Goal: Task Accomplishment & Management: Manage account settings

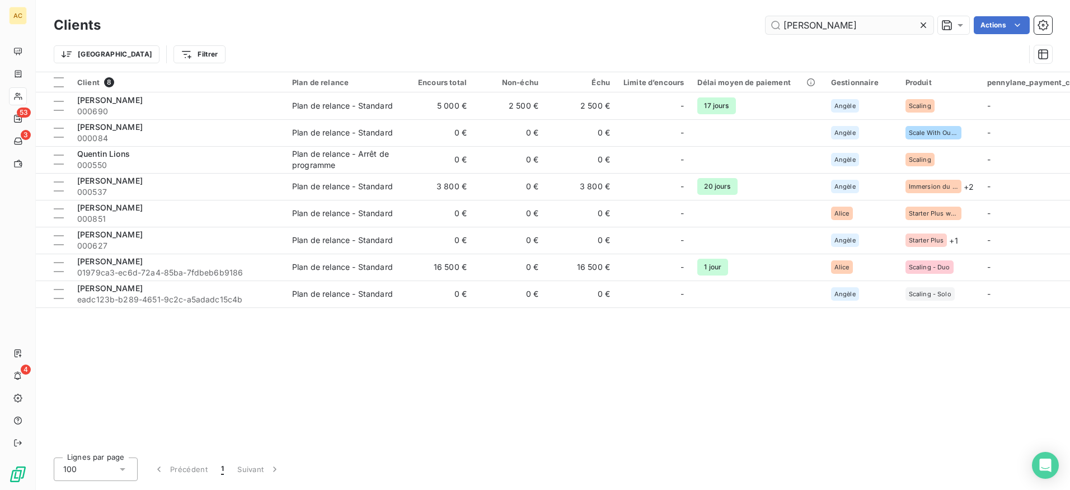
click at [870, 24] on input "quentin" at bounding box center [849, 25] width 168 height 18
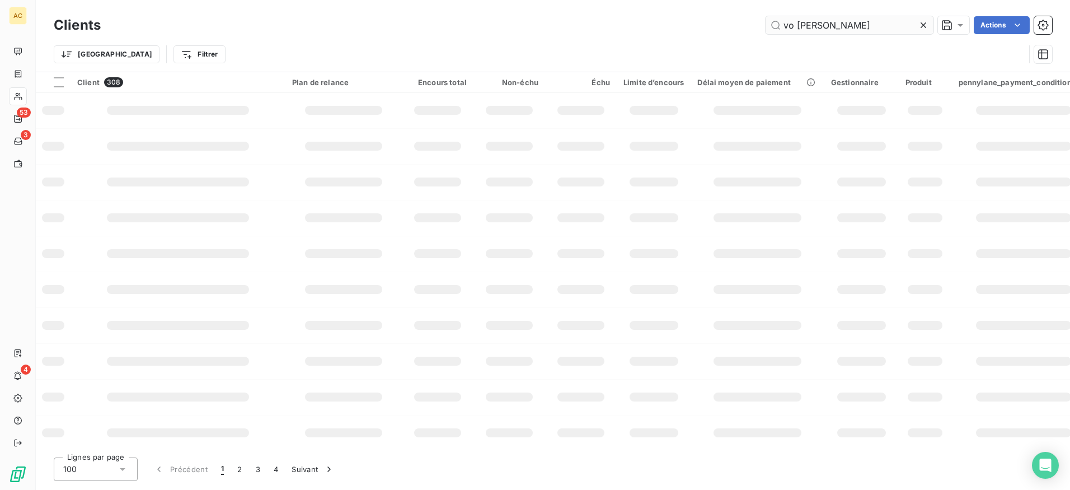
type input "vo monique"
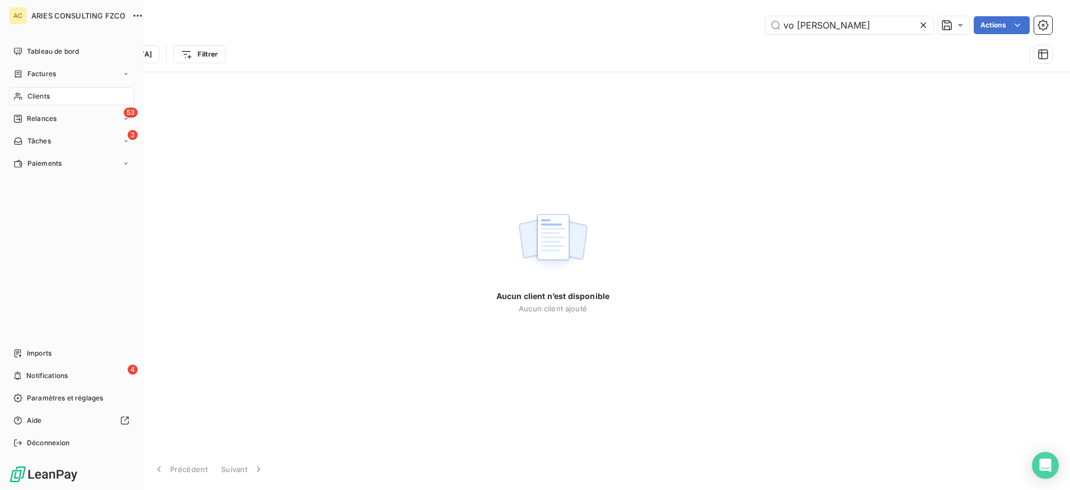
click at [25, 98] on div "Clients" at bounding box center [71, 96] width 125 height 18
click at [36, 98] on span "Clients" at bounding box center [38, 96] width 22 height 10
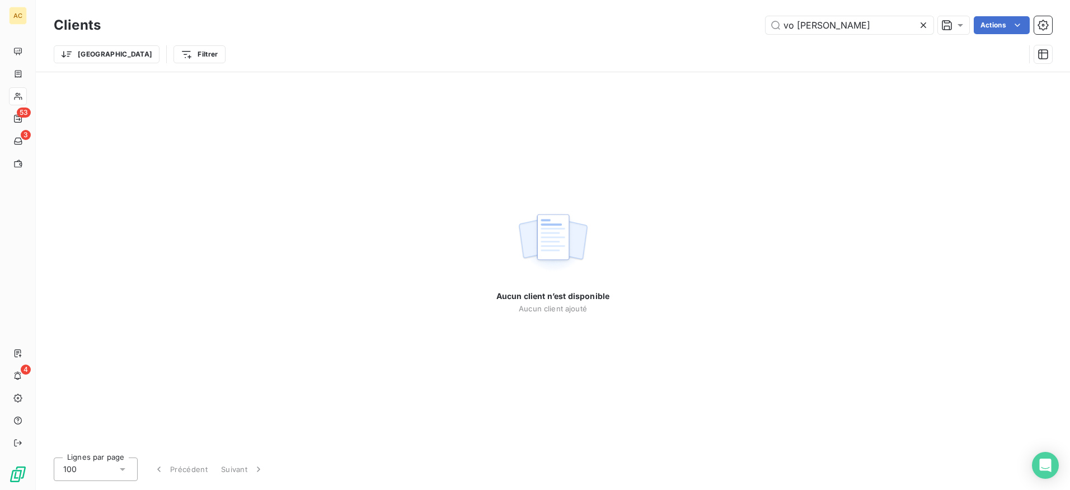
click at [566, 279] on div "Aucun client n’est disponible Aucun client ajouté" at bounding box center [552, 260] width 113 height 105
click at [872, 25] on input "vo monique" at bounding box center [849, 25] width 168 height 18
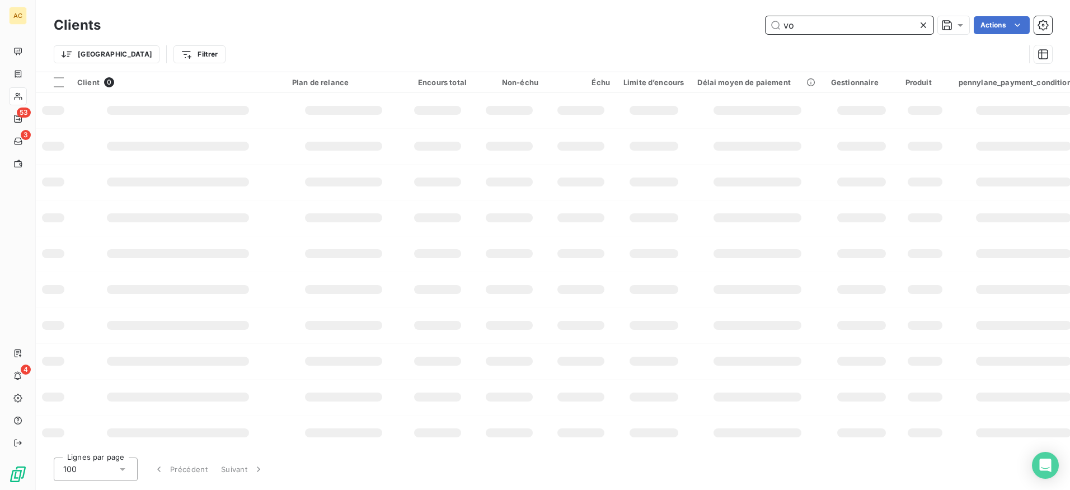
type input "v"
click at [817, 20] on input "text" at bounding box center [849, 25] width 168 height 18
paste input "Monique Vo"
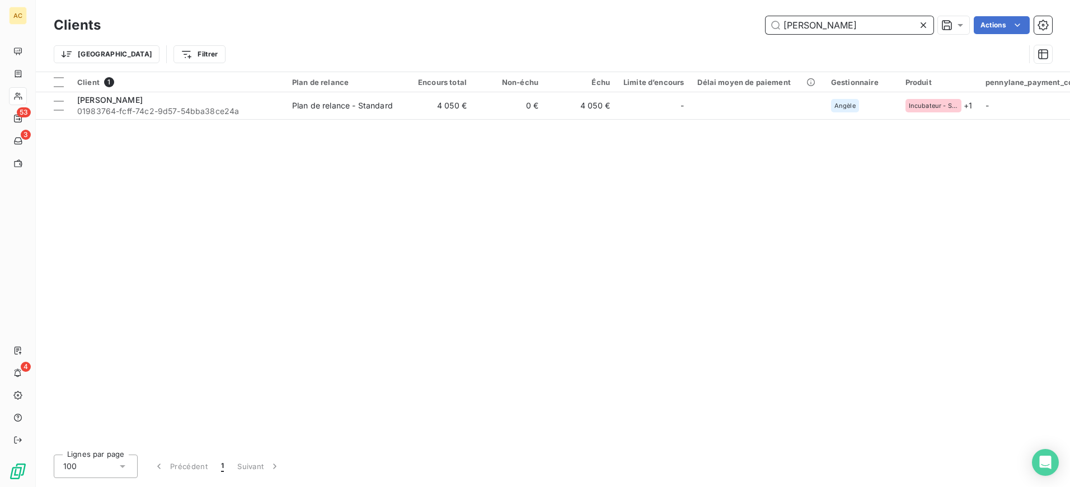
type input "Monique Vo"
click at [227, 121] on div "Client 1 Plan de relance Encours total Non-échu Échu Limite d’encours Délai moy…" at bounding box center [553, 259] width 1034 height 374
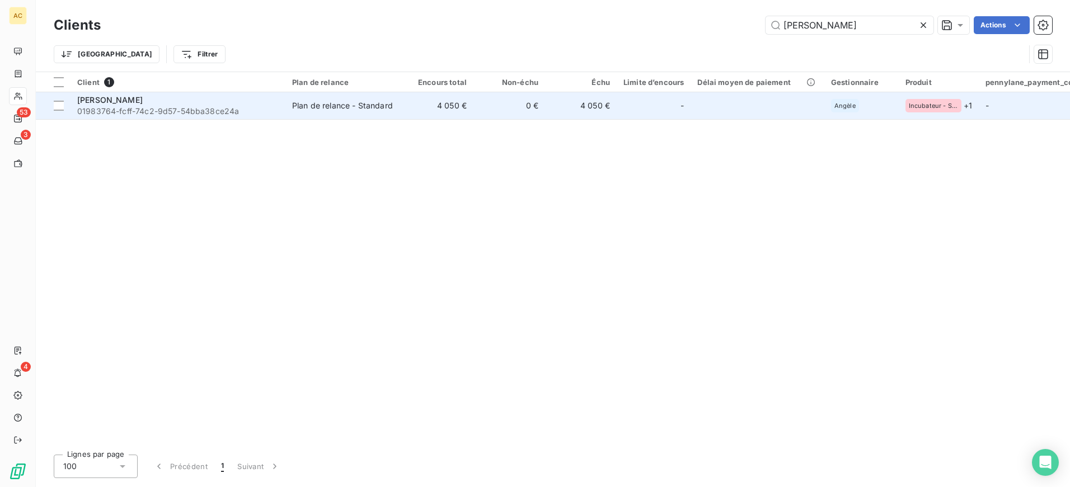
click at [229, 116] on span "01983764-fcff-74c2-9d57-54bba38ce24a" at bounding box center [177, 111] width 201 height 11
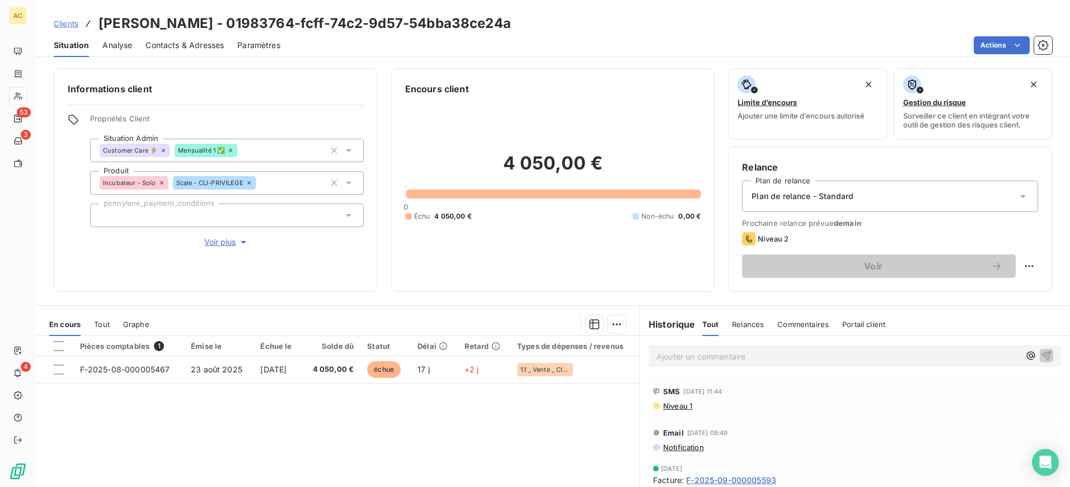
click at [67, 21] on span "Clients" at bounding box center [66, 23] width 25 height 9
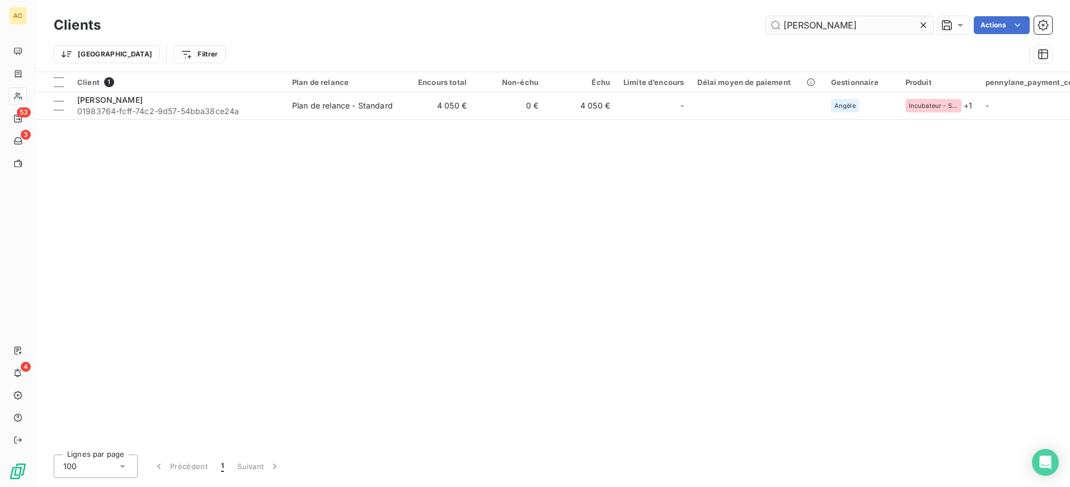
click at [850, 31] on input "Monique Vo" at bounding box center [849, 25] width 168 height 18
click at [849, 31] on input "Monique Vo" at bounding box center [849, 25] width 168 height 18
click at [853, 24] on input "Monique Vo" at bounding box center [849, 25] width 168 height 18
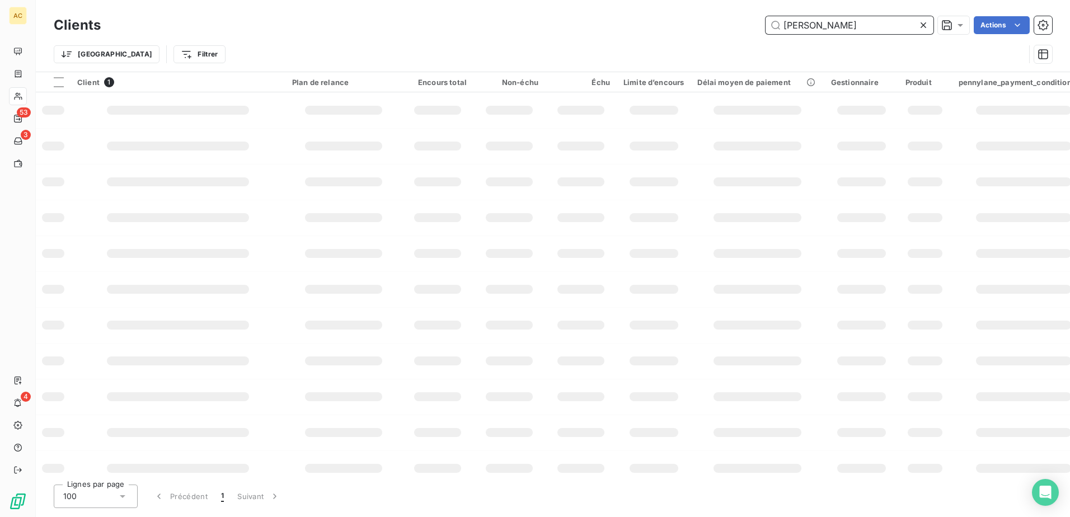
click at [875, 26] on input "Monique Vo" at bounding box center [849, 25] width 168 height 18
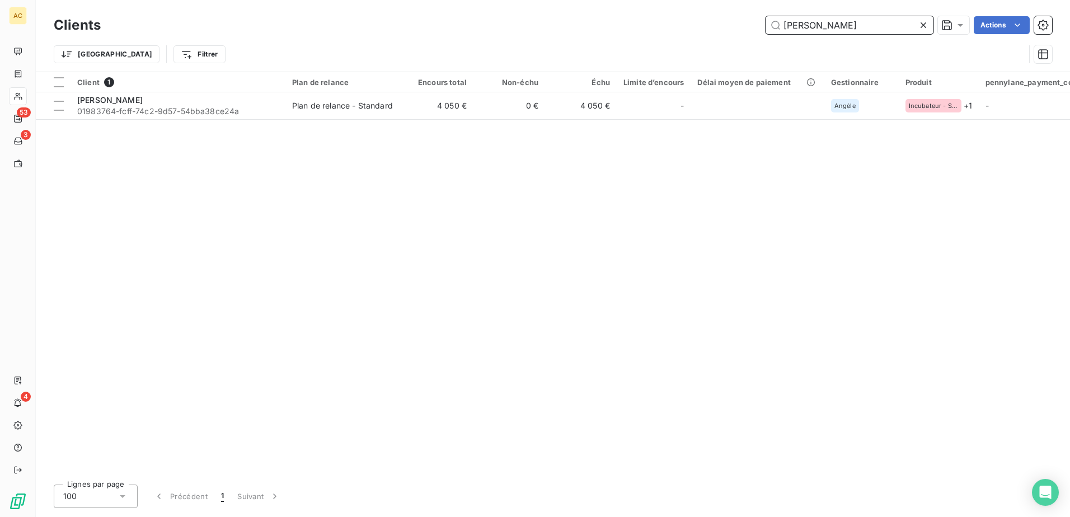
click at [875, 26] on input "Monique Vo" at bounding box center [849, 25] width 168 height 18
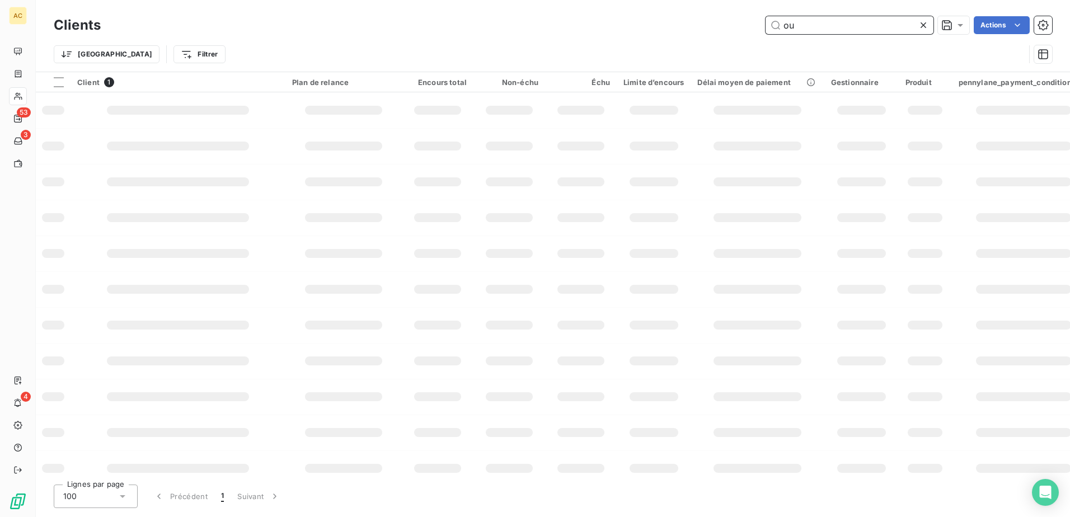
type input "o"
type input "ù"
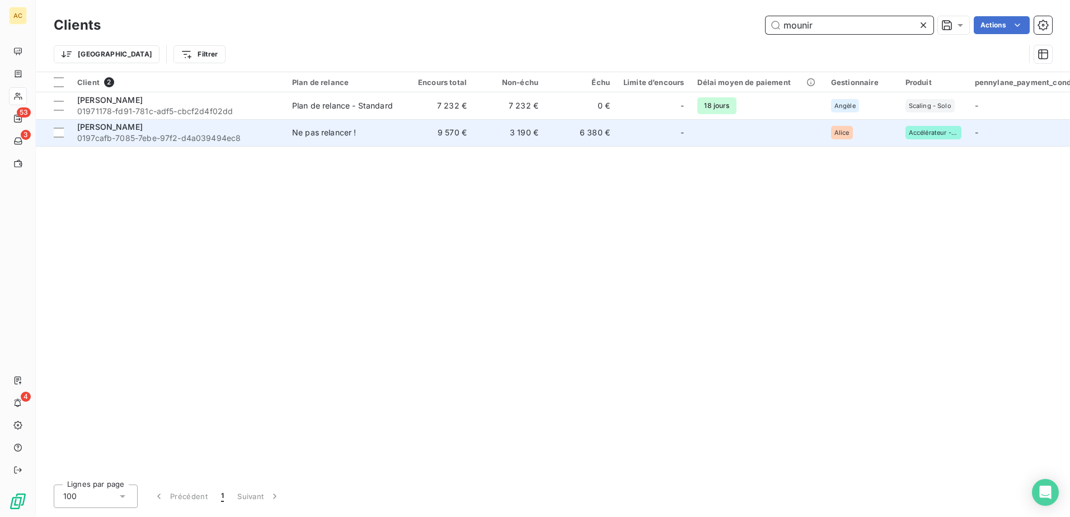
type input "mounir"
click at [192, 145] on td "Mounir Mimouni 0197cafb-7085-7ebe-97f2-d4a039494ec8" at bounding box center [178, 132] width 215 height 27
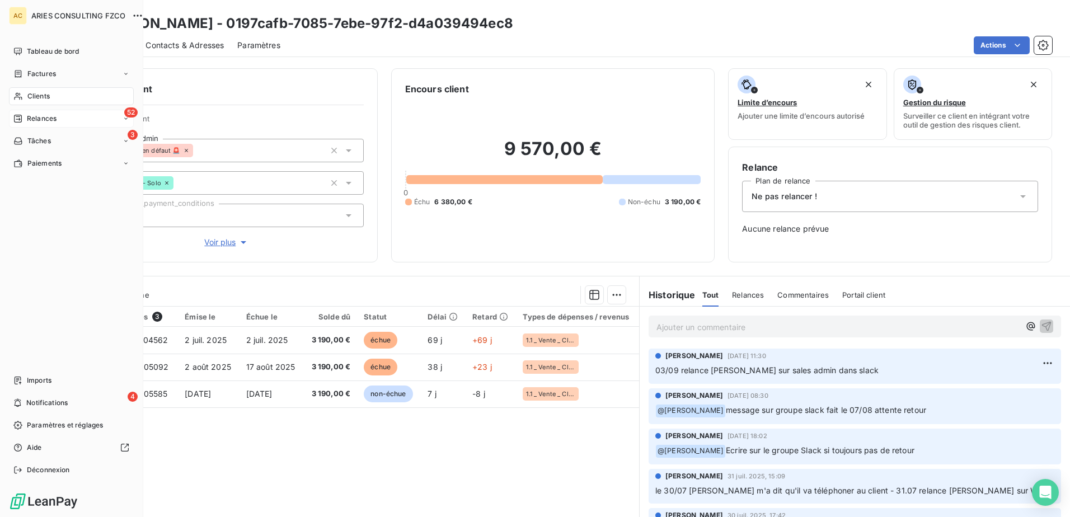
click at [39, 124] on div "52 Relances" at bounding box center [71, 119] width 125 height 18
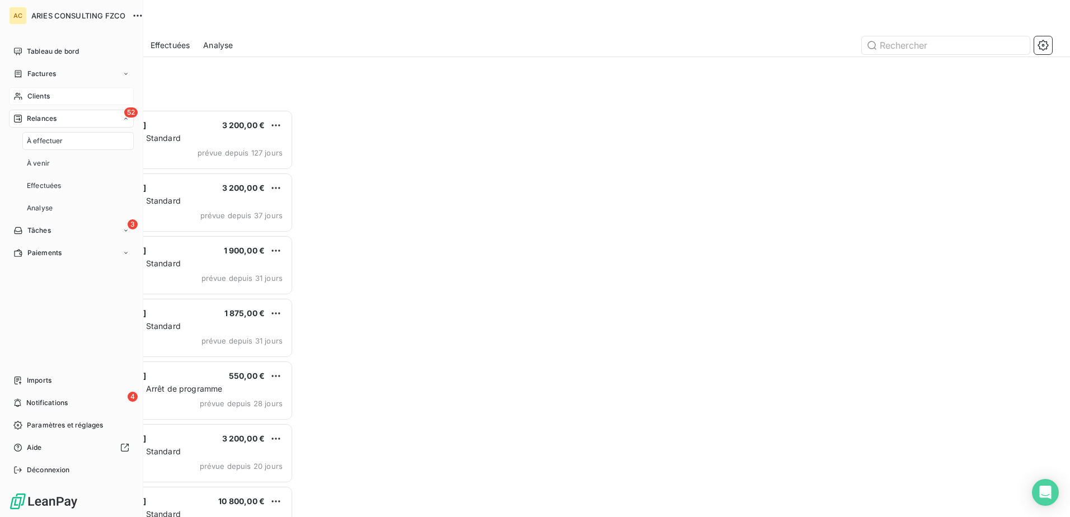
scroll to position [399, 231]
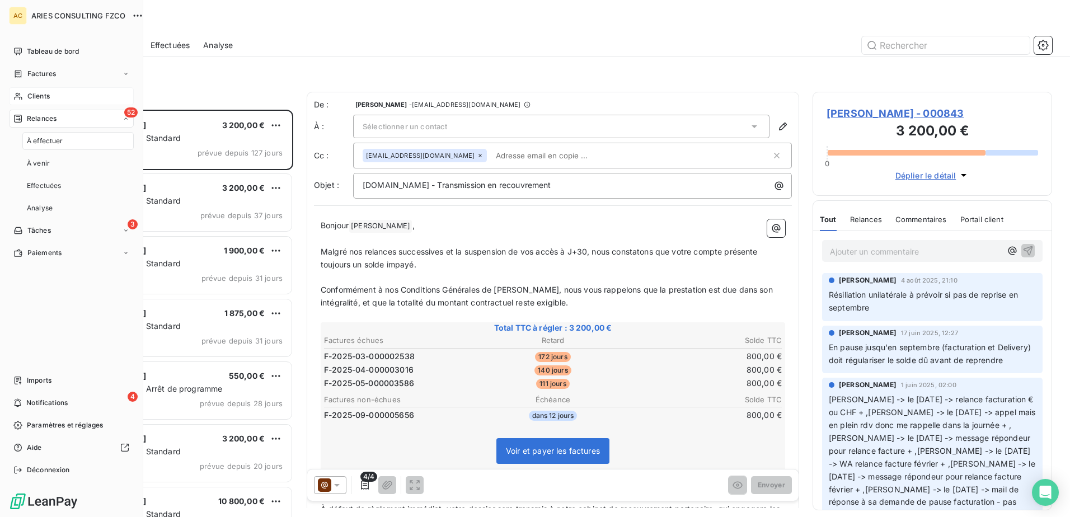
click at [65, 143] on div "À effectuer" at bounding box center [77, 141] width 111 height 18
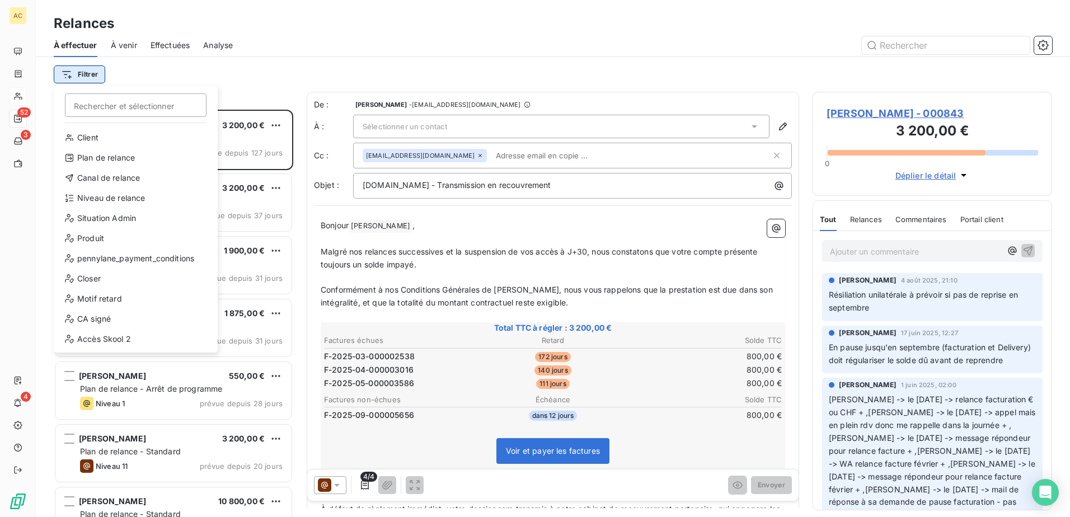
click at [88, 72] on html "AC 52 3 4 Relances À effectuer À venir Effectuées Analyse Filtrer Rechercher et…" at bounding box center [535, 258] width 1070 height 517
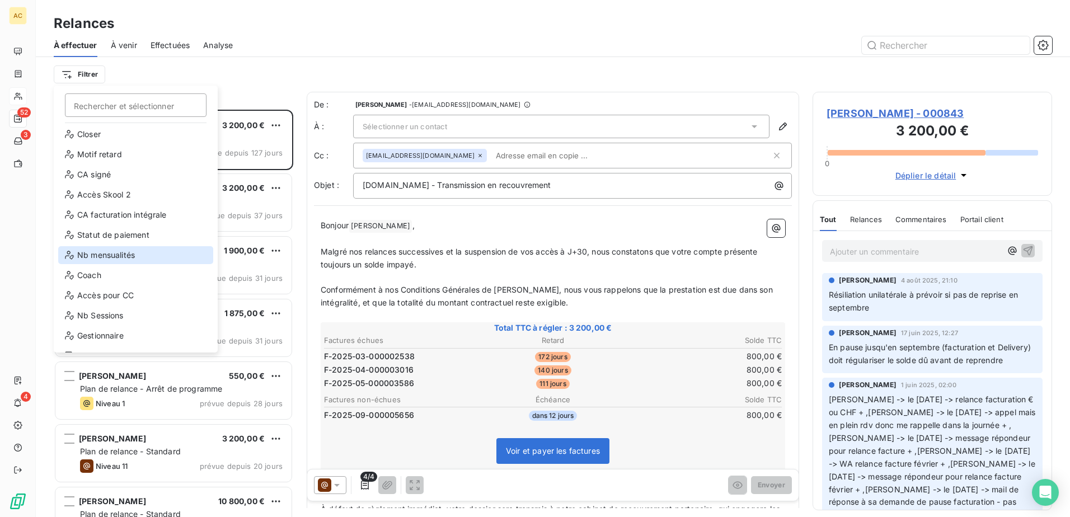
scroll to position [161, 0]
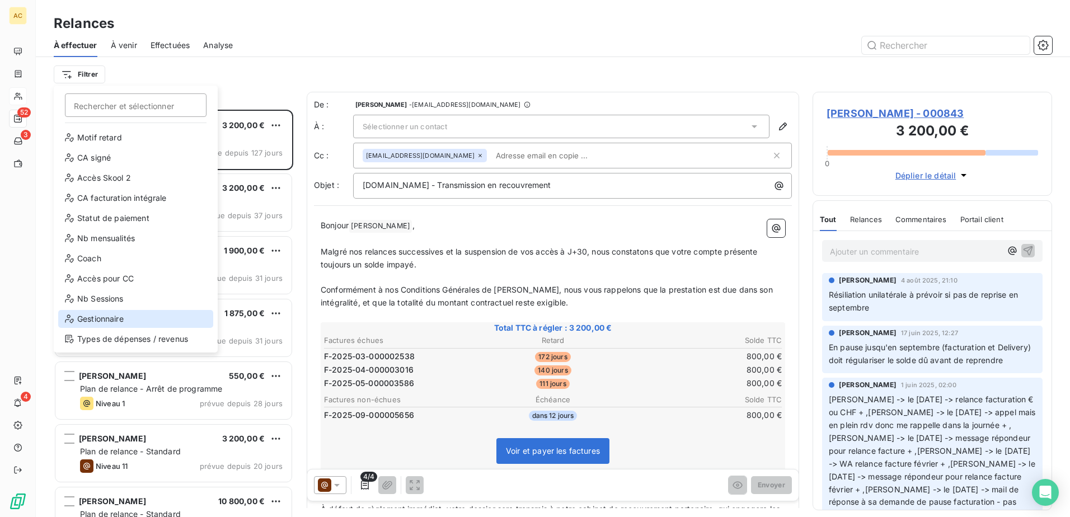
click at [119, 321] on div "Gestionnaire" at bounding box center [135, 319] width 155 height 18
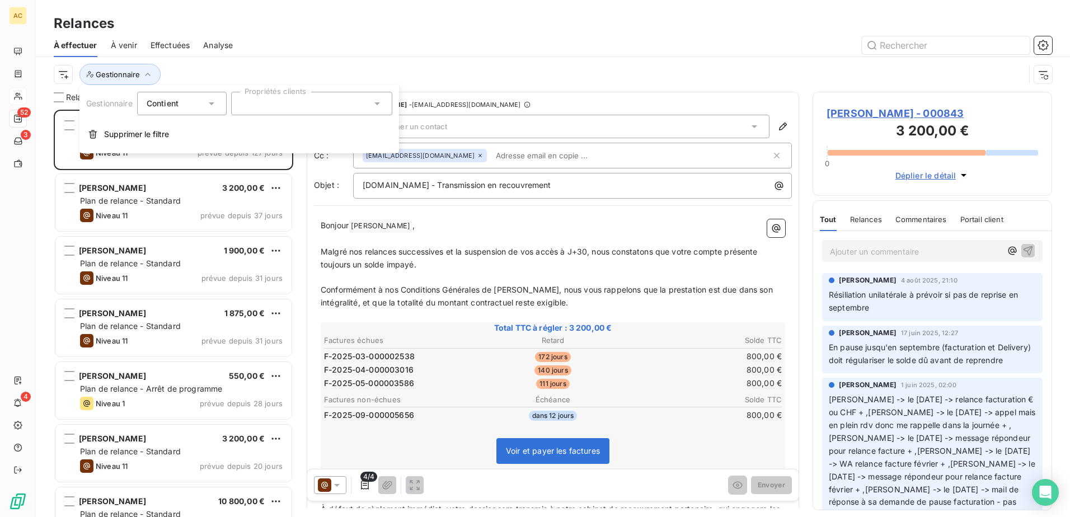
click at [298, 110] on div at bounding box center [311, 104] width 161 height 24
click at [287, 186] on li "Alice" at bounding box center [311, 180] width 157 height 22
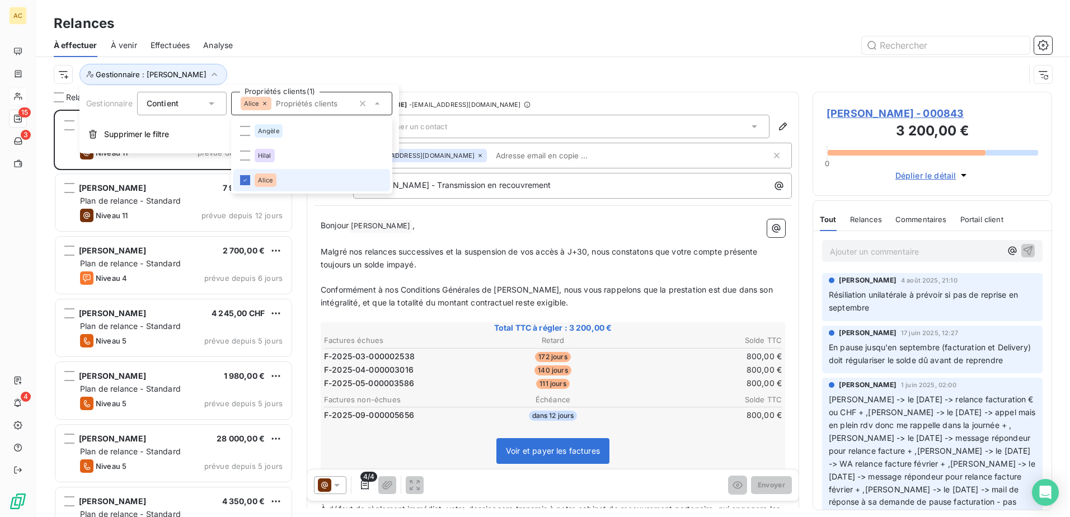
scroll to position [399, 231]
click at [415, 67] on div "Gestionnaire : [PERSON_NAME]" at bounding box center [539, 74] width 971 height 21
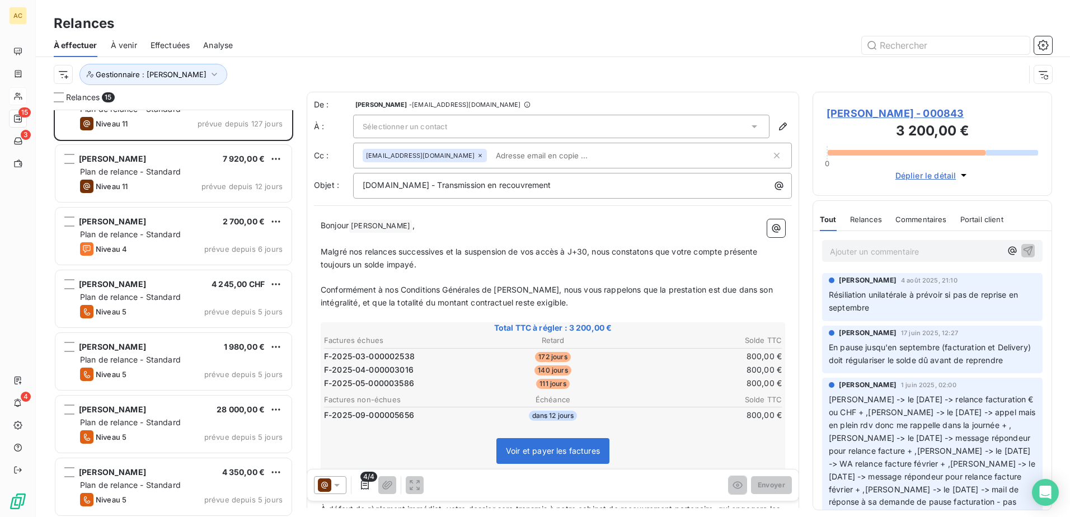
scroll to position [0, 0]
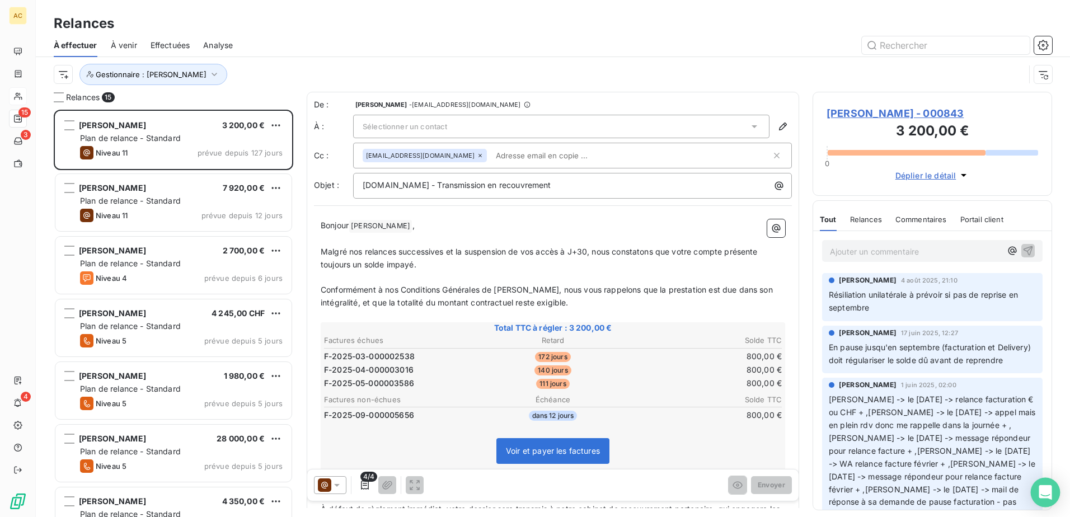
click at [1050, 489] on icon "Open Intercom Messenger" at bounding box center [1045, 492] width 13 height 15
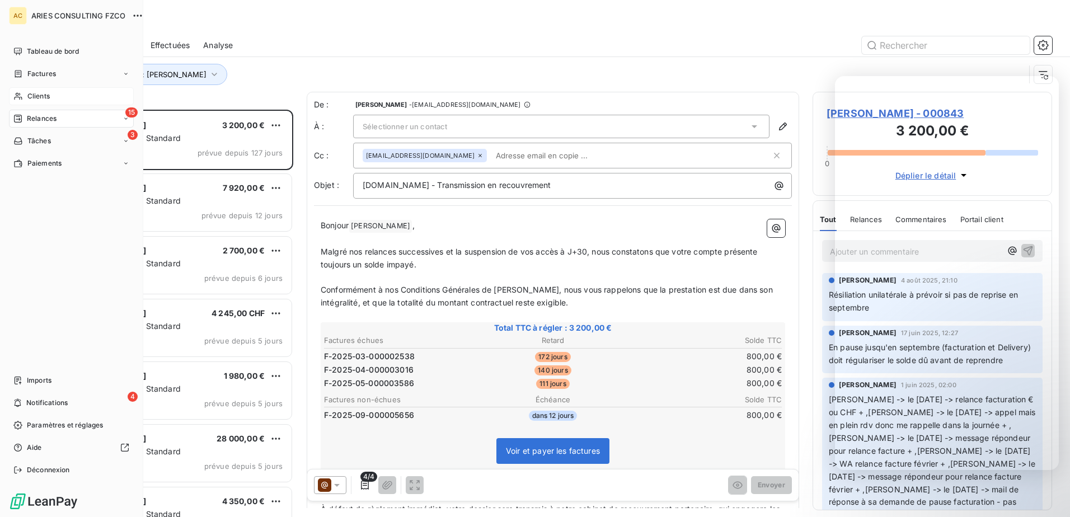
click at [29, 95] on span "Clients" at bounding box center [38, 96] width 22 height 10
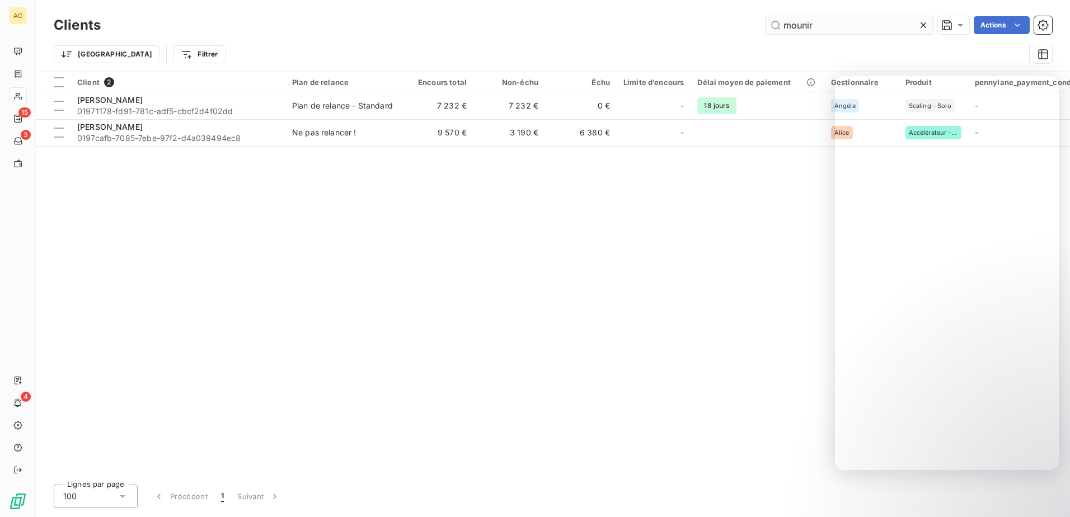
click at [865, 25] on input "mounir" at bounding box center [849, 25] width 168 height 18
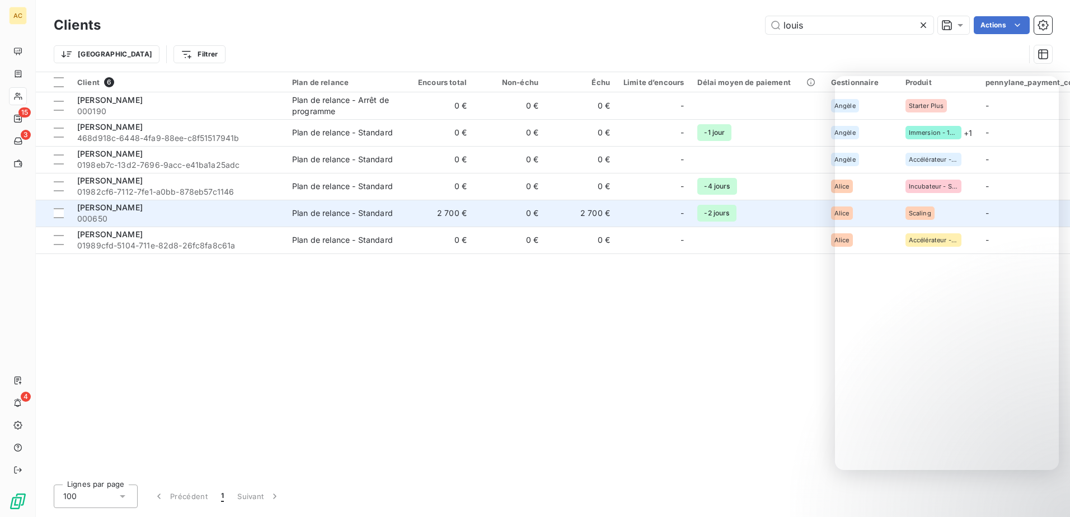
type input "louis"
click at [133, 209] on span "[PERSON_NAME]" at bounding box center [109, 208] width 65 height 10
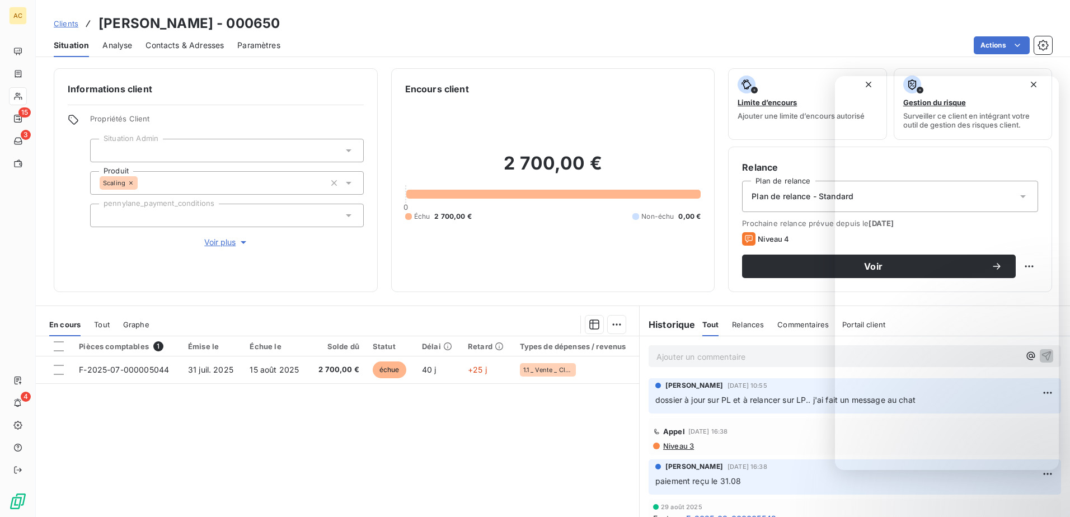
click at [257, 46] on span "Paramètres" at bounding box center [258, 45] width 43 height 11
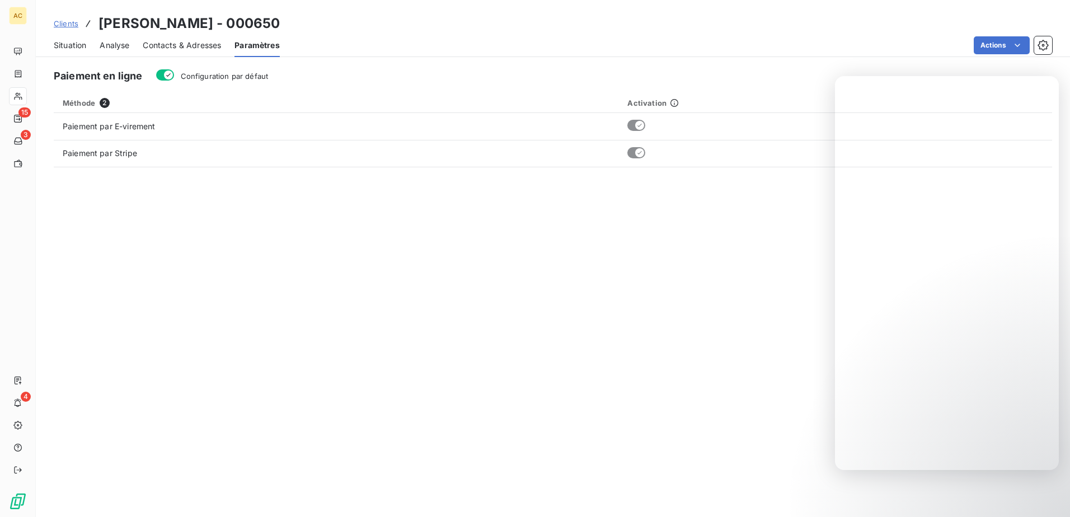
click at [177, 270] on div "Paiement en ligne Configuration par défaut Méthode 2 Activation Paiement par E-…" at bounding box center [553, 289] width 1034 height 455
click at [122, 44] on span "Analyse" at bounding box center [115, 45] width 30 height 11
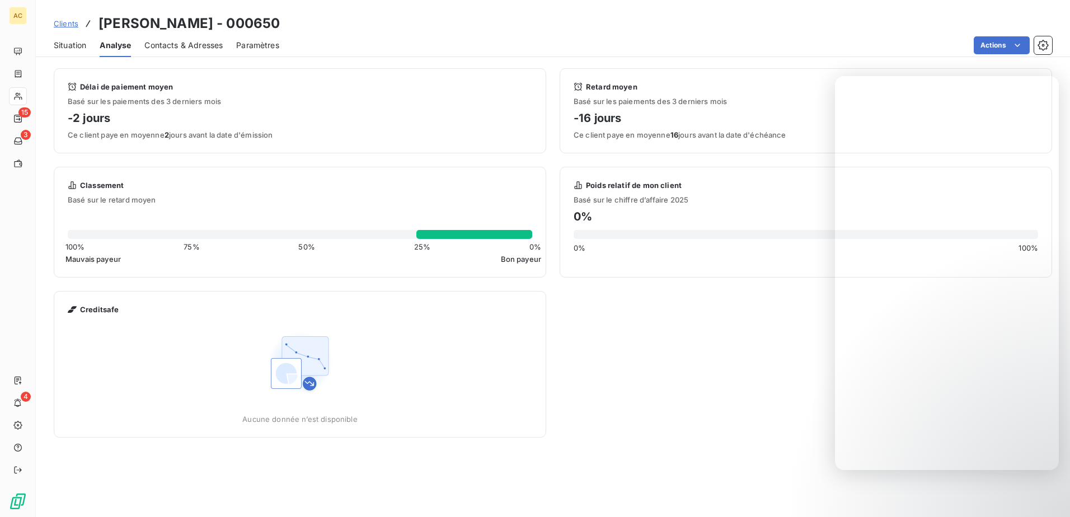
click at [70, 40] on span "Situation" at bounding box center [70, 45] width 32 height 11
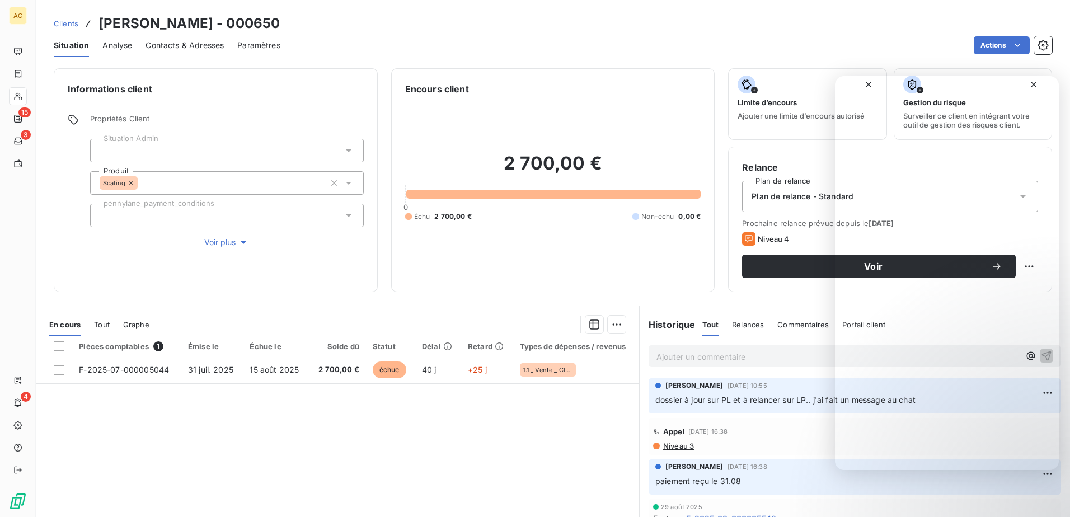
click at [1044, 35] on div "Situation Analyse Contacts & Adresses Paramètres Actions" at bounding box center [553, 46] width 1034 height 24
click at [1042, 43] on icon "button" at bounding box center [1042, 45] width 11 height 11
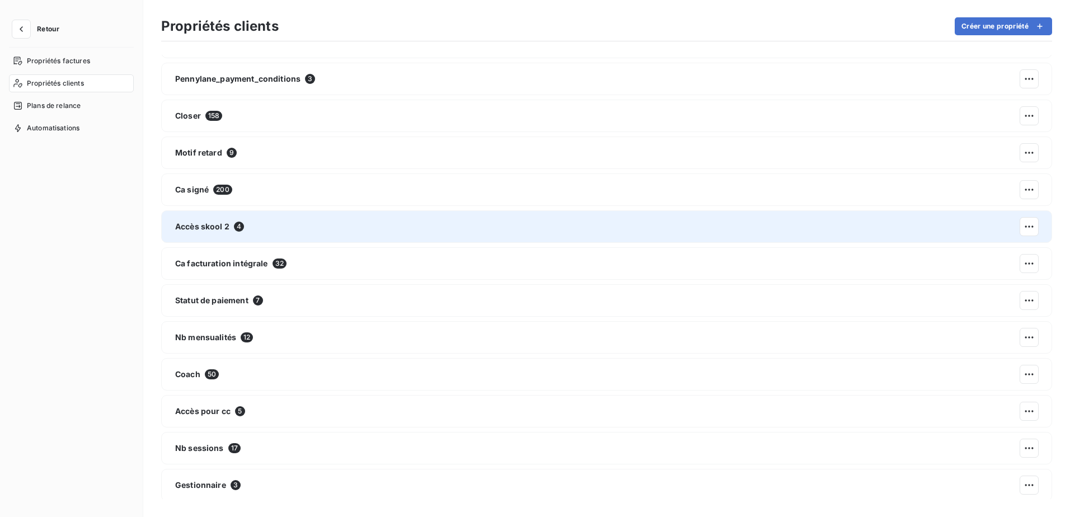
scroll to position [68, 0]
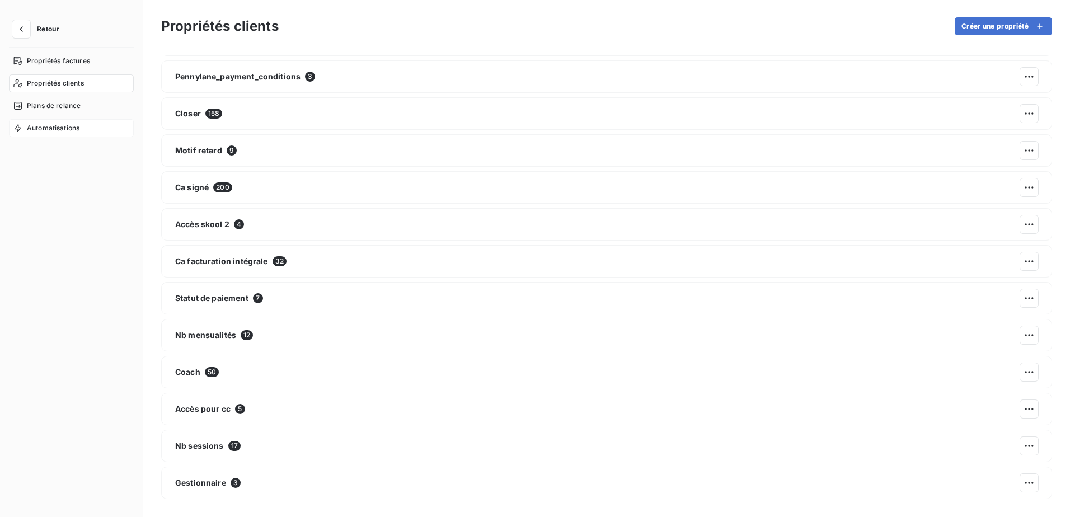
click at [95, 133] on div "Automatisations" at bounding box center [71, 128] width 125 height 18
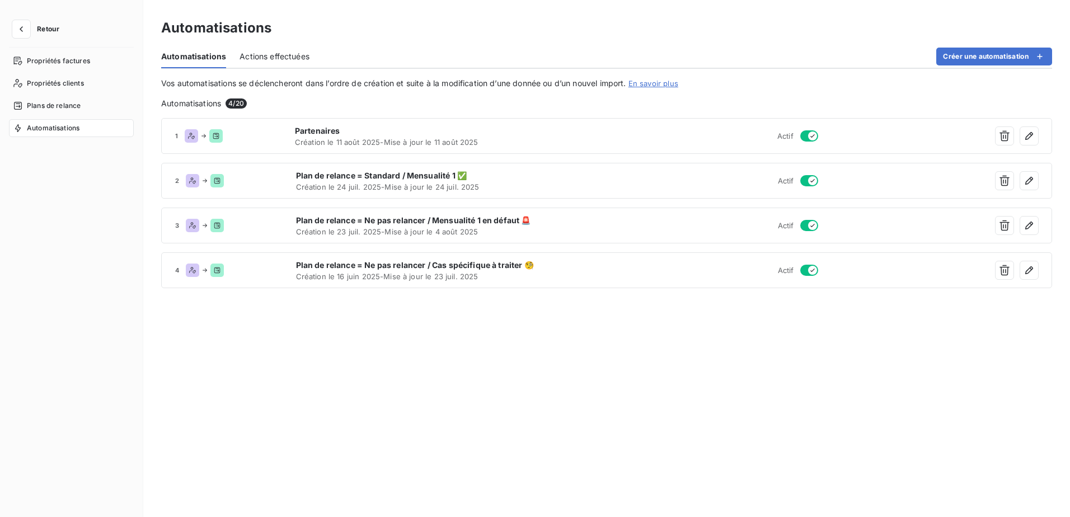
click at [277, 51] on span "Actions effectuées" at bounding box center [274, 56] width 70 height 11
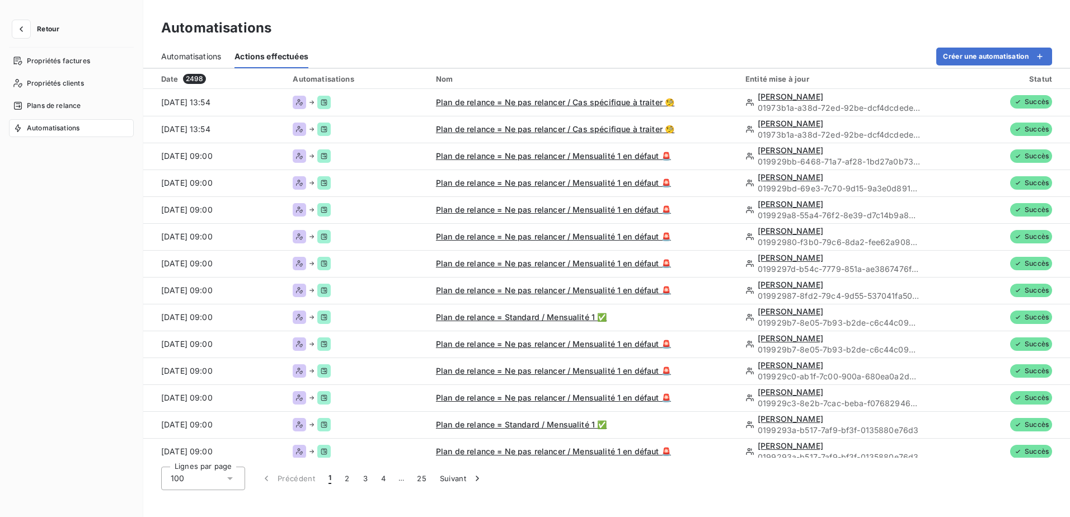
click at [169, 52] on span "Automatisations" at bounding box center [191, 56] width 60 height 11
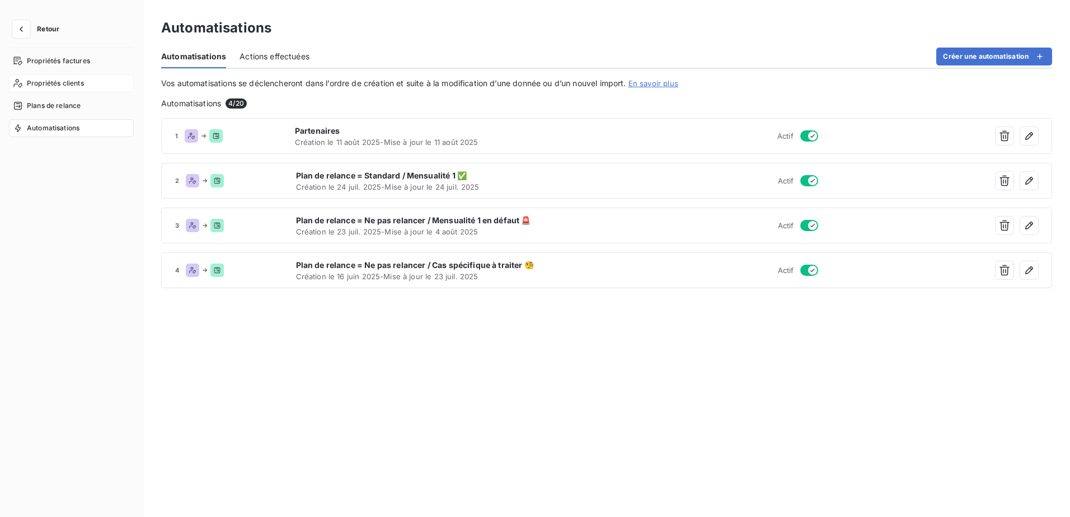
click at [58, 83] on span "Propriétés clients" at bounding box center [55, 83] width 57 height 10
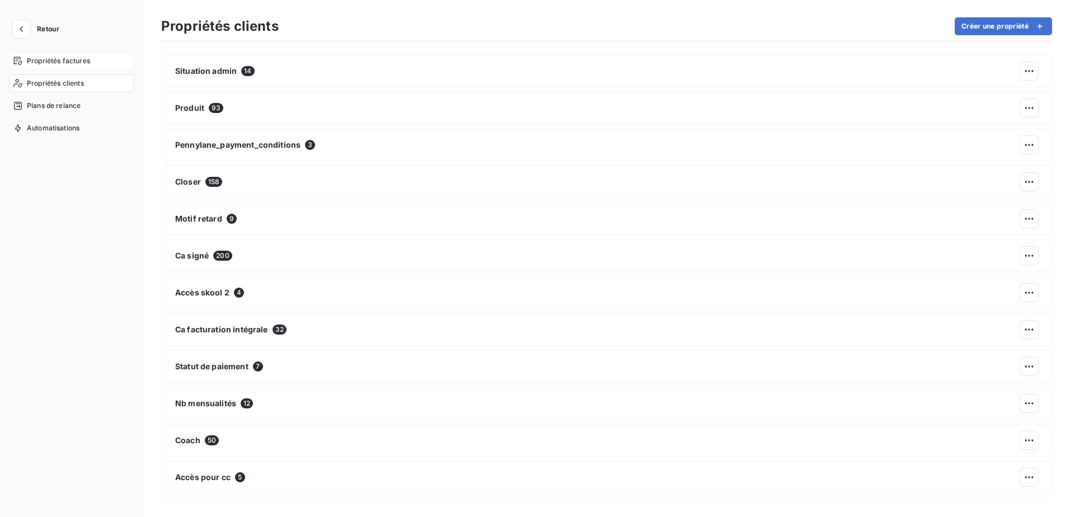
click at [68, 57] on span "Propriétés factures" at bounding box center [58, 61] width 63 height 10
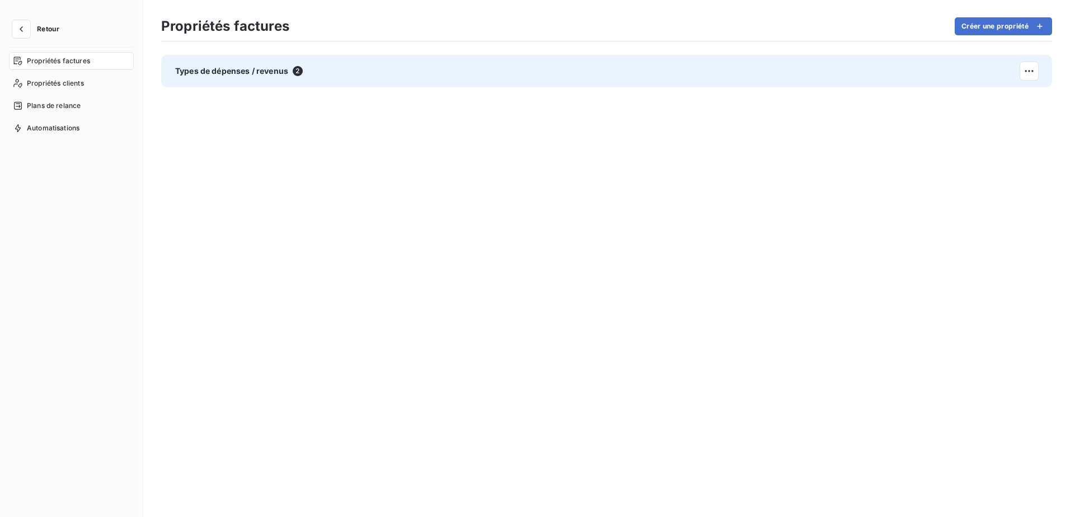
click at [302, 72] on span "2" at bounding box center [298, 71] width 10 height 10
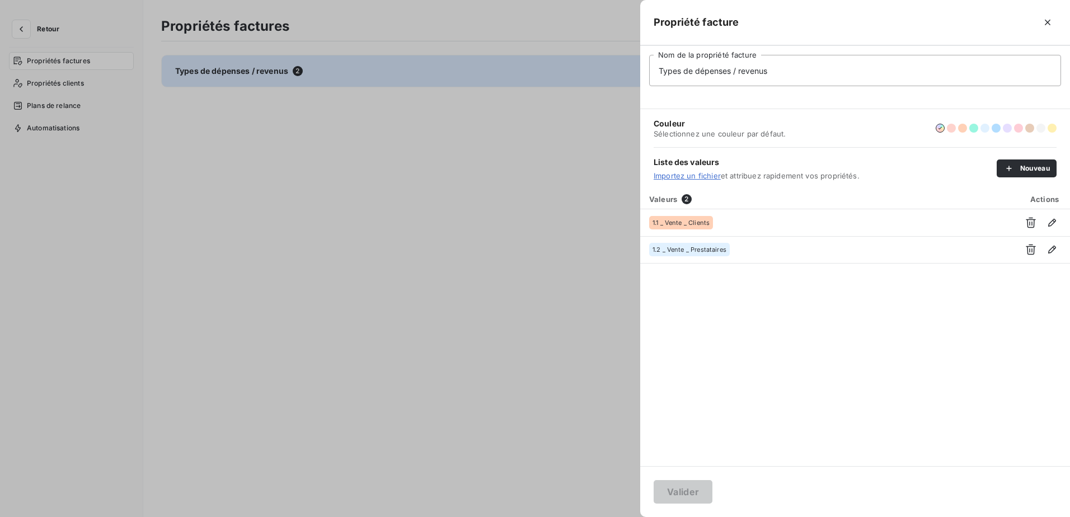
click at [49, 32] on div at bounding box center [535, 258] width 1070 height 517
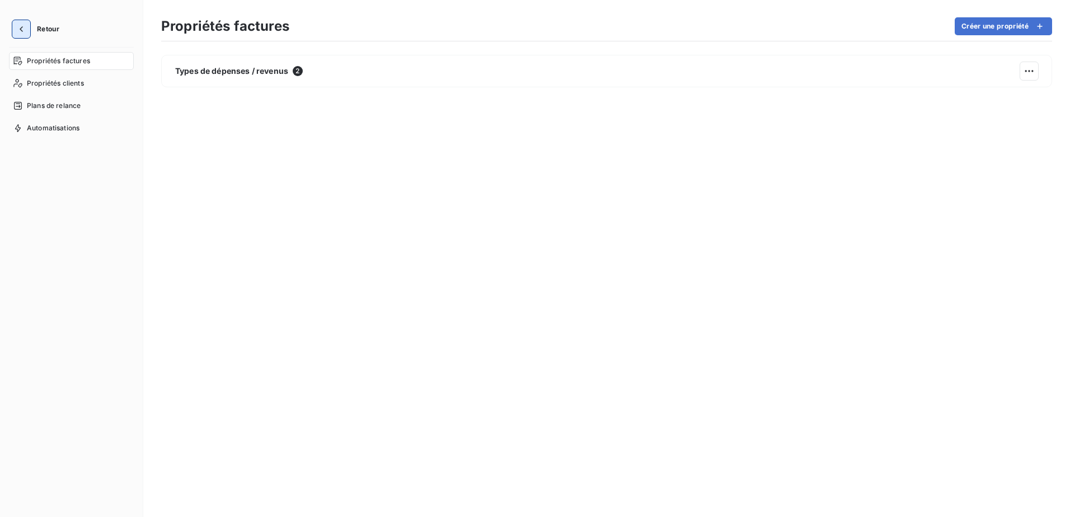
click at [21, 26] on icon "button" at bounding box center [21, 29] width 11 height 11
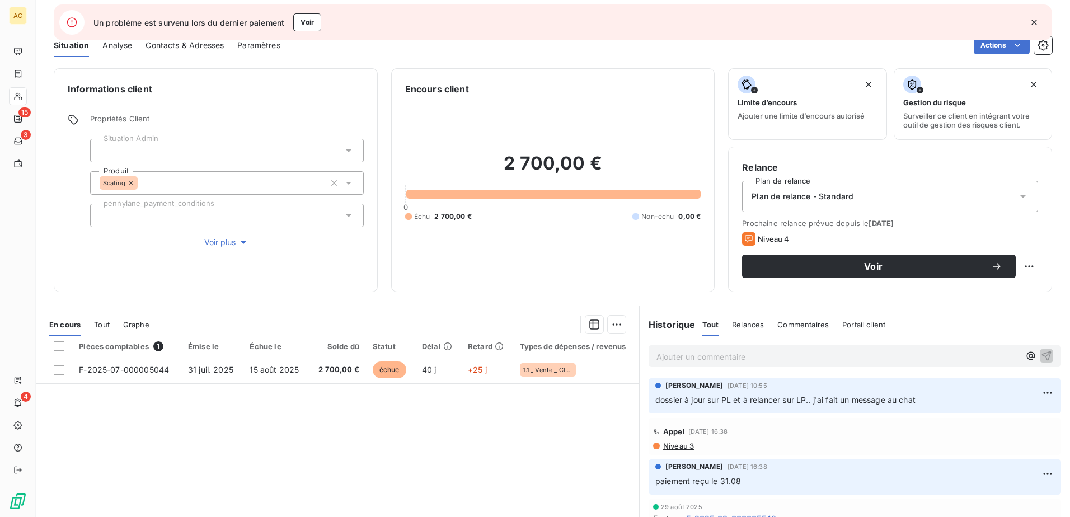
click at [339, 470] on div "Pièces comptables 1 Émise le Échue le Solde dû Statut Délai Retard Types de dép…" at bounding box center [337, 443] width 603 height 215
click at [1030, 25] on icon "button" at bounding box center [1033, 22] width 11 height 11
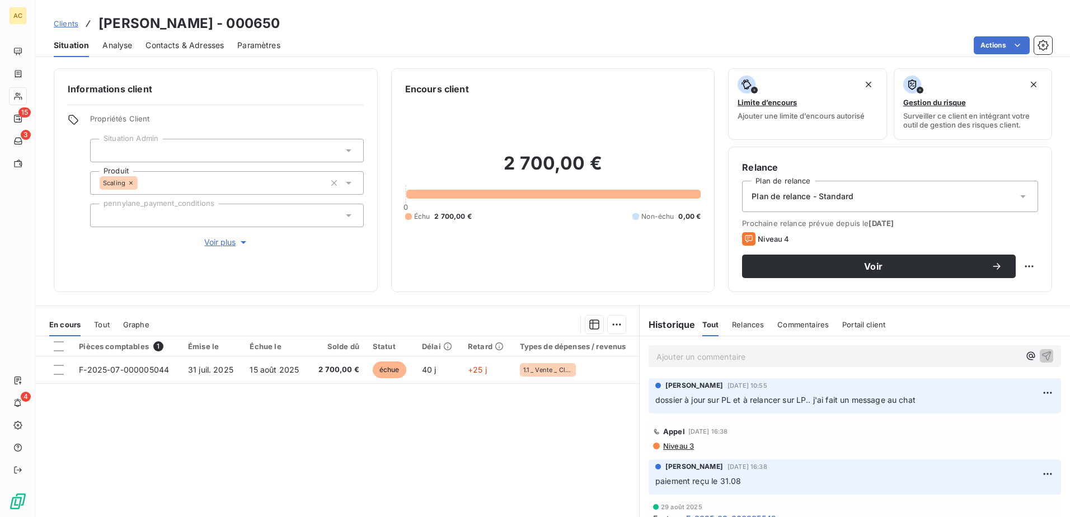
click at [219, 245] on span "Voir plus" at bounding box center [226, 242] width 45 height 11
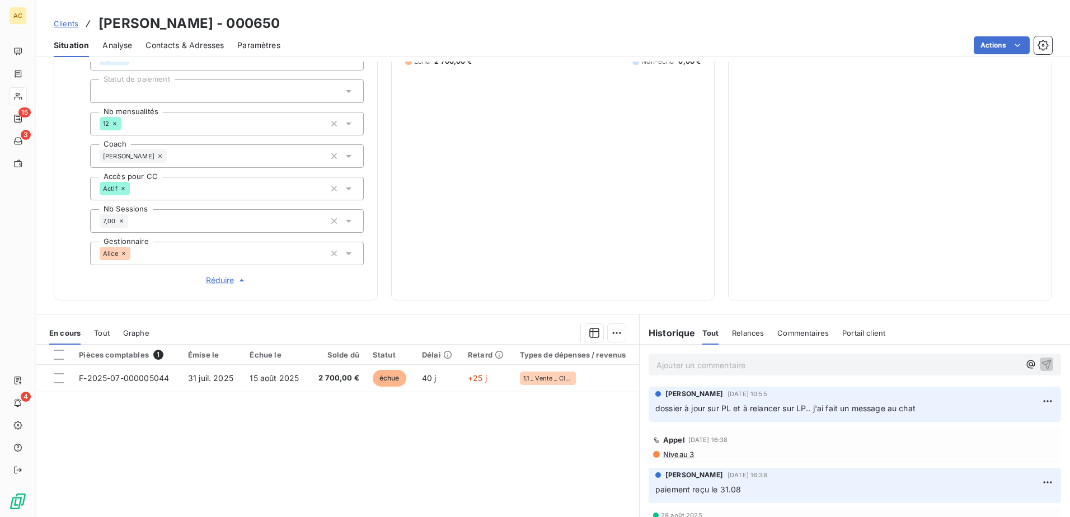
scroll to position [336, 0]
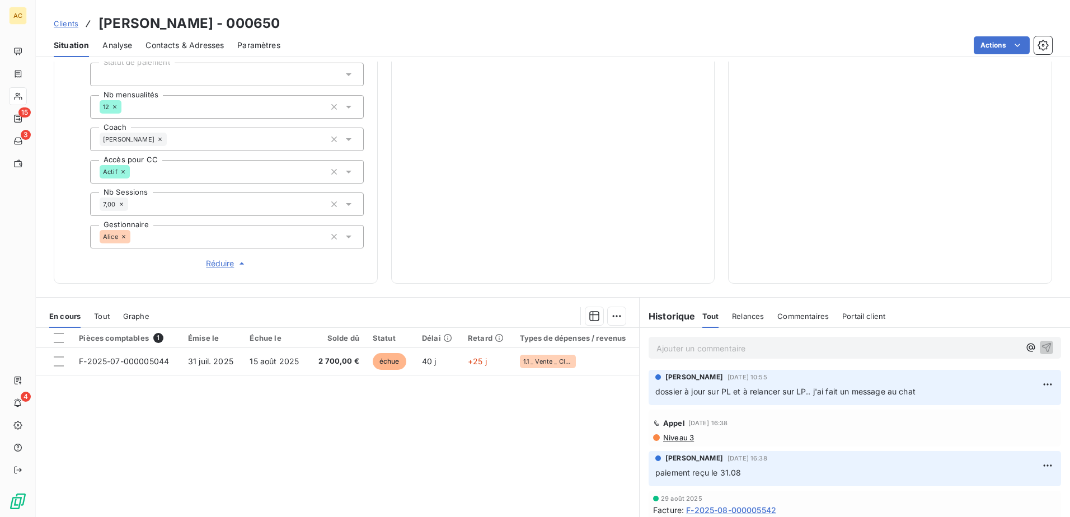
click at [212, 264] on span "Réduire" at bounding box center [226, 263] width 41 height 11
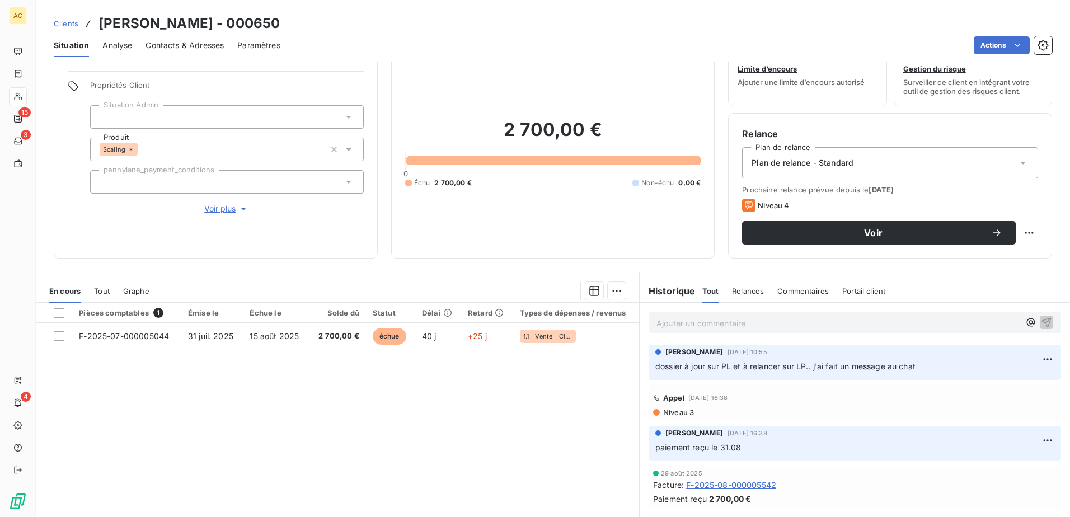
scroll to position [68, 0]
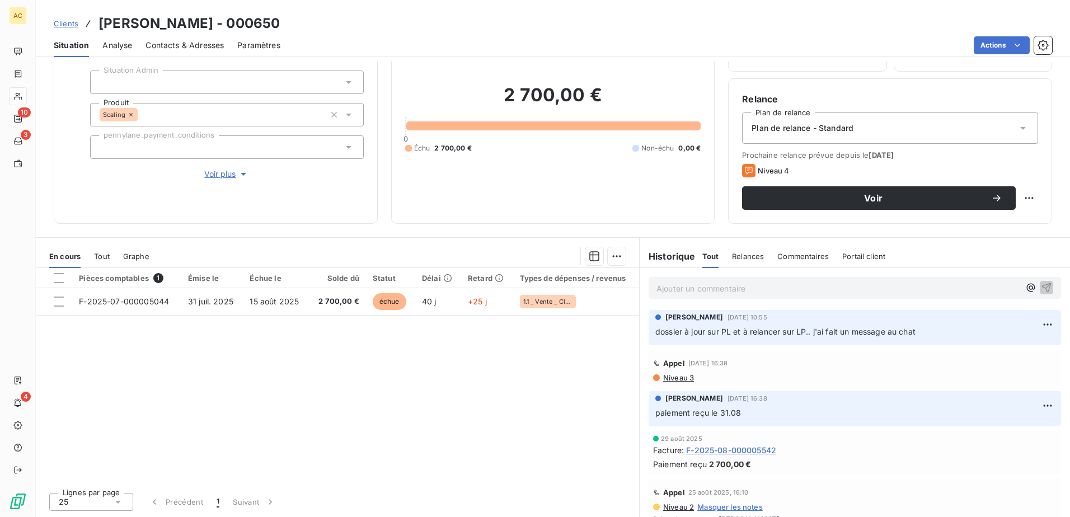
click at [69, 18] on link "Clients" at bounding box center [66, 23] width 25 height 11
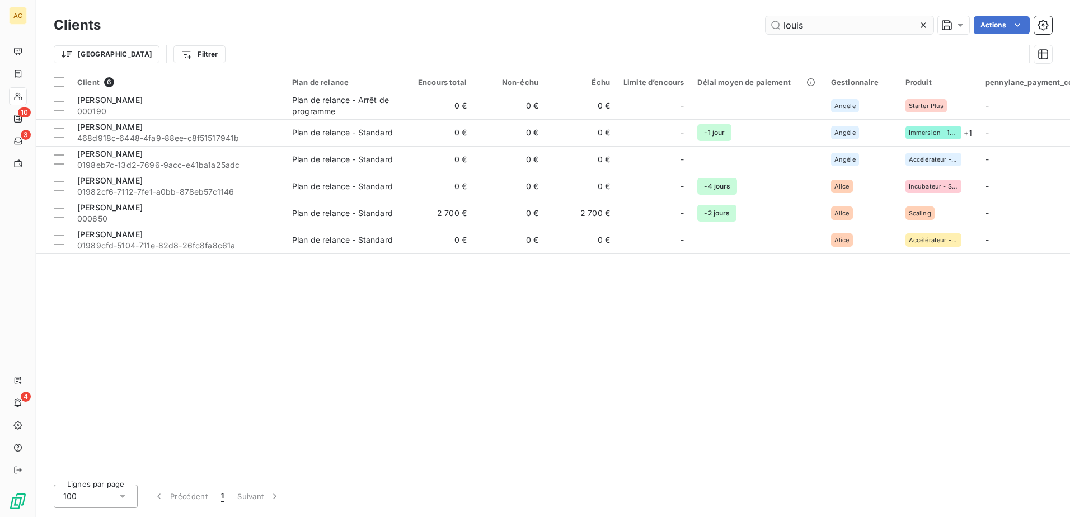
click at [807, 27] on input "louis" at bounding box center [849, 25] width 168 height 18
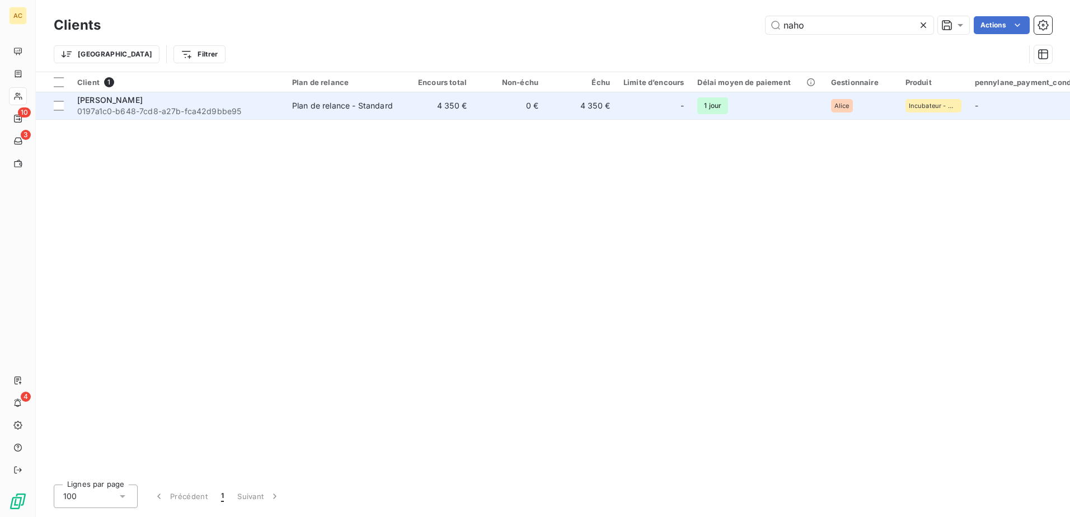
type input "naho"
click at [408, 108] on td "4 350 €" at bounding box center [438, 105] width 72 height 27
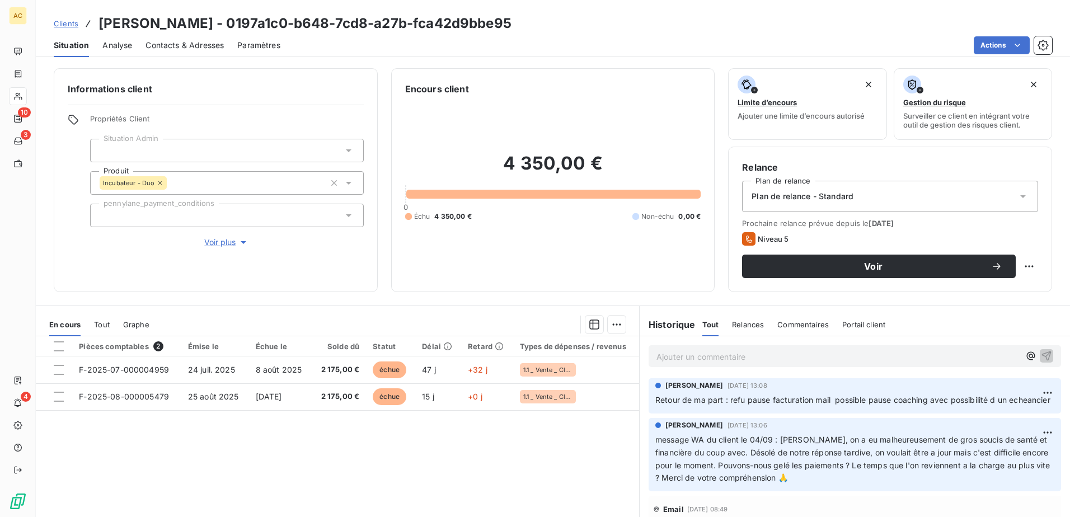
click at [206, 47] on span "Contacts & Adresses" at bounding box center [184, 45] width 78 height 11
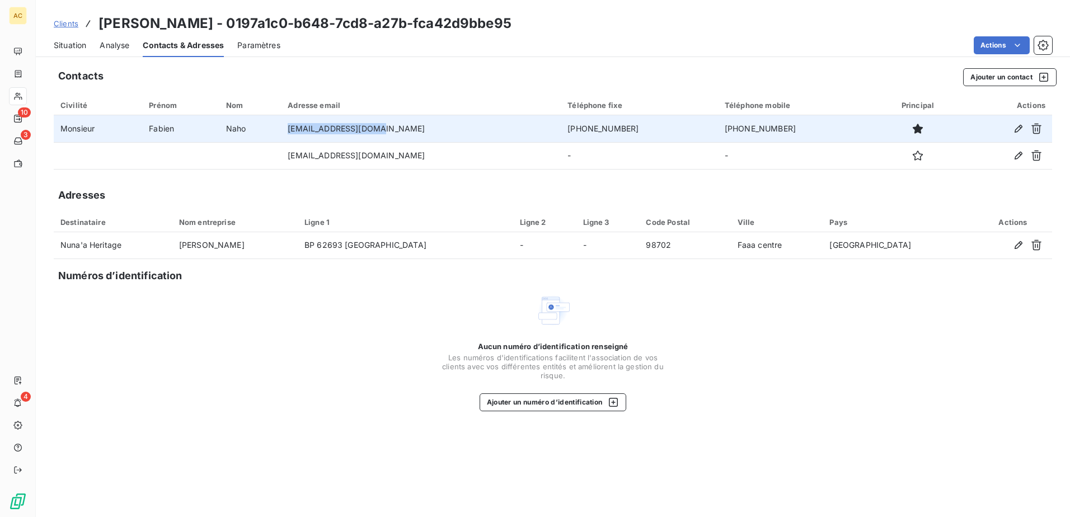
drag, startPoint x: 395, startPoint y: 124, endPoint x: 306, endPoint y: 125, distance: 89.5
click at [306, 125] on td "nahotahiti@gmail.com" at bounding box center [421, 128] width 280 height 27
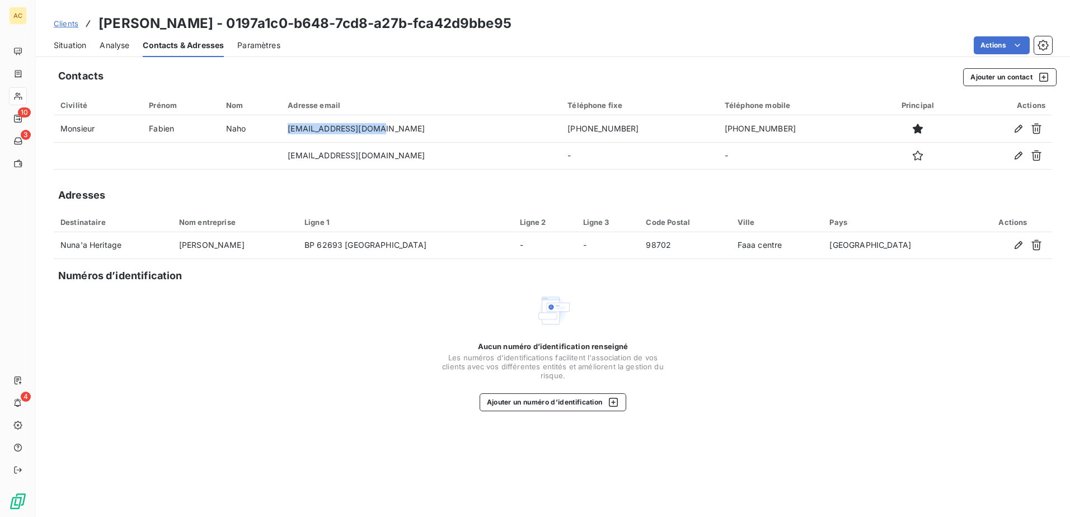
copy td "nahotahiti@gmail.com"
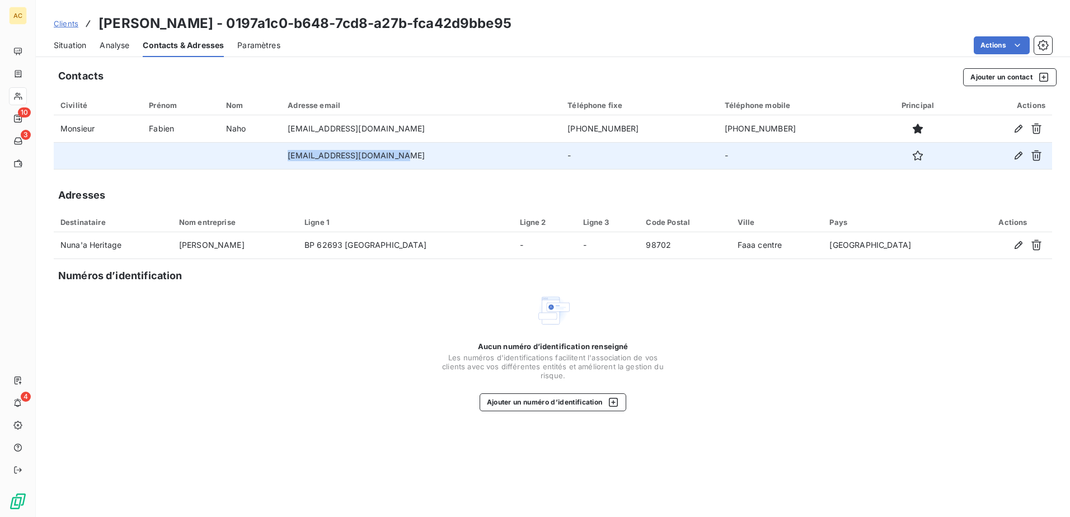
drag, startPoint x: 419, startPoint y: 154, endPoint x: 308, endPoint y: 156, distance: 110.8
click at [308, 156] on td "tairiotaumihau1@gmail.com" at bounding box center [421, 155] width 280 height 27
copy td "tairiotaumihau1@gmail.com"
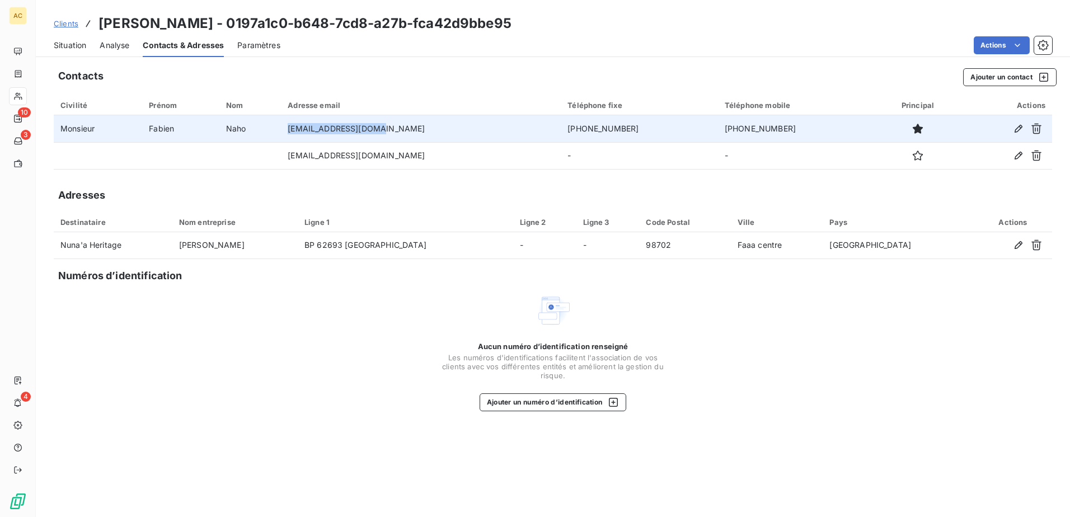
drag, startPoint x: 395, startPoint y: 131, endPoint x: 310, endPoint y: 133, distance: 85.1
click at [310, 133] on td "nahotahiti@gmail.com" at bounding box center [421, 128] width 280 height 27
copy td "nahotahiti@gmail.com"
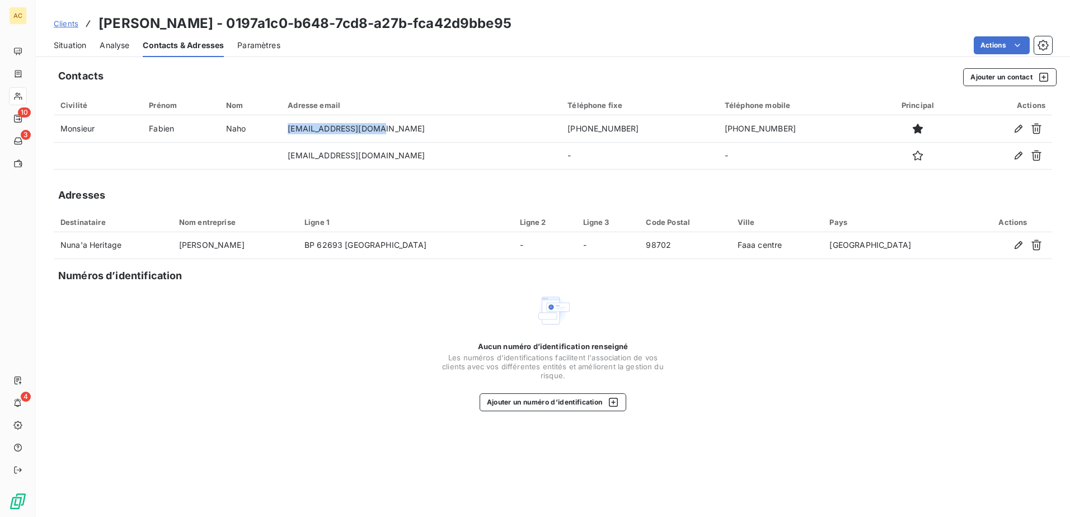
click at [64, 27] on span "Clients" at bounding box center [66, 23] width 25 height 9
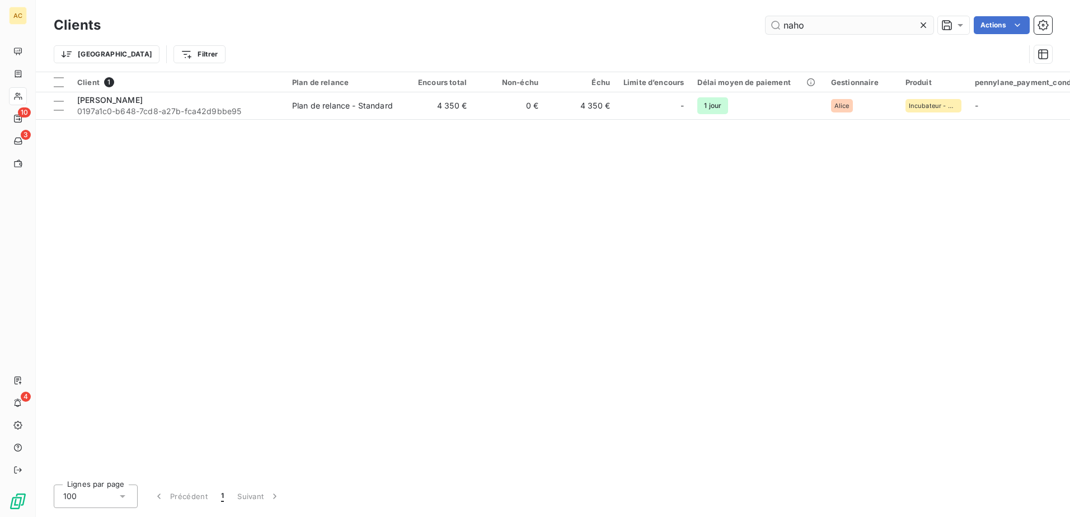
click at [828, 31] on input "naho" at bounding box center [849, 25] width 168 height 18
click at [828, 30] on input "naho" at bounding box center [849, 25] width 168 height 18
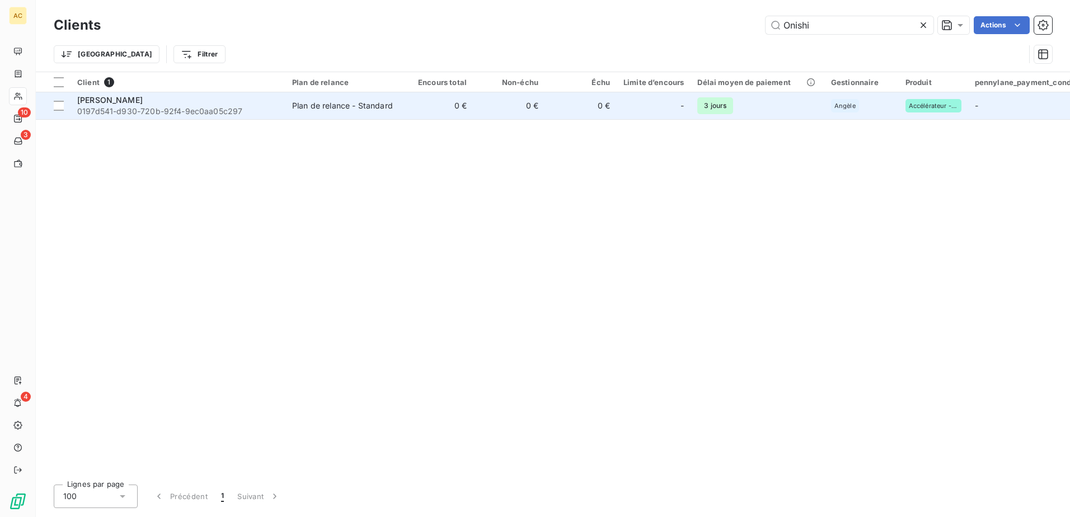
type input "Onishi"
click at [253, 110] on span "0197d541-d930-720b-92f4-9ec0aa05c297" at bounding box center [177, 111] width 201 height 11
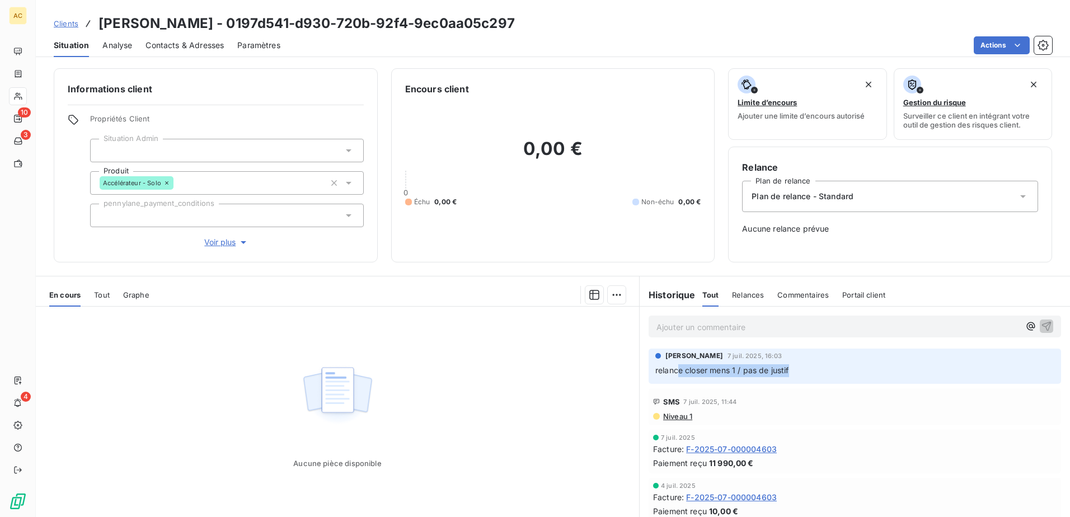
drag, startPoint x: 674, startPoint y: 375, endPoint x: 806, endPoint y: 375, distance: 132.1
click at [806, 375] on p "relance closer mens 1 / pas de justif" at bounding box center [854, 370] width 399 height 13
click at [449, 403] on div "Aucune pièce disponible" at bounding box center [337, 414] width 603 height 215
click at [59, 23] on span "Clients" at bounding box center [66, 23] width 25 height 9
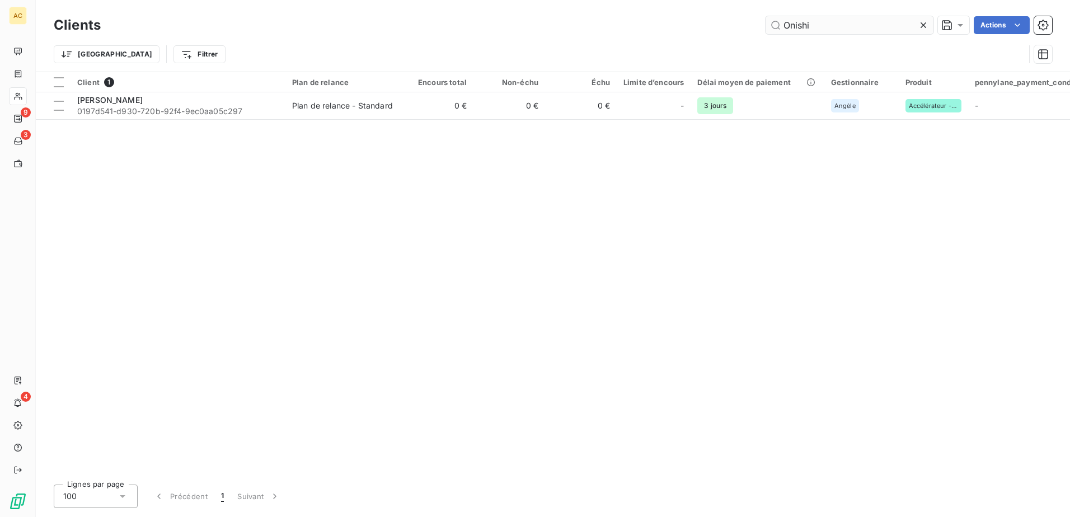
click at [820, 27] on input "Onishi" at bounding box center [849, 25] width 168 height 18
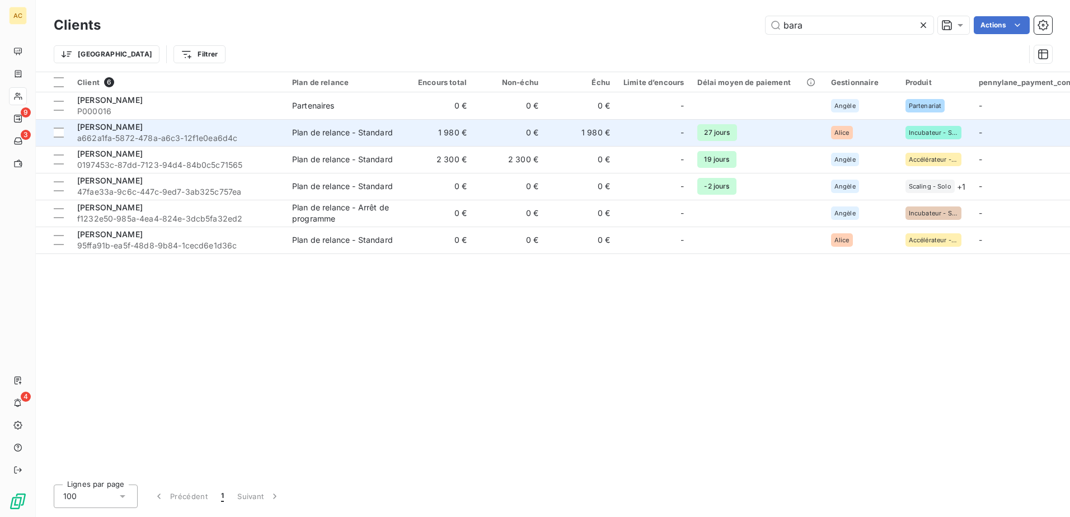
type input "bara"
click at [152, 137] on span "a662a1fa-5872-478a-a6c3-12f1e0ea6d4c" at bounding box center [177, 138] width 201 height 11
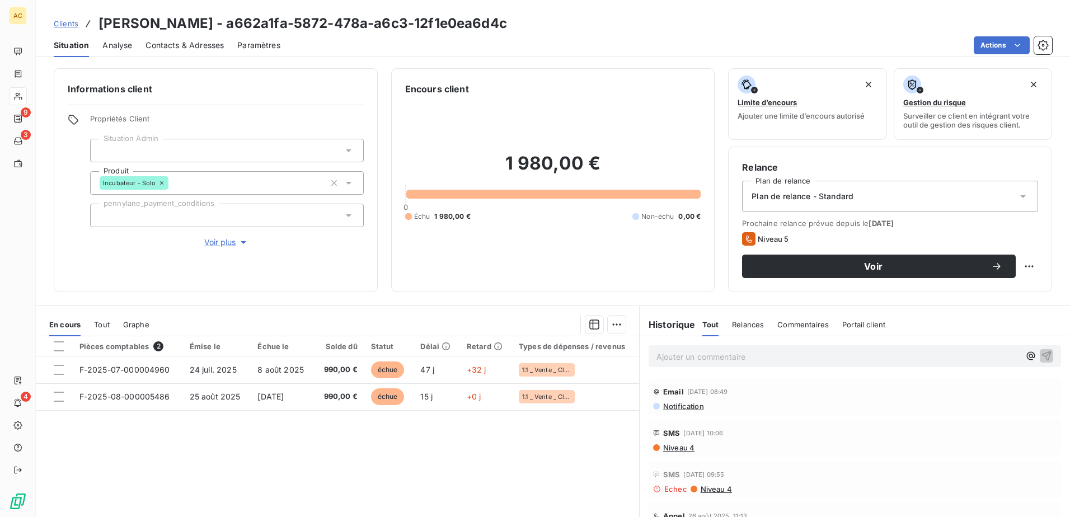
click at [145, 45] on span "Contacts & Adresses" at bounding box center [184, 45] width 78 height 11
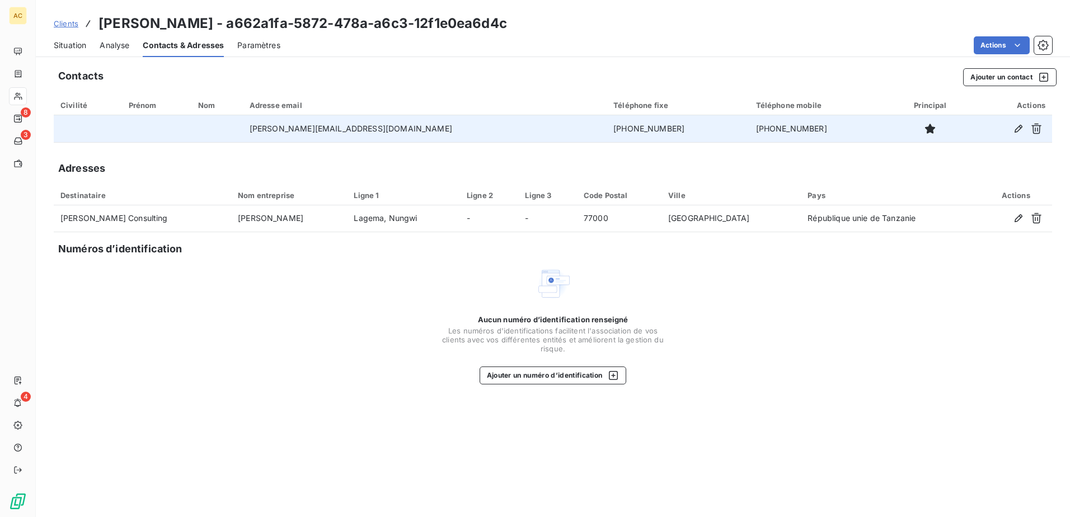
drag, startPoint x: 590, startPoint y: 130, endPoint x: 522, endPoint y: 126, distance: 68.4
click at [607, 126] on td "+255 773 846 662" at bounding box center [678, 128] width 142 height 27
copy td "+255 773 846 662"
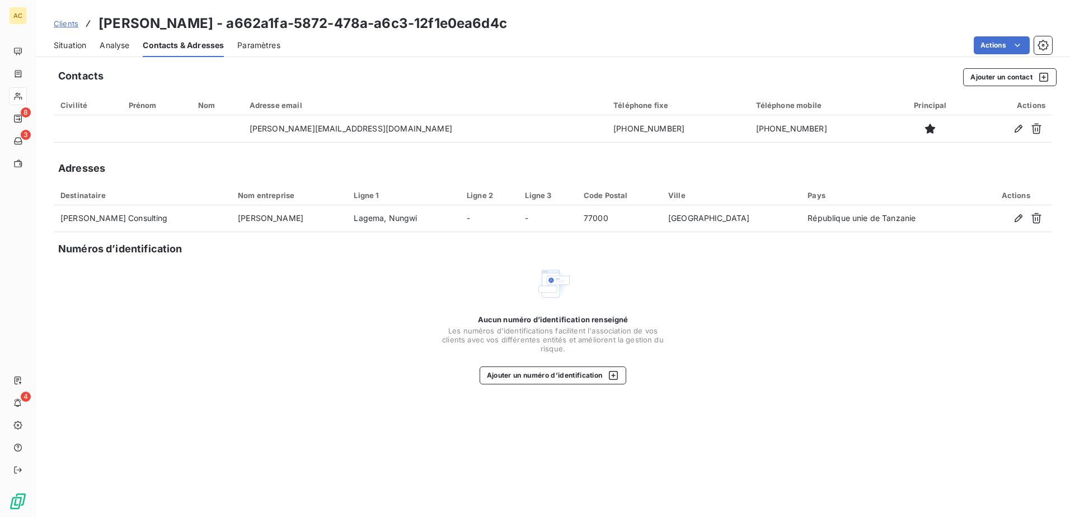
click at [65, 44] on span "Situation" at bounding box center [70, 45] width 32 height 11
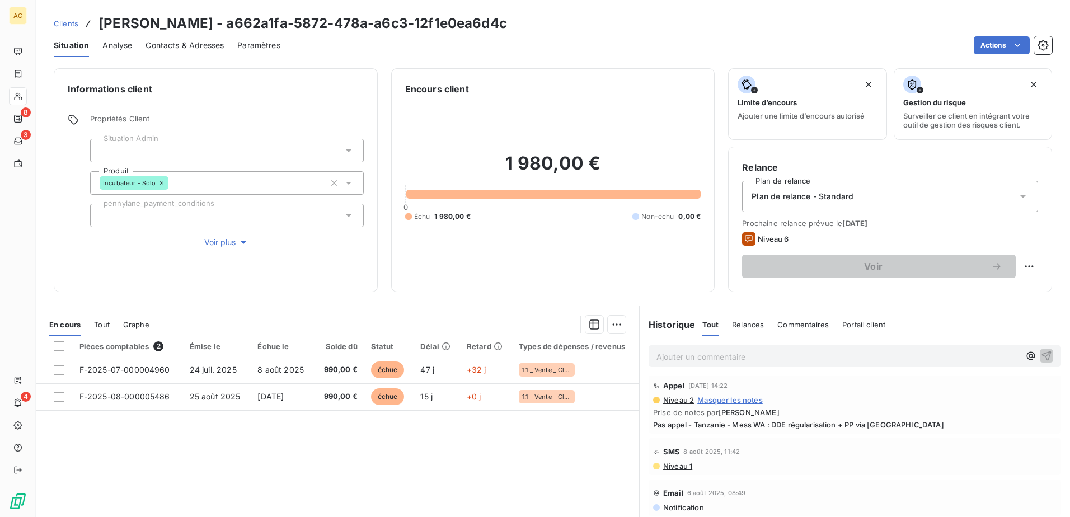
scroll to position [280, 0]
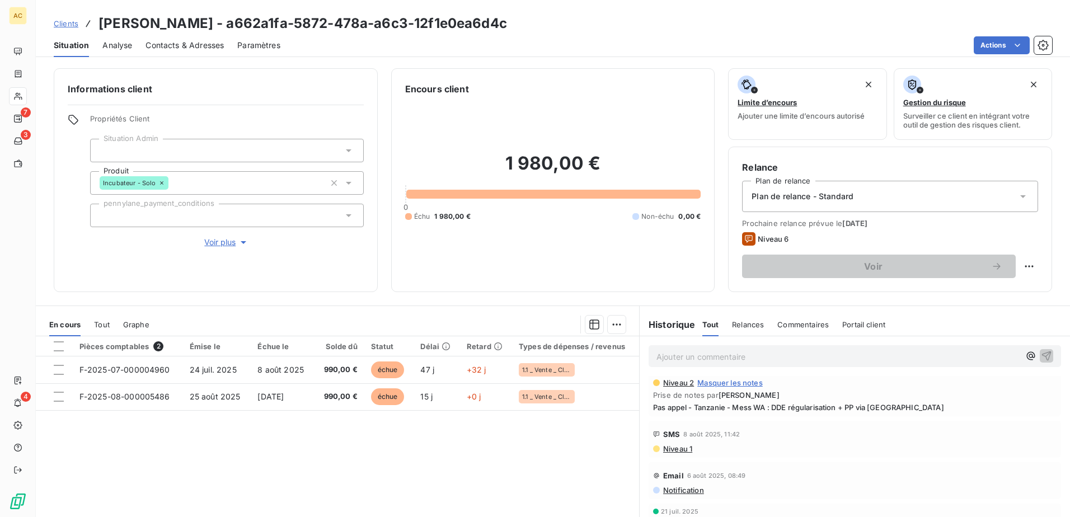
click at [71, 20] on span "Clients" at bounding box center [66, 23] width 25 height 9
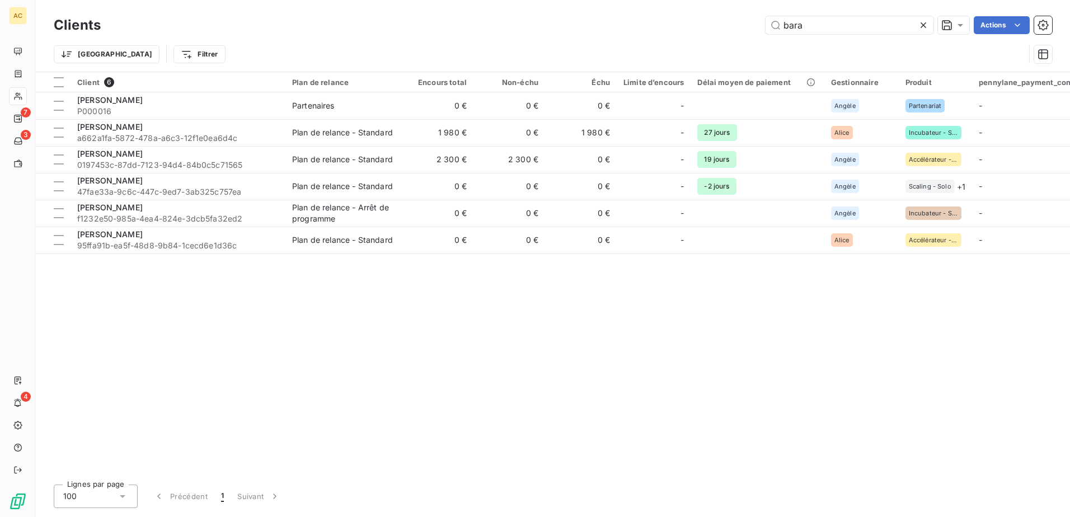
click at [867, 8] on div "Clients bara Actions Trier Filtrer" at bounding box center [553, 36] width 1034 height 72
click at [864, 22] on input "bara" at bounding box center [849, 25] width 168 height 18
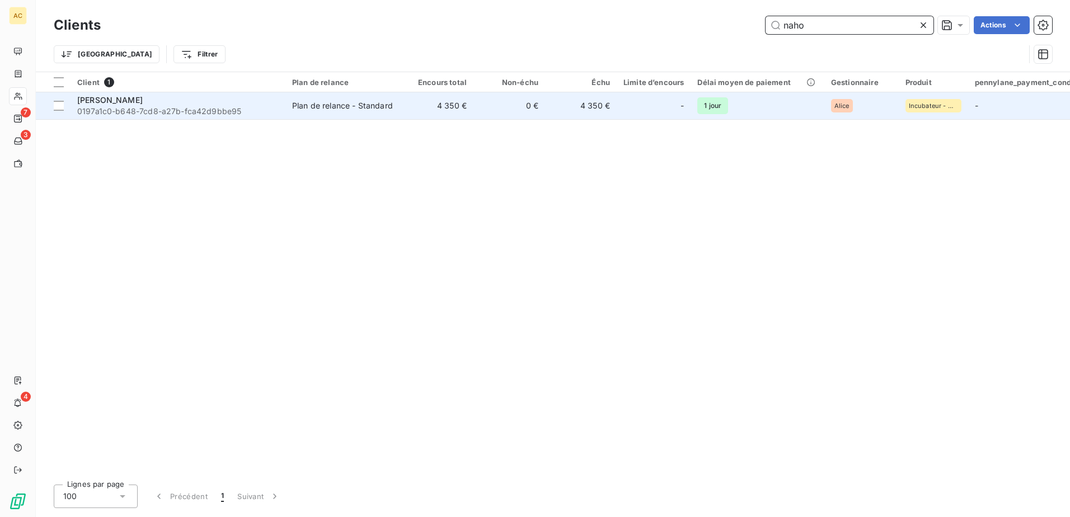
type input "naho"
click at [227, 118] on td "Naho Fabien 0197a1c0-b648-7cd8-a27b-fca42d9bbe95" at bounding box center [178, 105] width 215 height 27
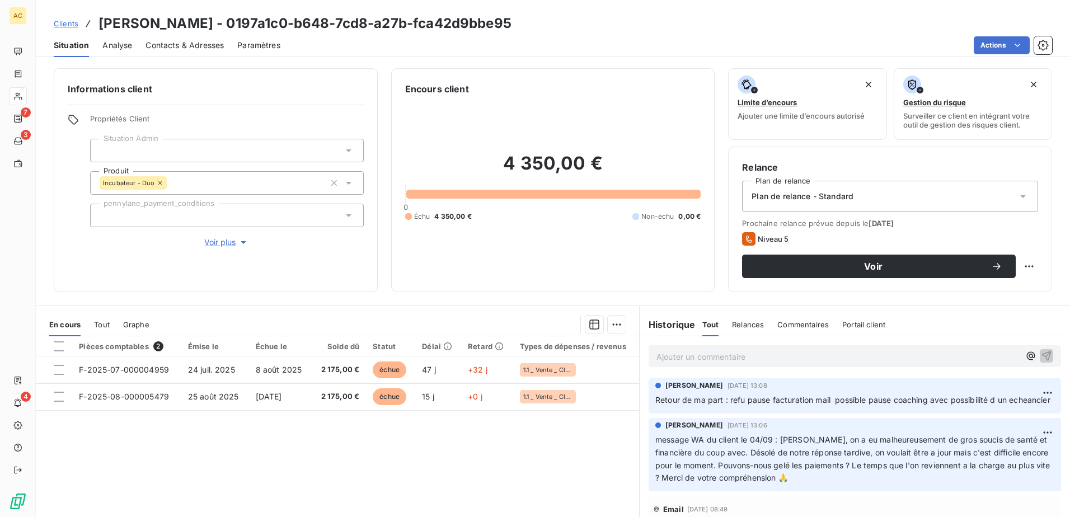
click at [174, 40] on span "Contacts & Adresses" at bounding box center [184, 45] width 78 height 11
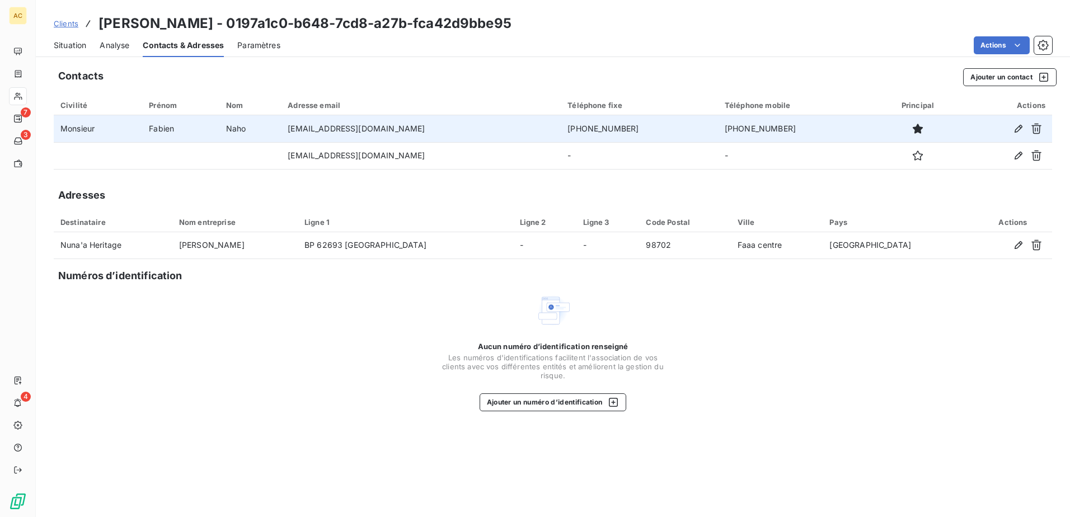
drag, startPoint x: 612, startPoint y: 130, endPoint x: 547, endPoint y: 129, distance: 64.4
click at [561, 129] on td "+689 87 38 47 16" at bounding box center [639, 128] width 157 height 27
copy td "+689 87 38 47 16"
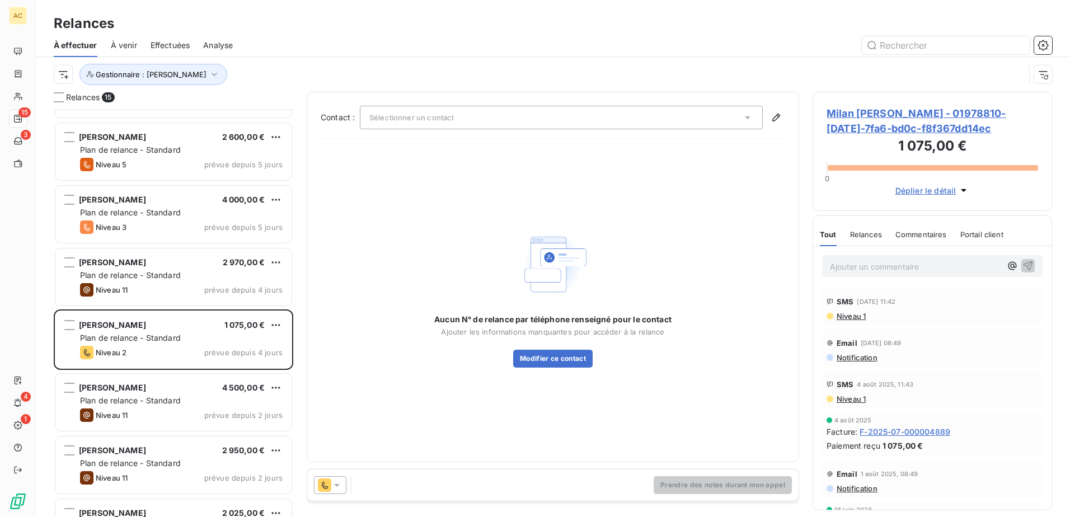
scroll to position [533, 0]
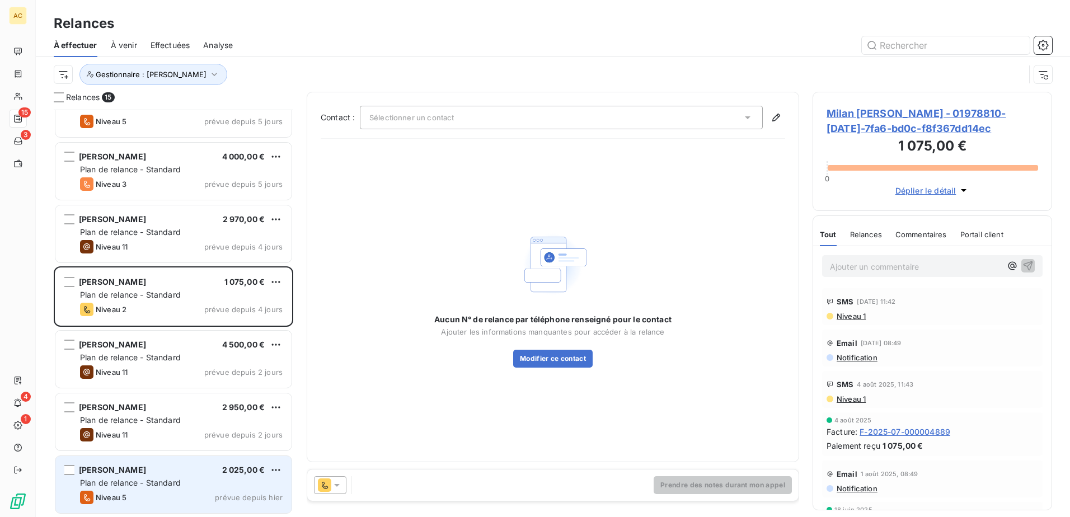
click at [161, 497] on div "Niveau 5 prévue depuis hier" at bounding box center [181, 497] width 203 height 13
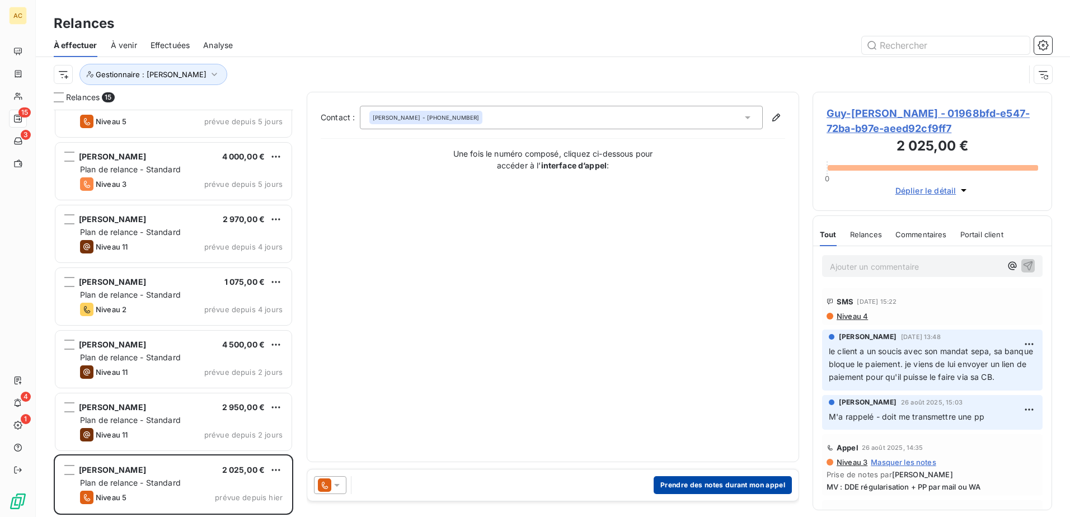
click at [754, 484] on button "Prendre des notes durant mon appel" at bounding box center [723, 485] width 138 height 18
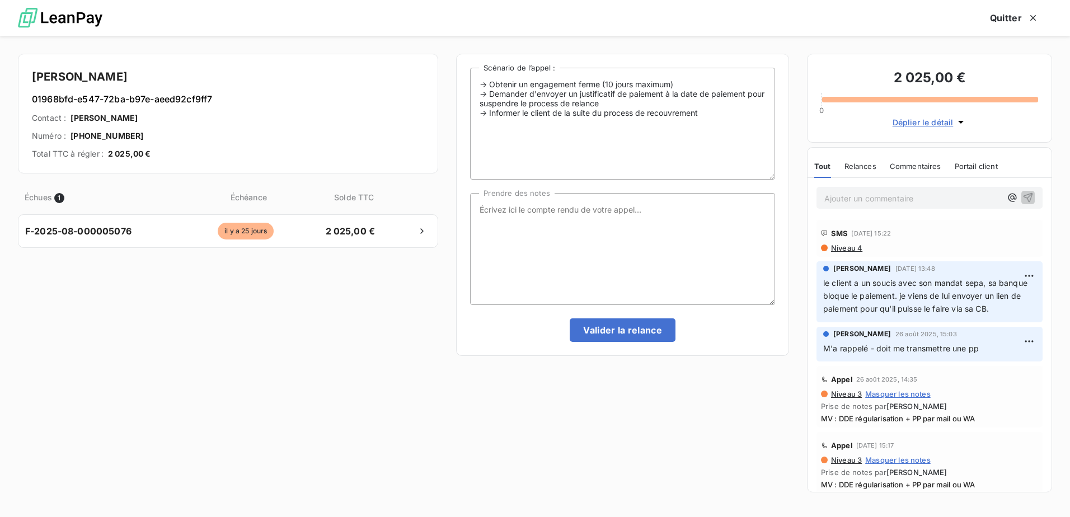
click at [255, 361] on div "Échues 1 Échéance Solde TTC F-2025-08-000005076 [DATE] 2 025,00 €" at bounding box center [228, 339] width 420 height 319
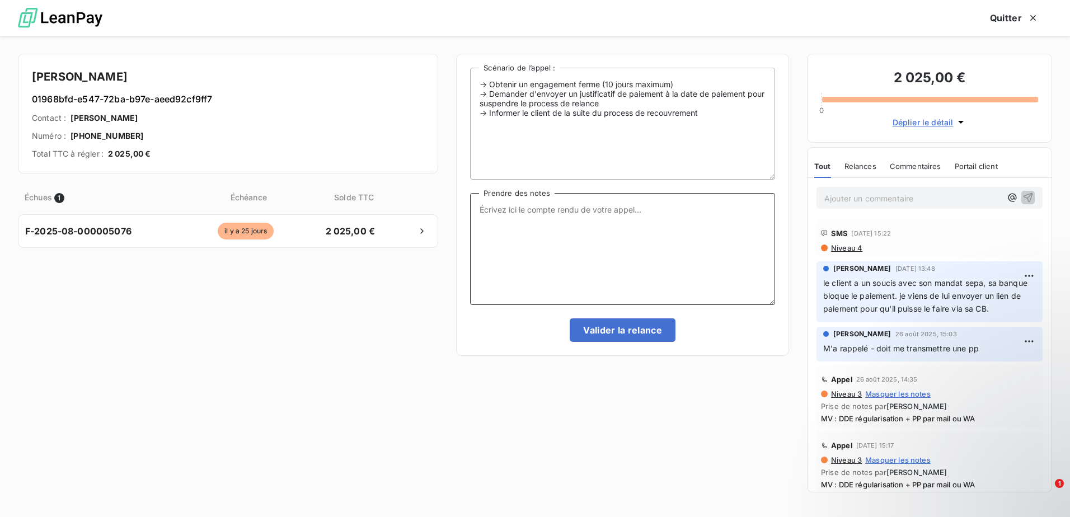
click at [682, 237] on textarea "Prendre des notes" at bounding box center [622, 249] width 305 height 112
click at [497, 227] on textarea "paiement via CB fait par son équipe il fait un mail de relance et m'envoi un pp…" at bounding box center [622, 249] width 305 height 112
type textarea "paiement via CB fait par son équipe il fait un mail de relance et m'envoi un pp"
click at [610, 329] on button "Valider la relance" at bounding box center [623, 330] width 106 height 24
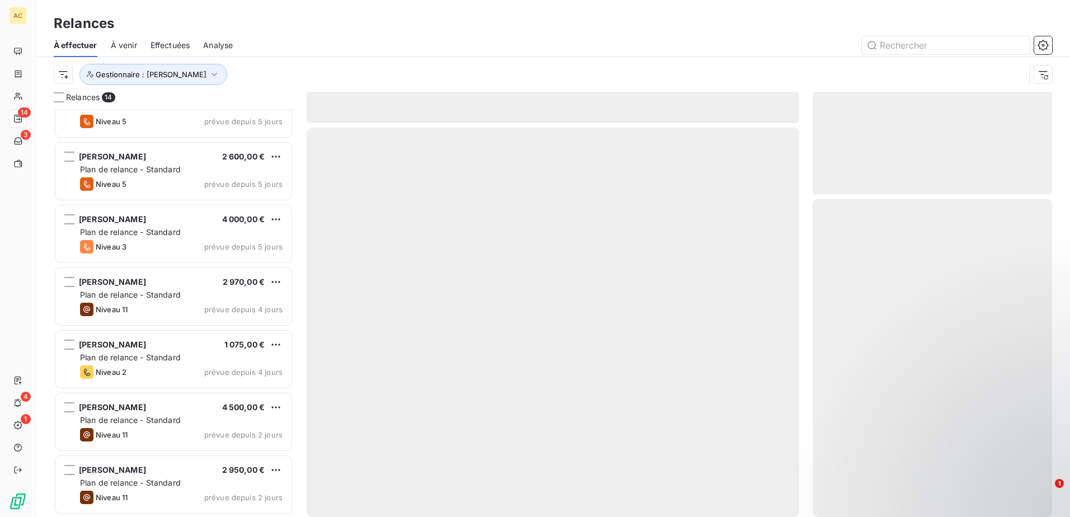
scroll to position [470, 0]
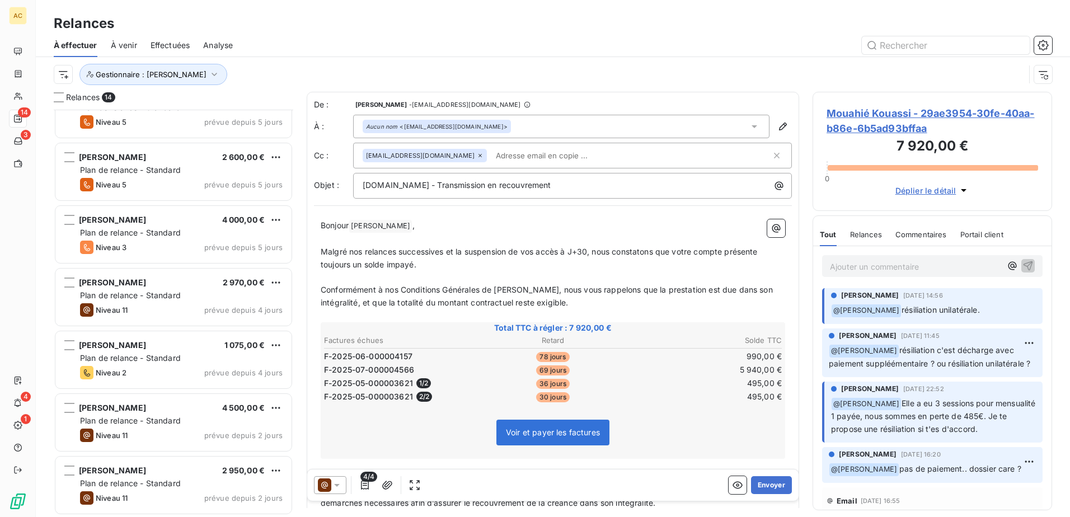
scroll to position [471, 0]
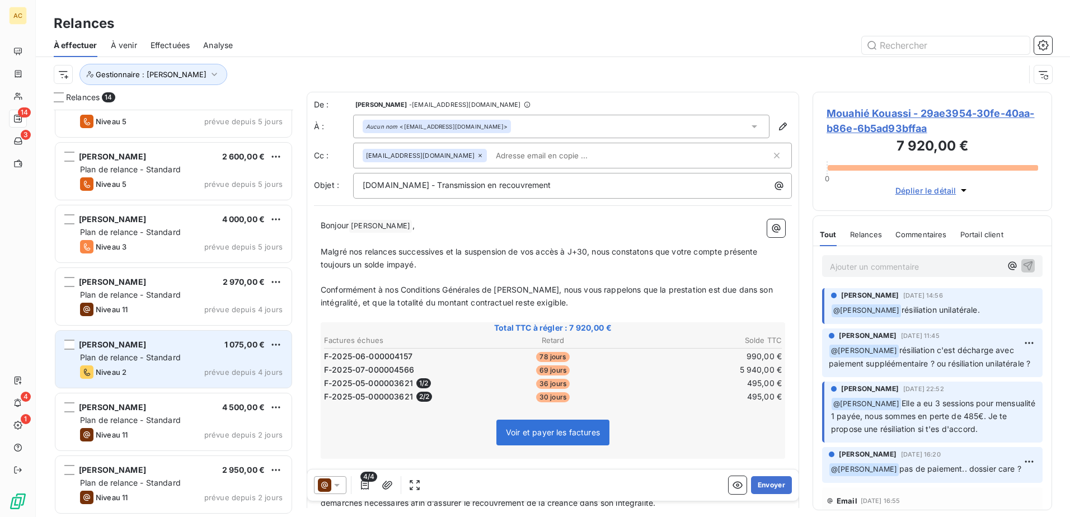
click at [171, 359] on span "Plan de relance - Standard" at bounding box center [130, 358] width 101 height 10
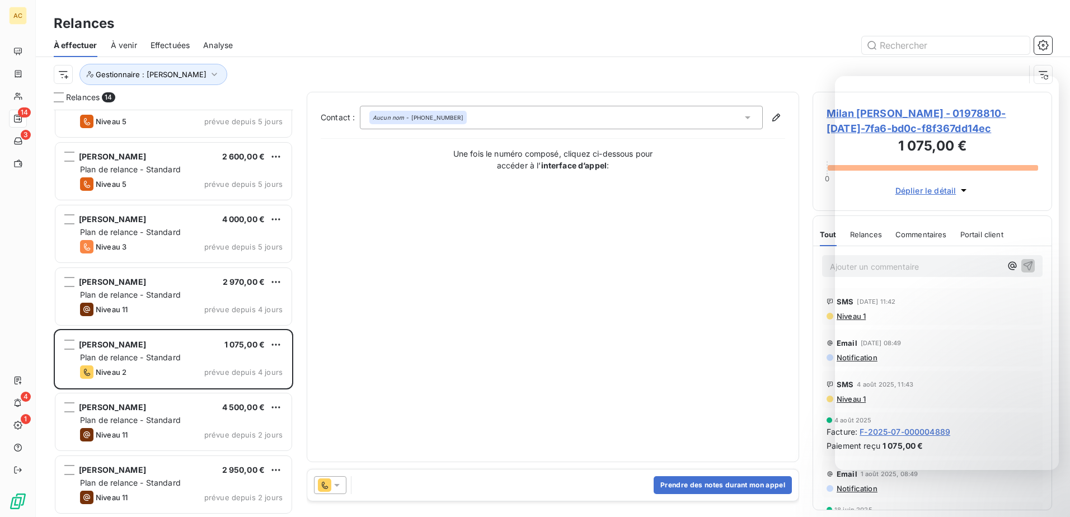
click at [506, 313] on div "Contact : Aucun nom - [PHONE_NUMBER] Une fois le numéro composé, cliquez ci-des…" at bounding box center [553, 277] width 464 height 342
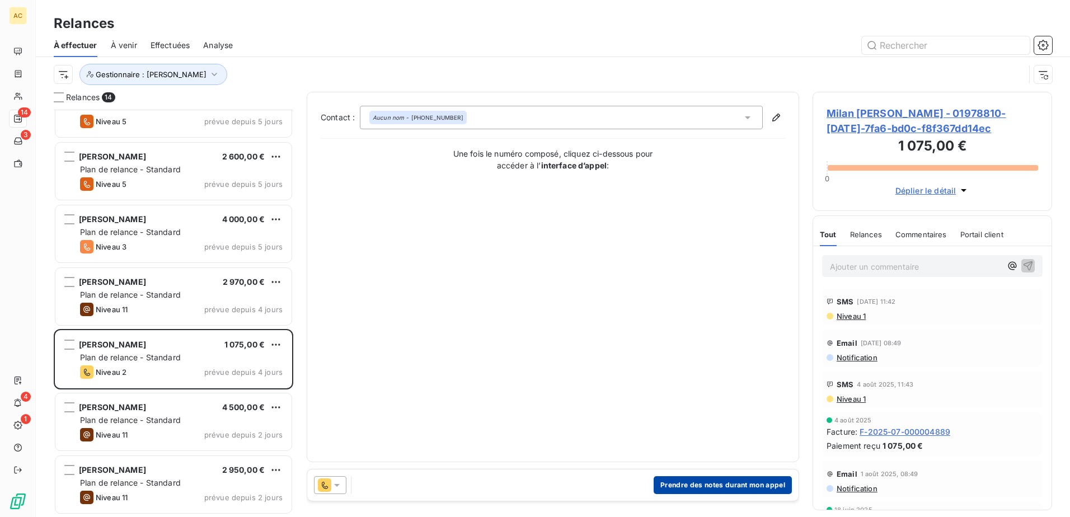
click at [714, 487] on button "Prendre des notes durant mon appel" at bounding box center [723, 485] width 138 height 18
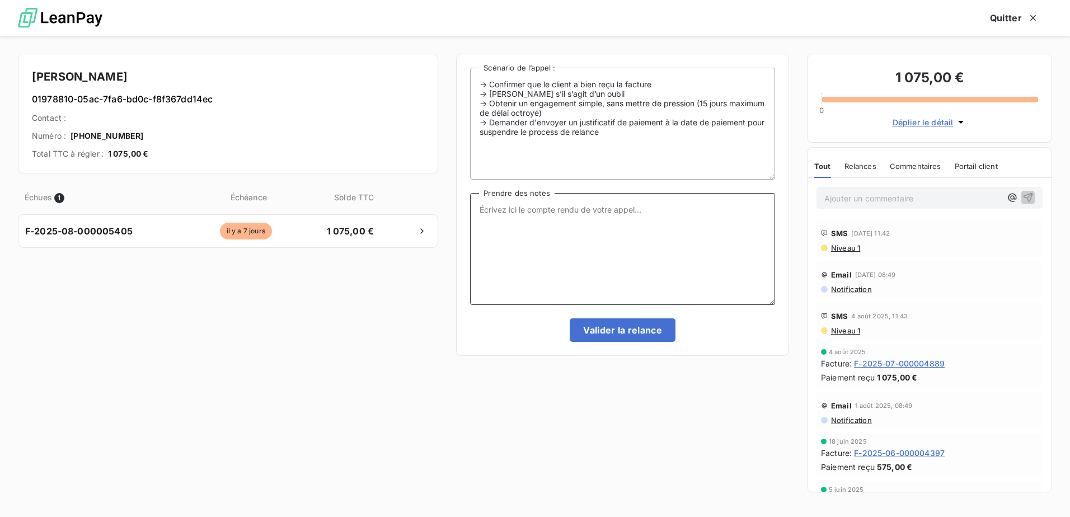
click at [590, 237] on textarea "Prendre des notes" at bounding box center [622, 249] width 305 height 112
click at [600, 229] on textarea "Mv :" at bounding box center [622, 249] width 305 height 112
click at [495, 219] on textarea "Mv : confirmation s'il a bien eu la facture, si jamais il a déjà payé qu'il men…" at bounding box center [622, 249] width 305 height 112
click at [633, 222] on textarea "Mv : confirmation s'il a bien eu la facture, si jamais il a déjà payé qu'il m'e…" at bounding box center [622, 249] width 305 height 112
drag, startPoint x: 726, startPoint y: 230, endPoint x: 599, endPoint y: 230, distance: 127.6
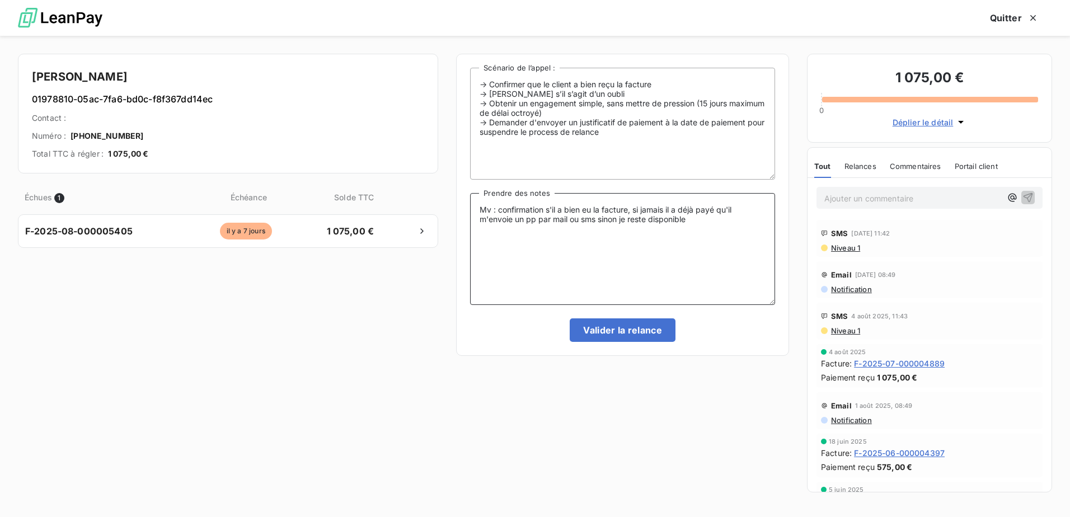
click at [599, 230] on textarea "Mv : confirmation s'il a bien eu la facture, si jamais il a déjà payé qu'il m'e…" at bounding box center [622, 249] width 305 height 112
type textarea "Mv : confirmation s'il a bien eu la facture, si jamais il a déjà payé qu'il m'e…"
click at [610, 331] on button "Valider la relance" at bounding box center [623, 330] width 106 height 24
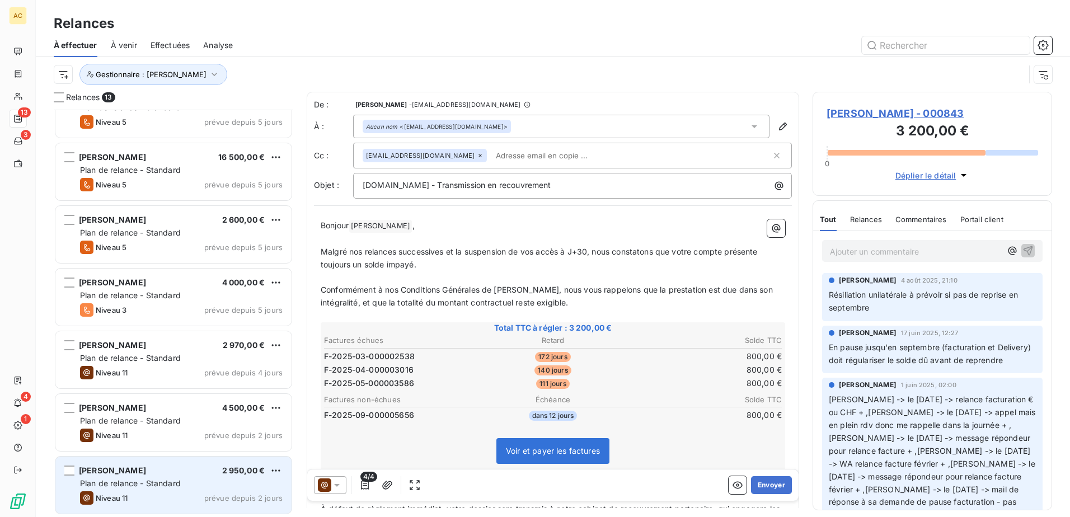
scroll to position [408, 0]
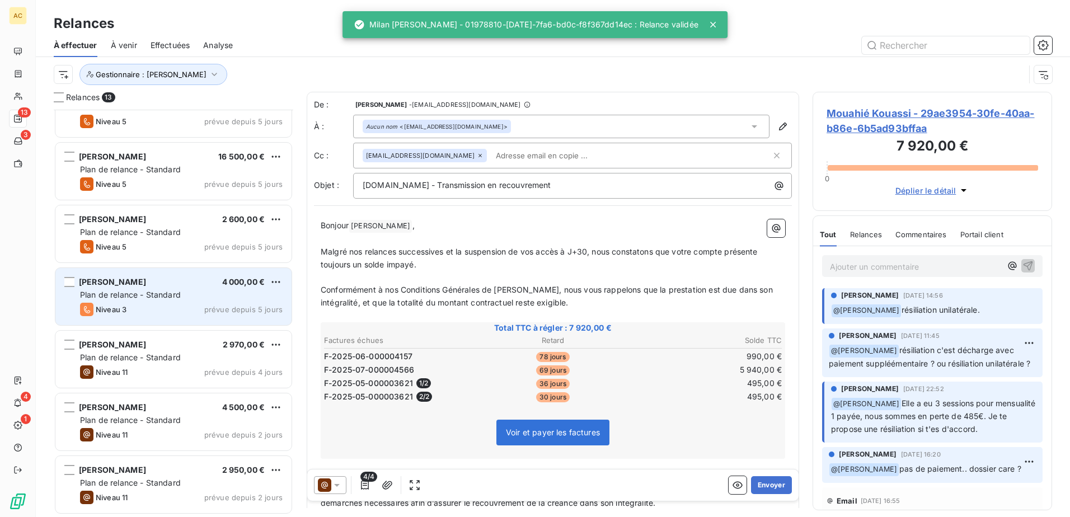
click at [175, 280] on div "[PERSON_NAME] 4 000,00 €" at bounding box center [181, 282] width 203 height 10
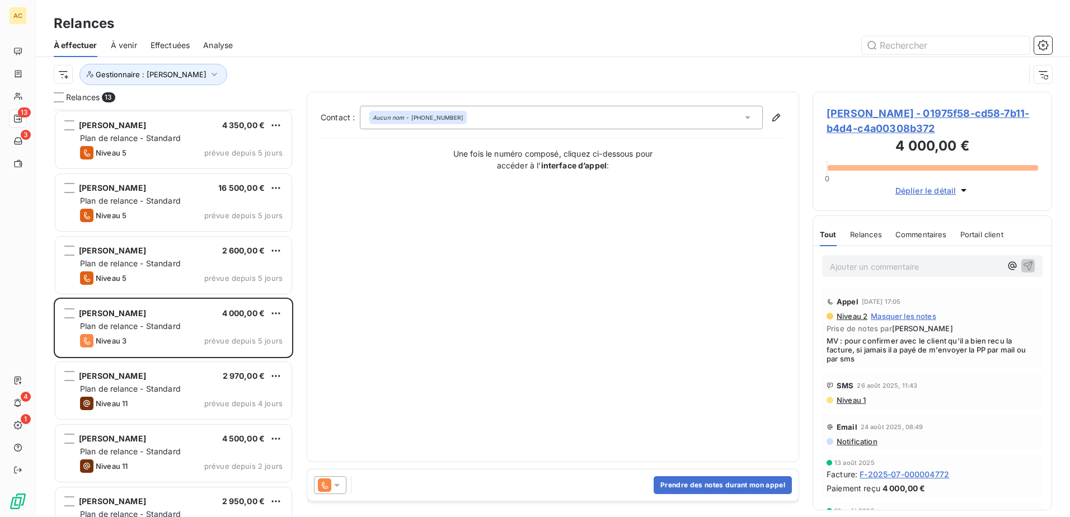
scroll to position [408, 0]
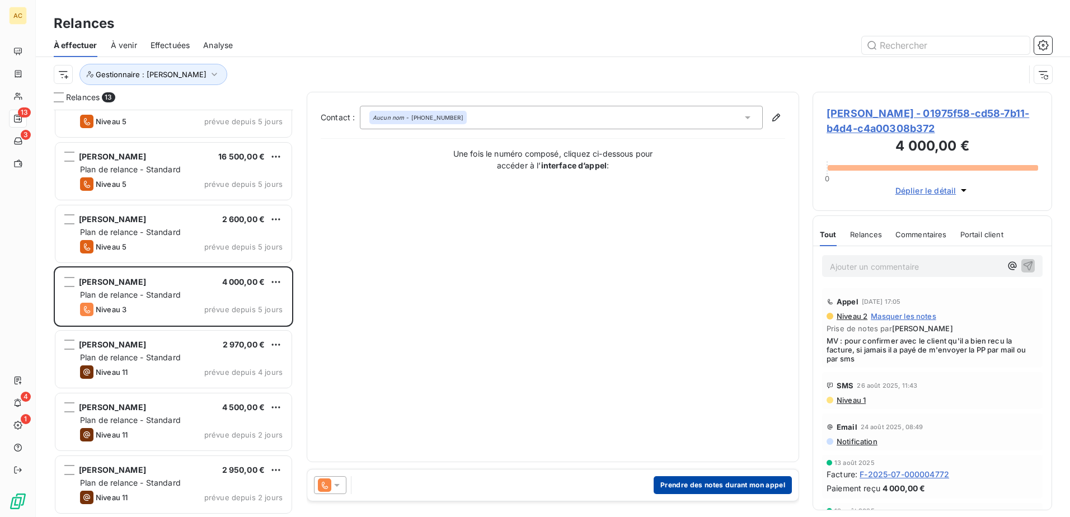
click at [691, 489] on button "Prendre des notes durant mon appel" at bounding box center [723, 485] width 138 height 18
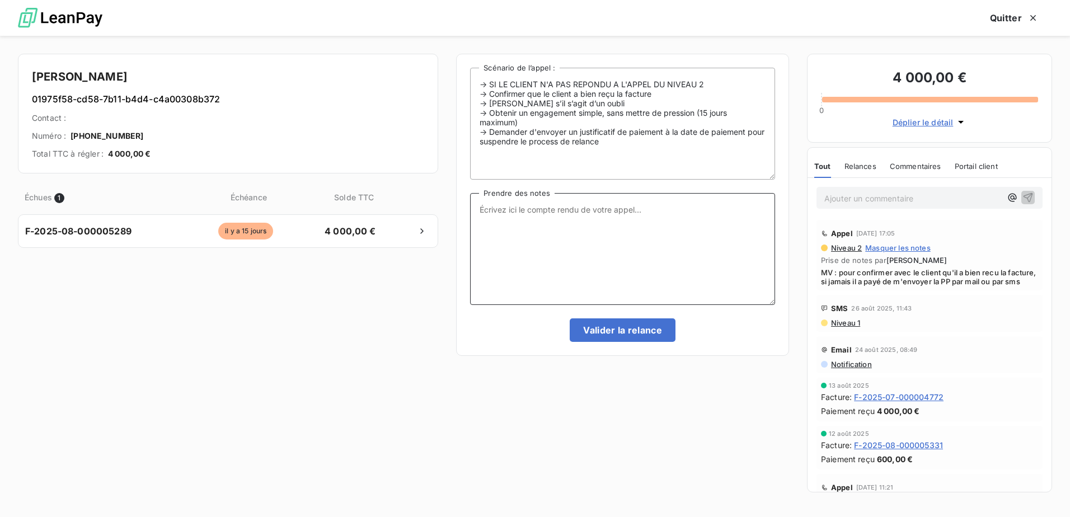
click at [525, 250] on textarea "Prendre des notes" at bounding box center [622, 249] width 305 height 112
drag, startPoint x: 858, startPoint y: 271, endPoint x: 862, endPoint y: 289, distance: 17.8
click at [862, 286] on span "MV : pour confirmer avec le client qu'il a bien recu la facture, si jamais il a…" at bounding box center [929, 277] width 217 height 18
copy span "confirmer avec le client qu'il a bien recu la facture, si jamais il a payé de m…"
click at [678, 214] on textarea "MV : rappel de mon MV du 02.09 et" at bounding box center [622, 249] width 305 height 112
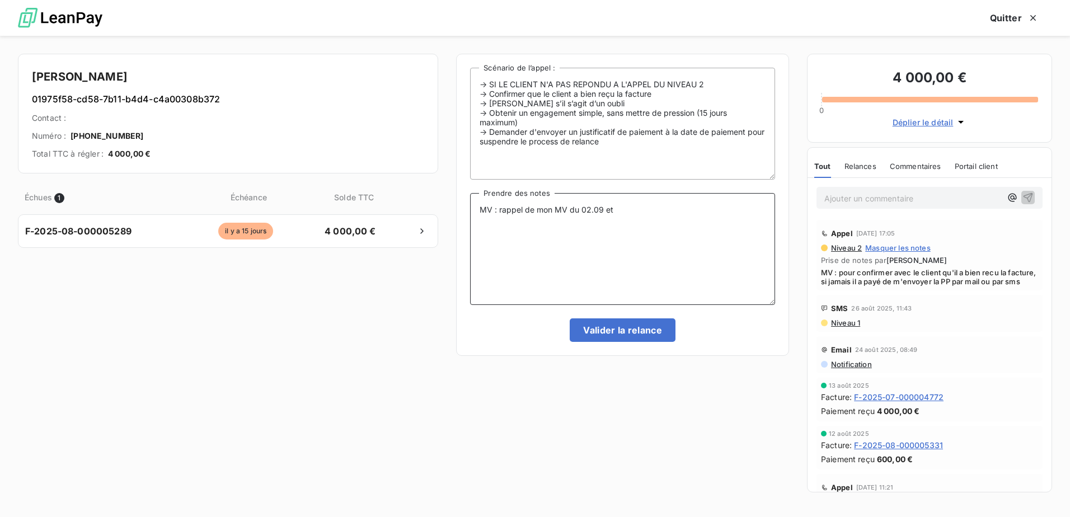
paste textarea "confirmer avec le client qu'il a bien recu la facture, si jamais il a payé de m…"
type textarea "MV : rappel de mon MV du 02.09 et confirmer avec le client qu'il a bien recu la…"
click at [620, 321] on button "Valider la relance" at bounding box center [623, 330] width 106 height 24
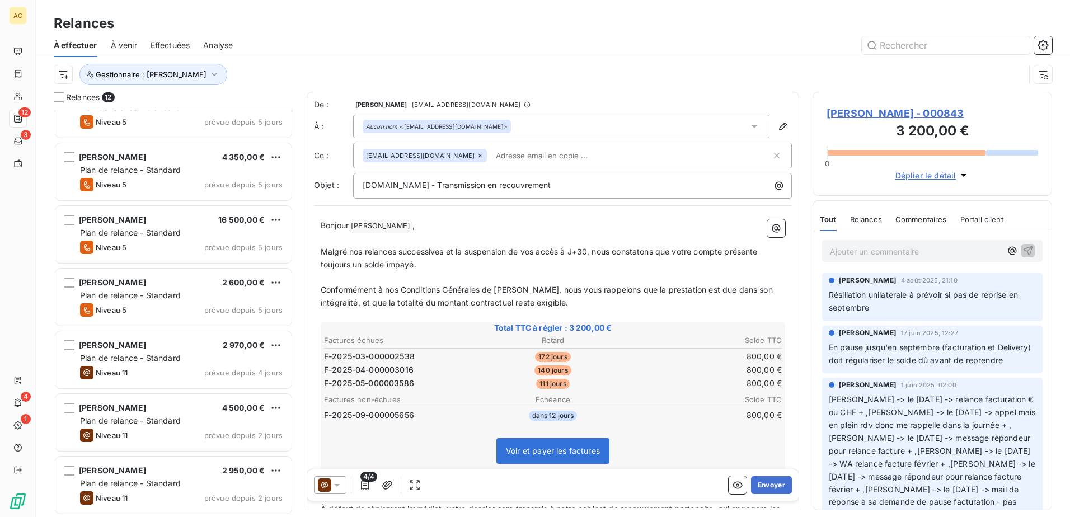
scroll to position [345, 0]
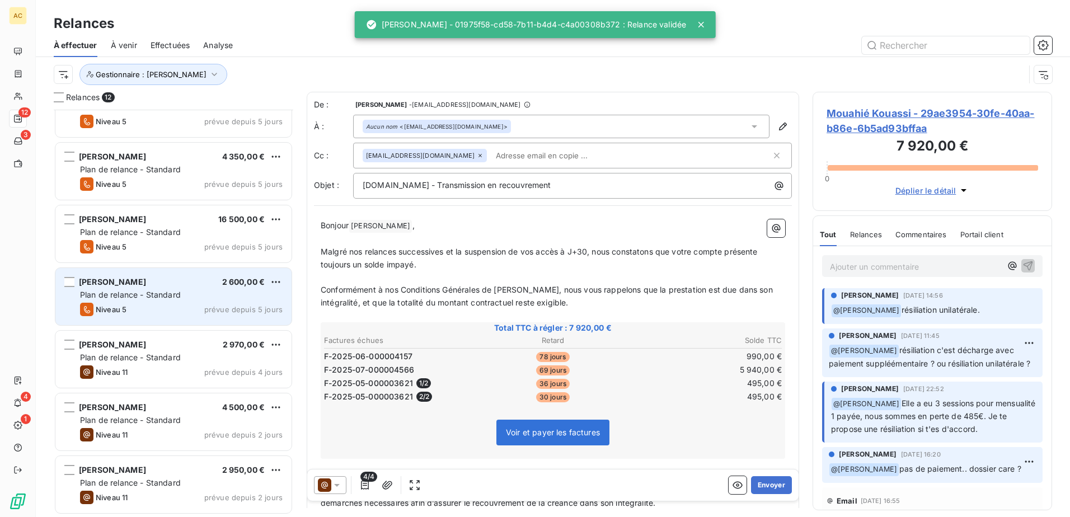
click at [124, 300] on div "[PERSON_NAME] 2 600,00 € Plan de relance - Standard Niveau 5 prévue depuis 5 jo…" at bounding box center [173, 296] width 236 height 57
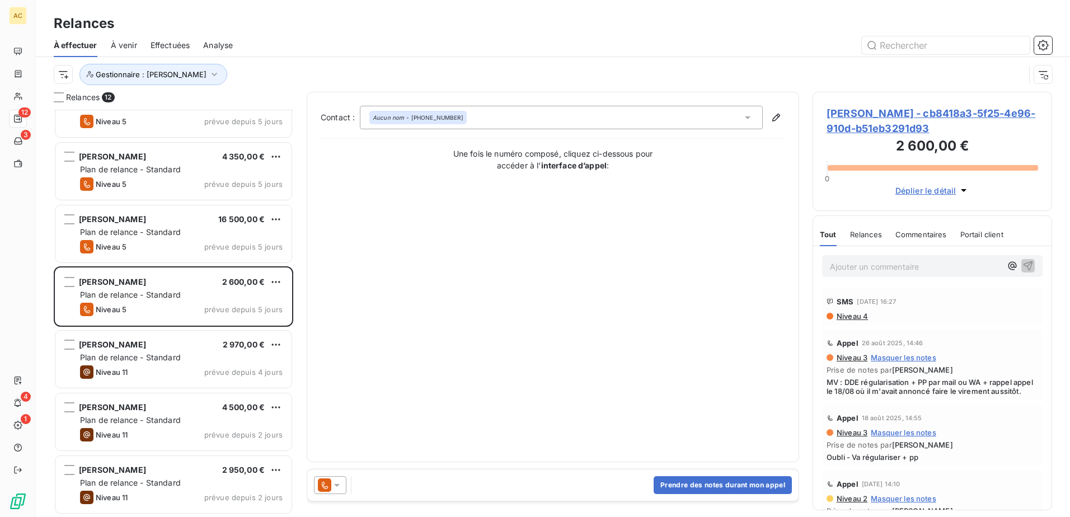
click at [568, 283] on div "Contact : Aucun nom - [PHONE_NUMBER] Une fois le numéro composé, cliquez ci-des…" at bounding box center [553, 277] width 464 height 342
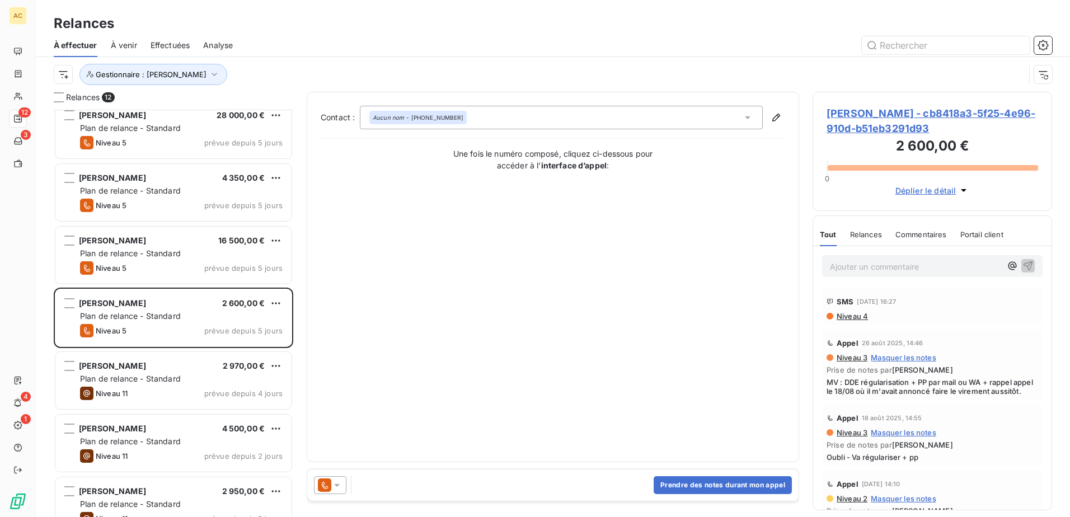
scroll to position [336, 0]
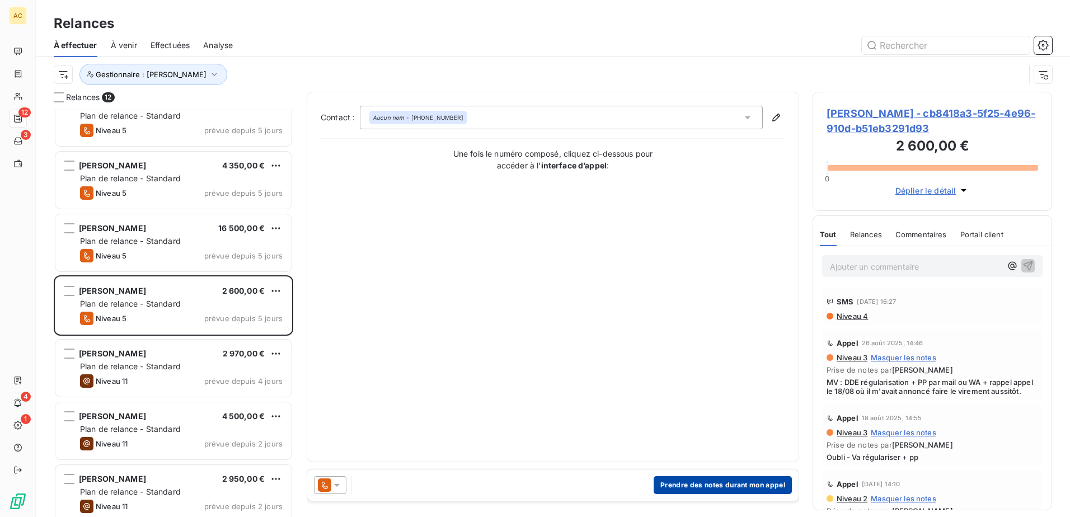
click at [726, 483] on button "Prendre des notes durant mon appel" at bounding box center [723, 485] width 138 height 18
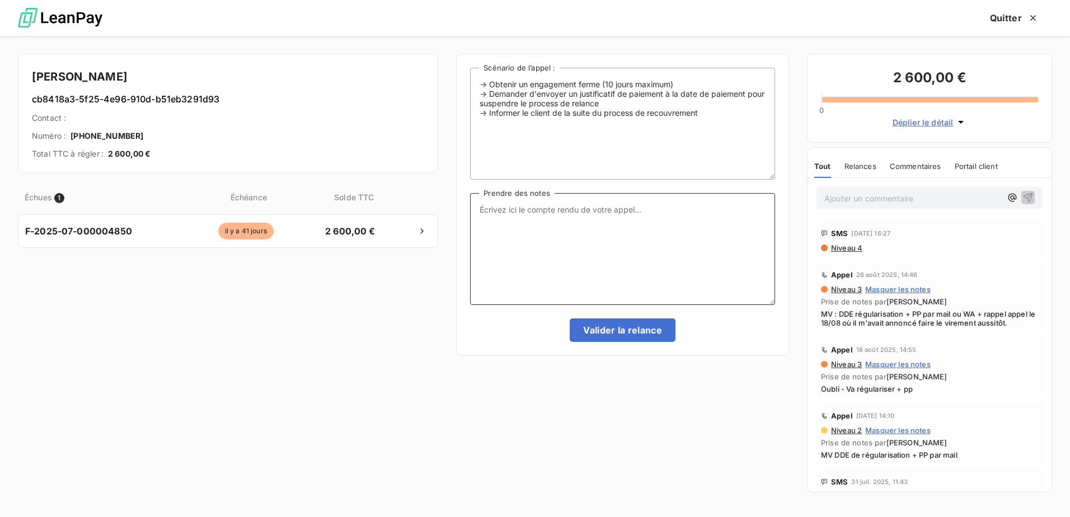
click at [519, 206] on textarea "Prendre des notes" at bounding box center [622, 249] width 305 height 112
drag, startPoint x: 518, startPoint y: 346, endPoint x: 511, endPoint y: 360, distance: 16.3
drag, startPoint x: 511, startPoint y: 360, endPoint x: 486, endPoint y: 421, distance: 65.5
drag, startPoint x: 118, startPoint y: 73, endPoint x: 33, endPoint y: 74, distance: 84.5
click at [33, 74] on h4 "[PERSON_NAME]" at bounding box center [228, 77] width 392 height 18
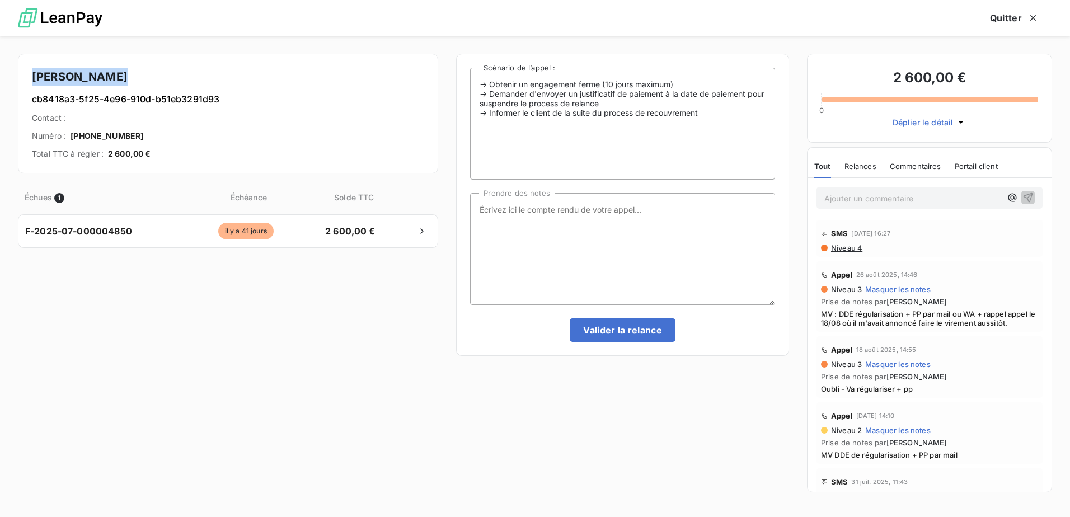
copy h4 "[PERSON_NAME]"
click at [553, 206] on textarea "Prendre des notes" at bounding box center [622, 249] width 305 height 112
paste textarea "[PERSON_NAME]"
type textarea "[PERSON_NAME]"
drag, startPoint x: 561, startPoint y: 228, endPoint x: 469, endPoint y: 228, distance: 92.3
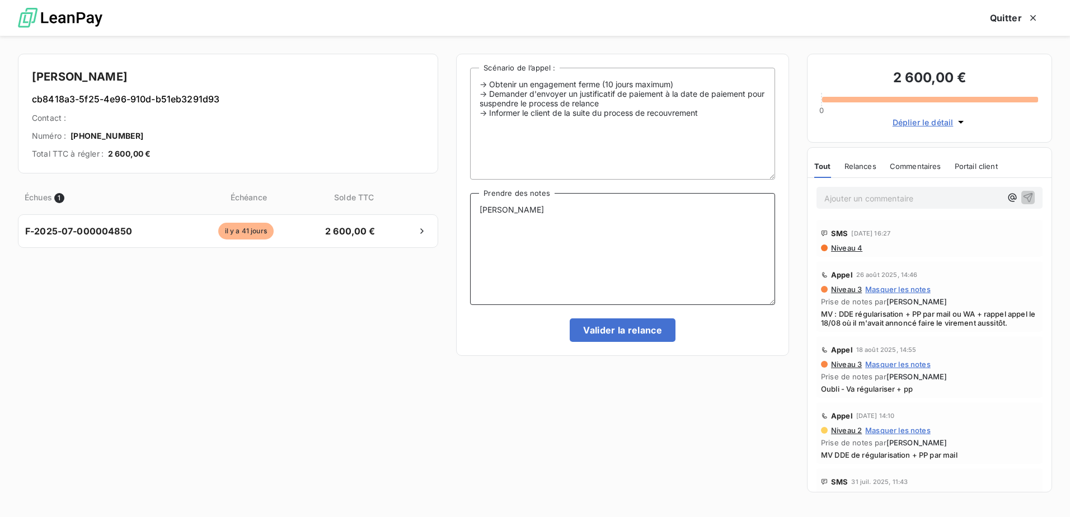
click at [469, 228] on div "-> Obtenir un engagement ferme (10 jours maximum) -> Demander d'envoyer un just…" at bounding box center [622, 205] width 333 height 302
click at [562, 236] on textarea "Prendre des notes" at bounding box center [622, 249] width 305 height 112
paste textarea "Le client a rencontré des difficultés cet été et n’a pas pu bénéficier de l’ens…"
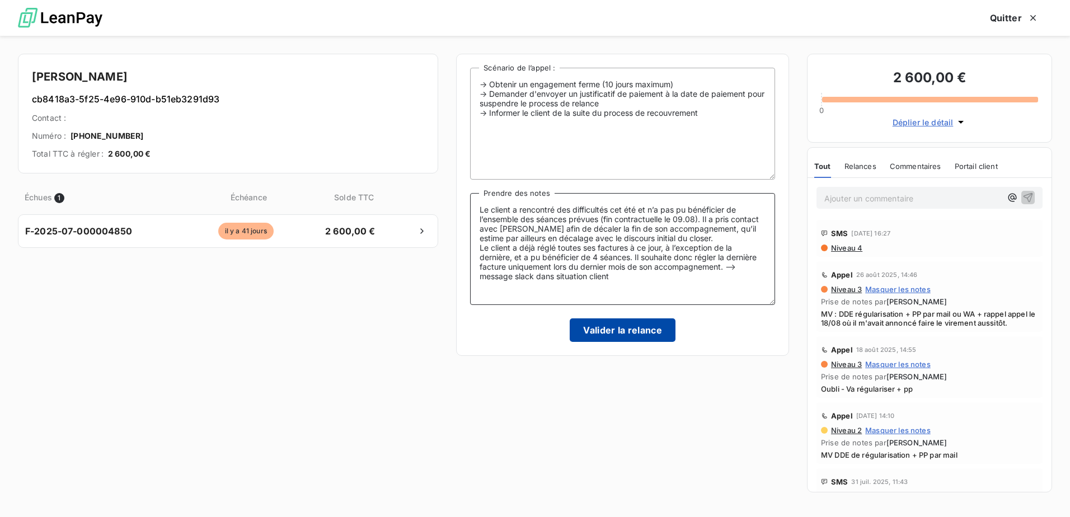
type textarea "Le client a rencontré des difficultés cet été et n’a pas pu bénéficier de l’ens…"
click at [654, 339] on button "Valider la relance" at bounding box center [623, 330] width 106 height 24
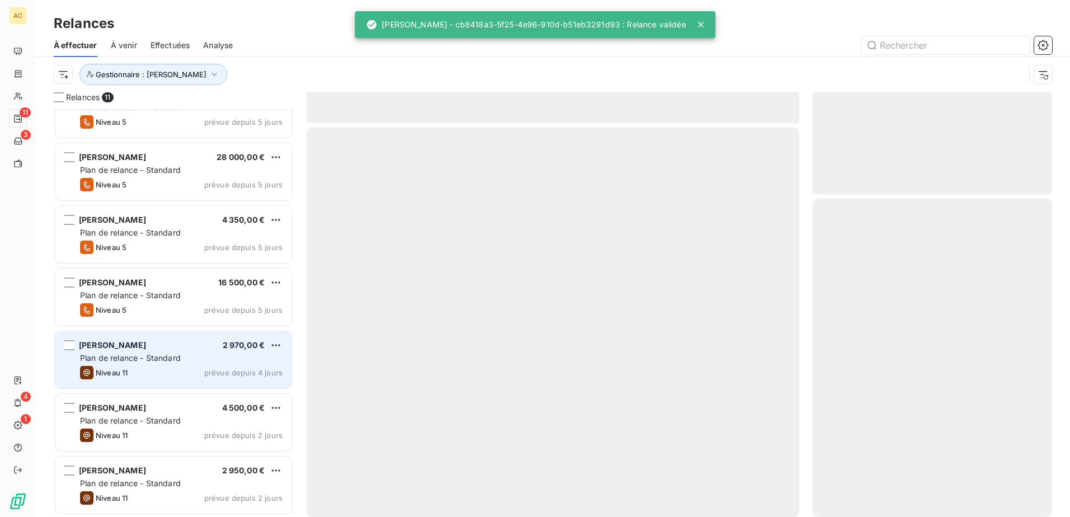
scroll to position [283, 0]
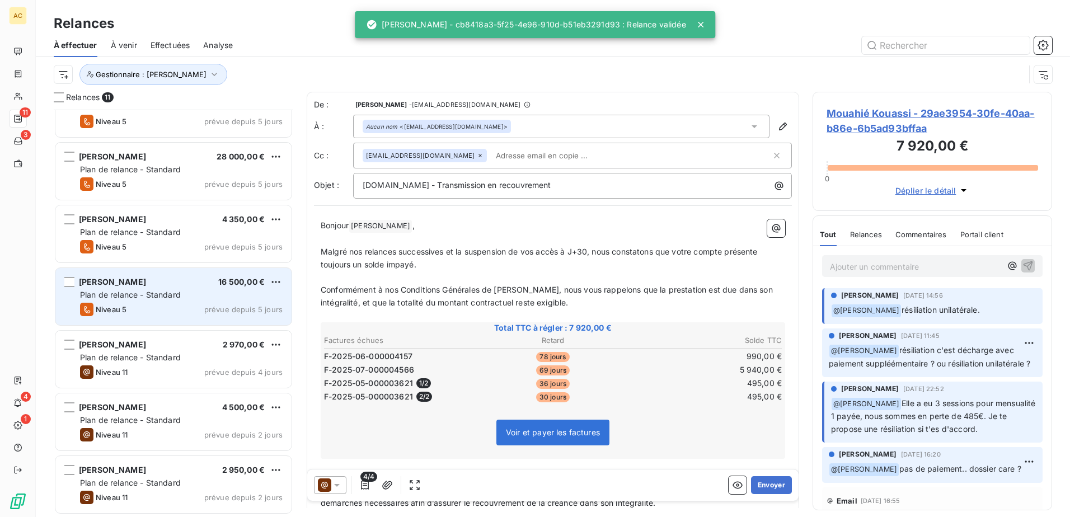
click at [167, 292] on span "Plan de relance - Standard" at bounding box center [130, 295] width 101 height 10
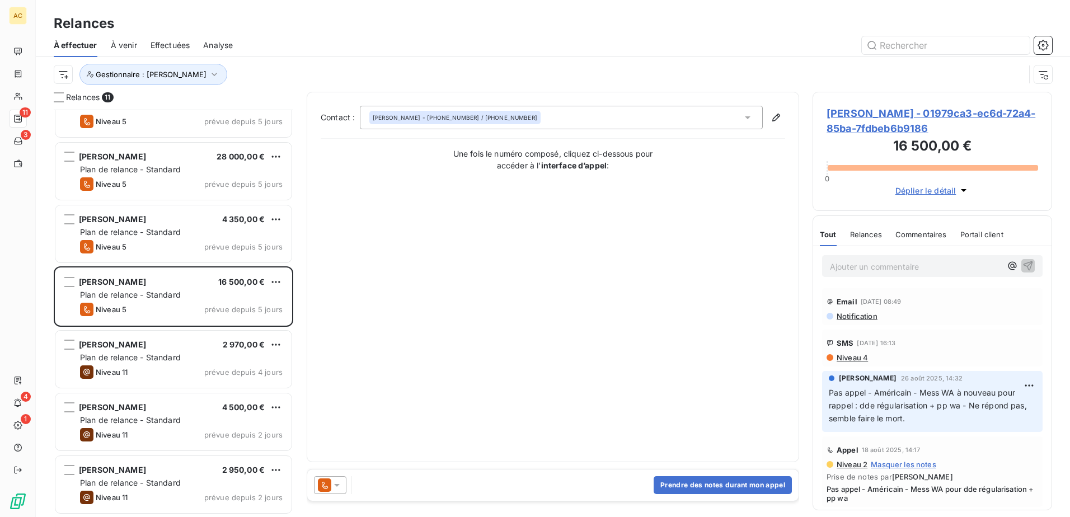
drag, startPoint x: 905, startPoint y: 428, endPoint x: 905, endPoint y: 546, distance: 117.5
drag, startPoint x: 905, startPoint y: 546, endPoint x: 624, endPoint y: 326, distance: 356.7
click at [624, 326] on div "Contact : [PERSON_NAME] - [PHONE_NUMBER] / [PHONE_NUMBER] Une fois le numéro co…" at bounding box center [553, 277] width 464 height 342
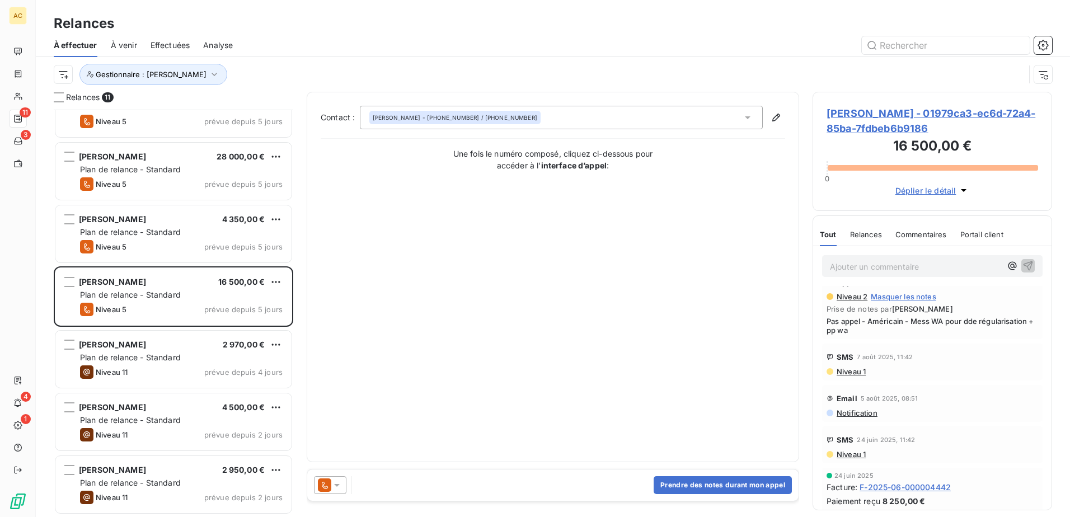
scroll to position [172, 0]
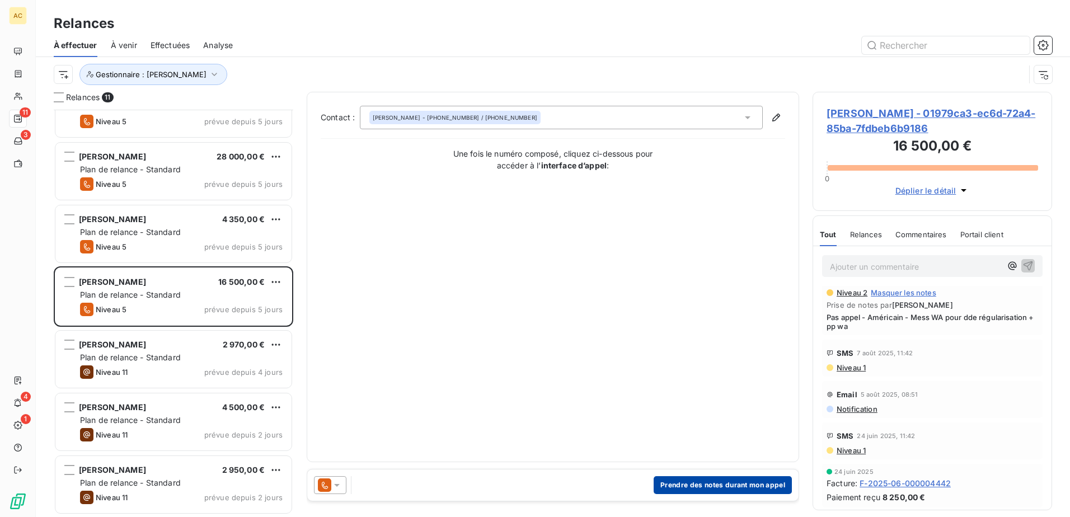
click at [718, 482] on button "Prendre des notes durant mon appel" at bounding box center [723, 485] width 138 height 18
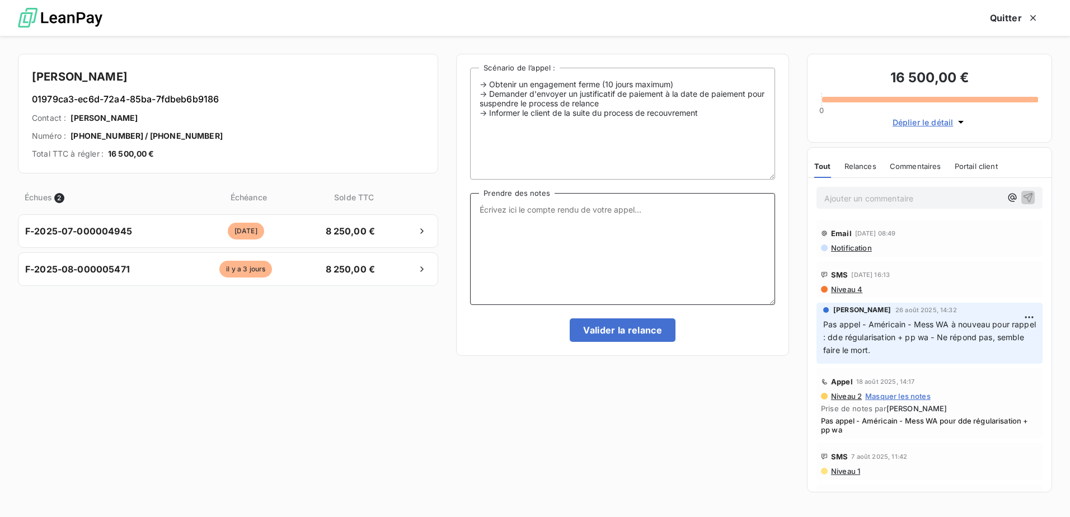
click at [518, 248] on textarea "Prendre des notes" at bounding box center [622, 249] width 305 height 112
click at [536, 218] on textarea "Prendre des notes" at bounding box center [622, 249] width 305 height 112
type textarea "MV : relance les deux factures et demande pp dans le cas ou il avait déjà fait …"
click at [598, 325] on button "Valider la relance" at bounding box center [623, 330] width 106 height 24
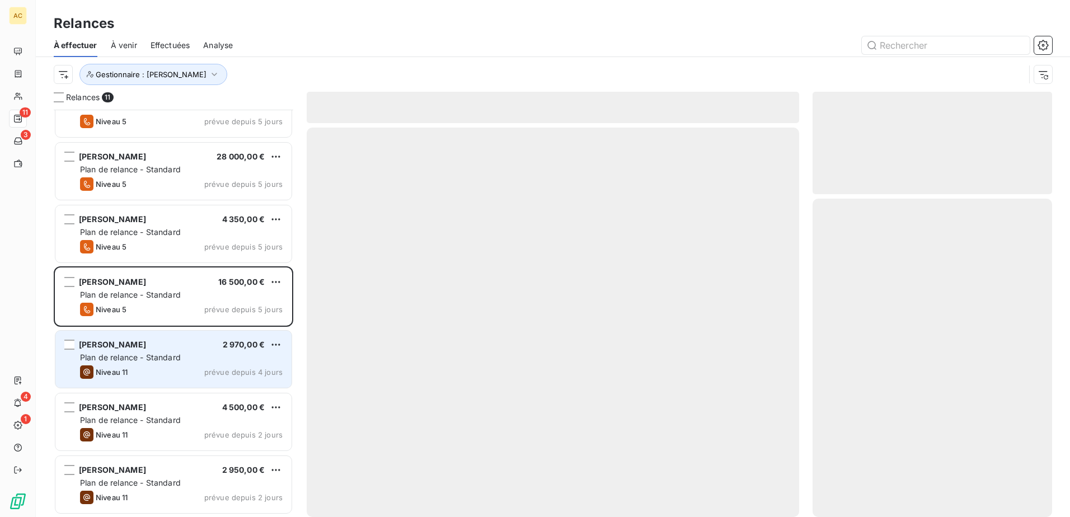
scroll to position [219, 0]
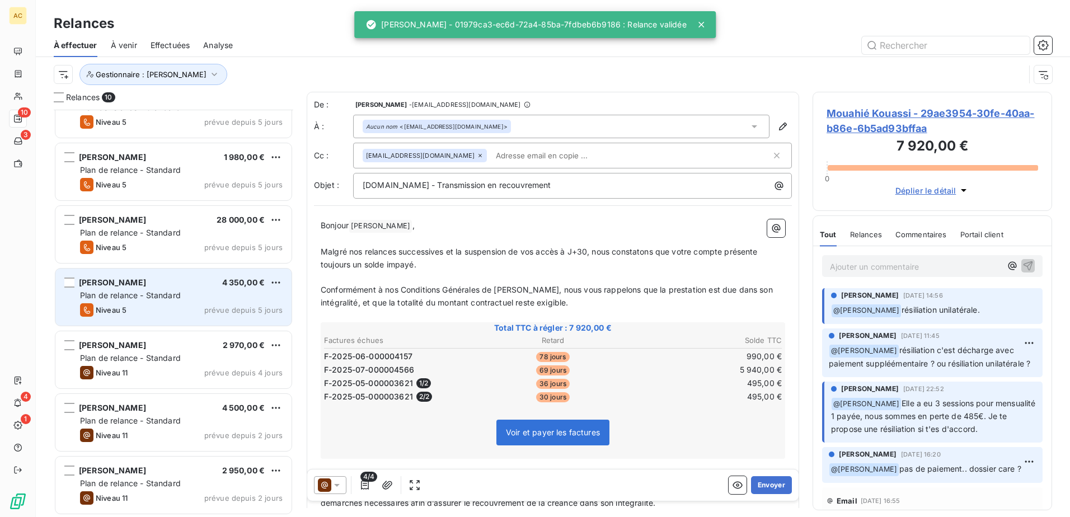
click at [144, 284] on div "[PERSON_NAME] 4 350,00 €" at bounding box center [181, 283] width 203 height 10
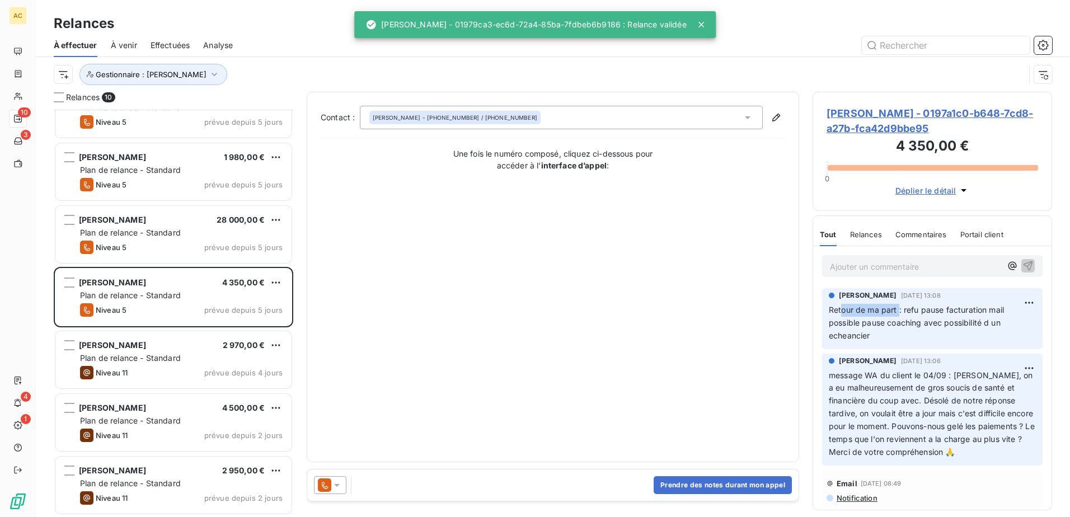
drag, startPoint x: 840, startPoint y: 308, endPoint x: 899, endPoint y: 308, distance: 58.2
click at [899, 308] on span "Retour de ma part : refu pause facturation mail possible pause coaching avec po…" at bounding box center [919, 322] width 180 height 35
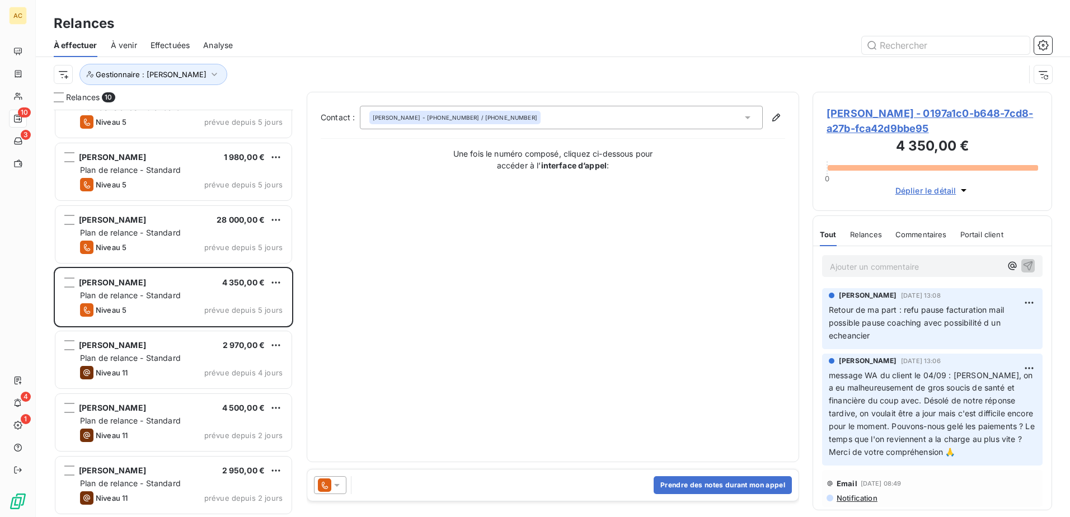
drag, startPoint x: 899, startPoint y: 308, endPoint x: 899, endPoint y: 330, distance: 21.8
click at [899, 330] on p "Retour de ma part : refu pause facturation mail possible pause coaching avec po…" at bounding box center [932, 323] width 207 height 39
drag, startPoint x: 858, startPoint y: 323, endPoint x: 965, endPoint y: 322, distance: 106.9
click at [965, 322] on span "Retour de ma part : refu pause facturation mail possible pause coaching avec po…" at bounding box center [919, 322] width 180 height 35
drag, startPoint x: 965, startPoint y: 322, endPoint x: 939, endPoint y: 333, distance: 28.6
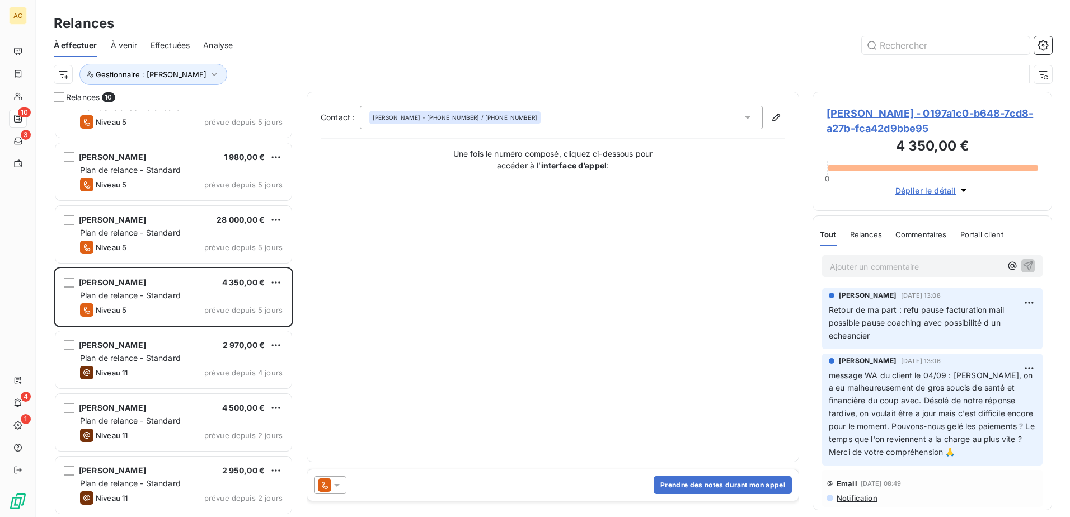
click at [939, 333] on p "Retour de ma part : refu pause facturation mail possible pause coaching avec po…" at bounding box center [932, 323] width 207 height 39
drag, startPoint x: 856, startPoint y: 442, endPoint x: 973, endPoint y: 442, distance: 117.5
click at [973, 442] on span "message WA du client le 04/09 : [PERSON_NAME], on a eu malheureusement de gros …" at bounding box center [933, 413] width 208 height 86
drag, startPoint x: 973, startPoint y: 442, endPoint x: 953, endPoint y: 477, distance: 40.6
click at [953, 466] on div "[PERSON_NAME] [DATE] 13:06 message WA du client le 04/09 : [PERSON_NAME], on a …" at bounding box center [932, 410] width 220 height 112
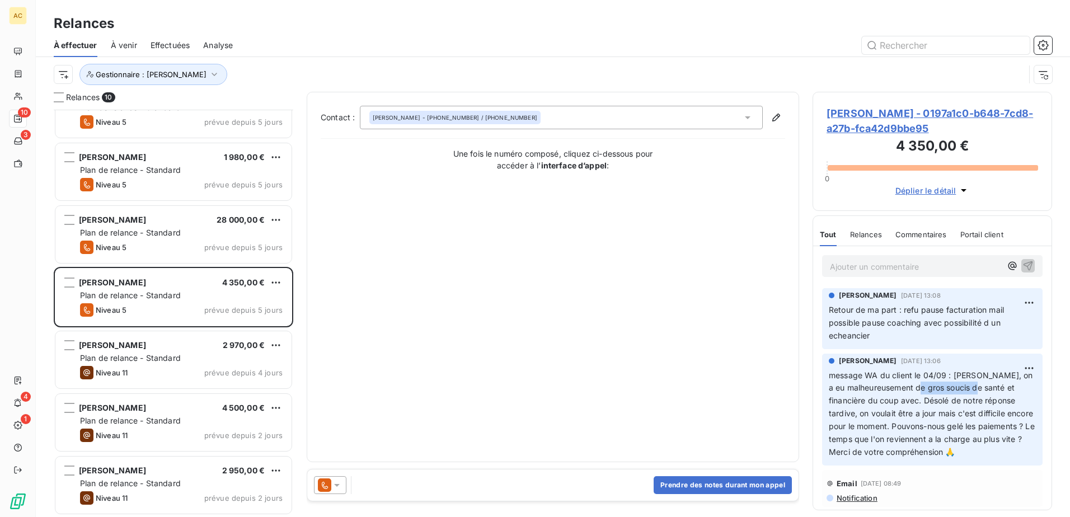
drag, startPoint x: 926, startPoint y: 388, endPoint x: 986, endPoint y: 386, distance: 60.5
click at [986, 386] on span "message WA du client le 04/09 : [PERSON_NAME], on a eu malheureusement de gros …" at bounding box center [933, 413] width 208 height 86
drag, startPoint x: 986, startPoint y: 386, endPoint x: 946, endPoint y: 410, distance: 46.7
click at [946, 410] on span "message WA du client le 04/09 : [PERSON_NAME], on a eu malheureusement de gros …" at bounding box center [933, 413] width 208 height 86
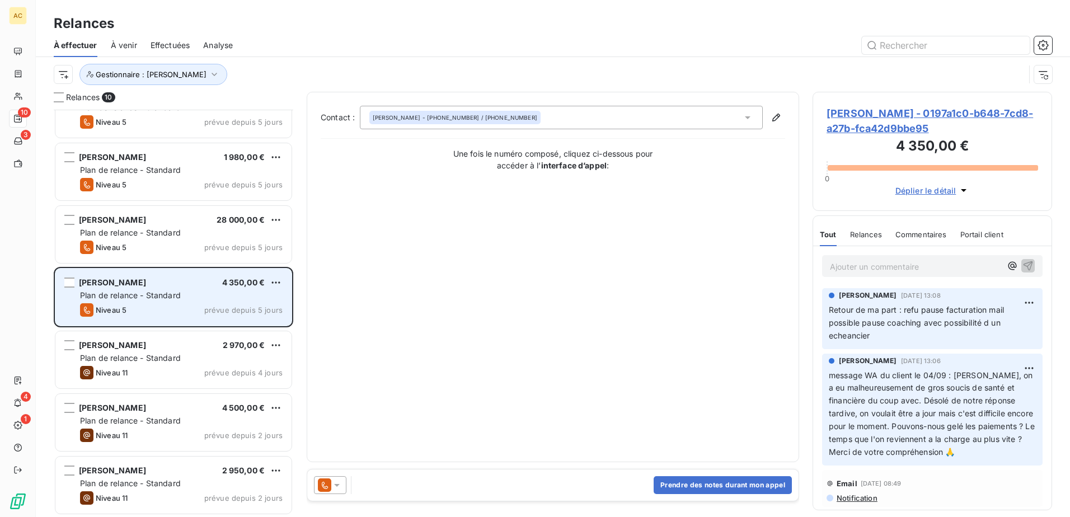
click at [138, 288] on div "[PERSON_NAME] 4 350,00 € Plan de relance - Standard Niveau 5 prévue depuis 5 jo…" at bounding box center [173, 297] width 236 height 57
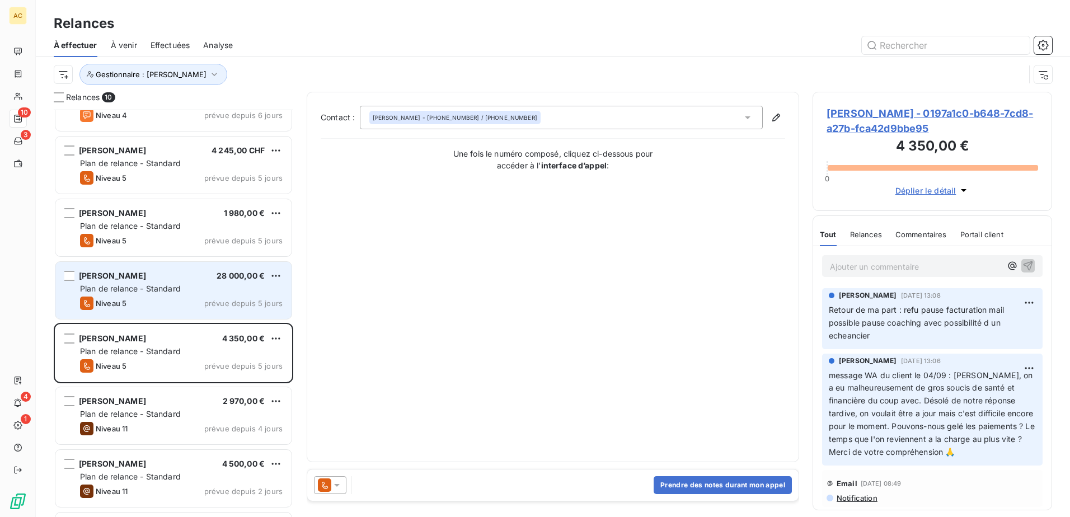
click at [141, 280] on div "[PERSON_NAME] 28 000,00 €" at bounding box center [181, 276] width 203 height 10
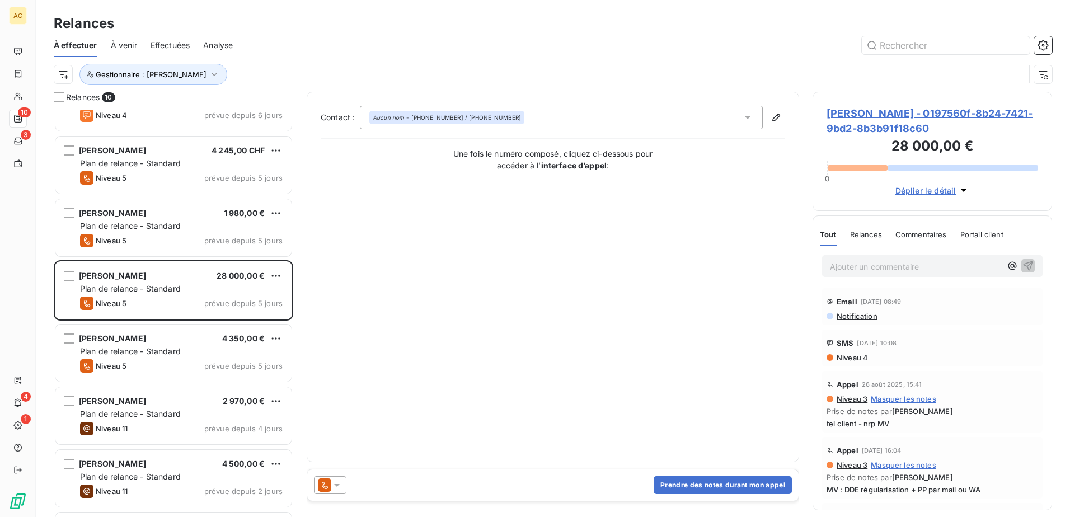
click at [928, 190] on span "Déplier le détail" at bounding box center [925, 191] width 61 height 12
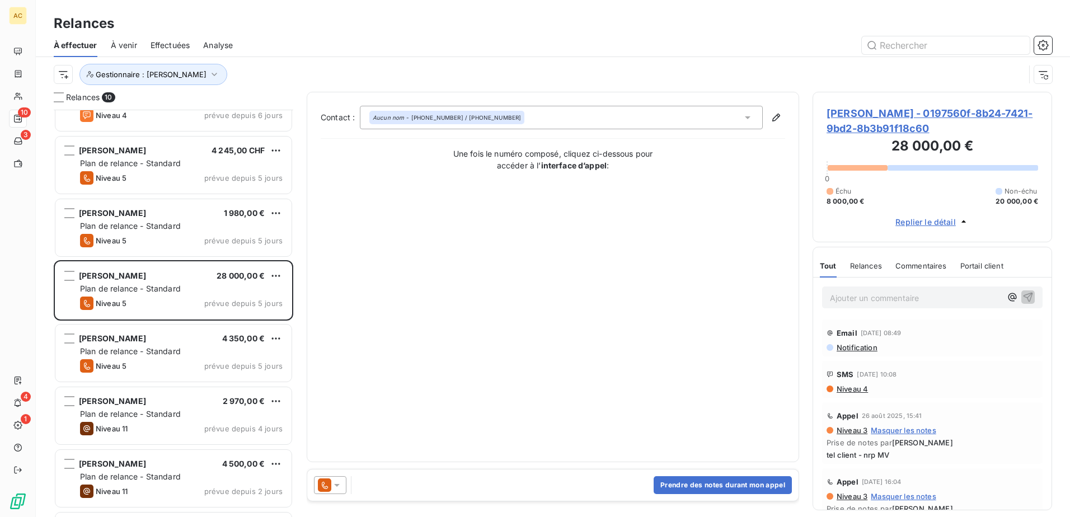
click at [926, 219] on span "Replier le détail" at bounding box center [925, 222] width 60 height 12
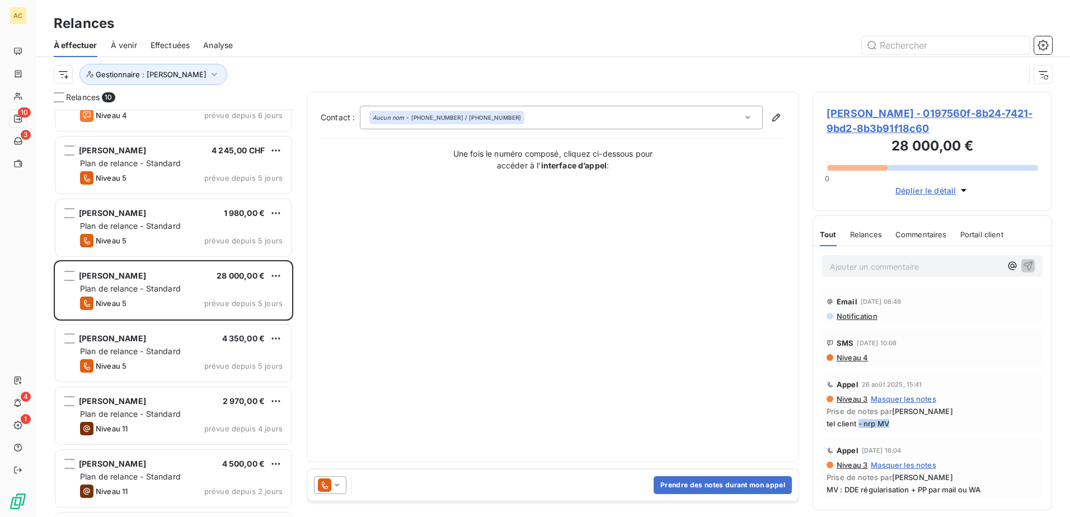
drag, startPoint x: 858, startPoint y: 423, endPoint x: 903, endPoint y: 421, distance: 45.4
click at [903, 421] on span "tel client - nrp MV" at bounding box center [932, 423] width 212 height 9
drag, startPoint x: 903, startPoint y: 421, endPoint x: 1001, endPoint y: 415, distance: 98.1
click at [1001, 415] on span "Prise de notes par [PERSON_NAME]" at bounding box center [932, 411] width 212 height 9
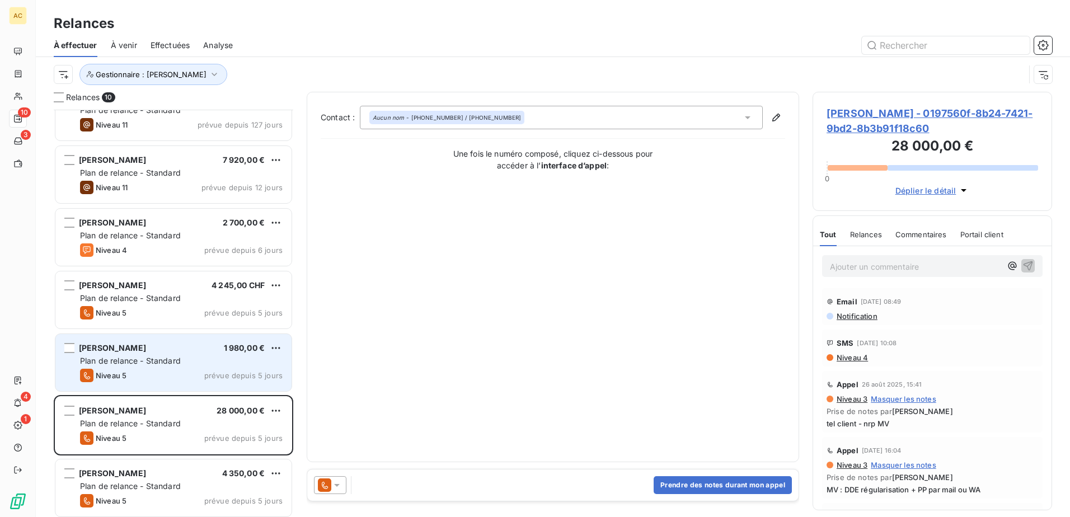
scroll to position [57, 0]
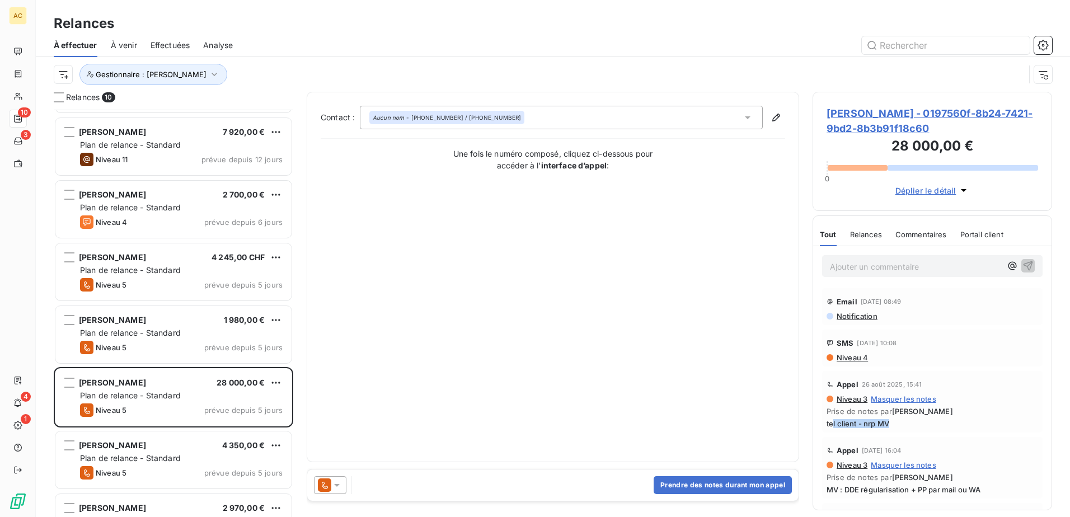
drag, startPoint x: 892, startPoint y: 421, endPoint x: 833, endPoint y: 425, distance: 59.5
click at [833, 425] on span "tel client - nrp MV" at bounding box center [932, 423] width 212 height 9
click at [707, 487] on button "Prendre des notes durant mon appel" at bounding box center [723, 485] width 138 height 18
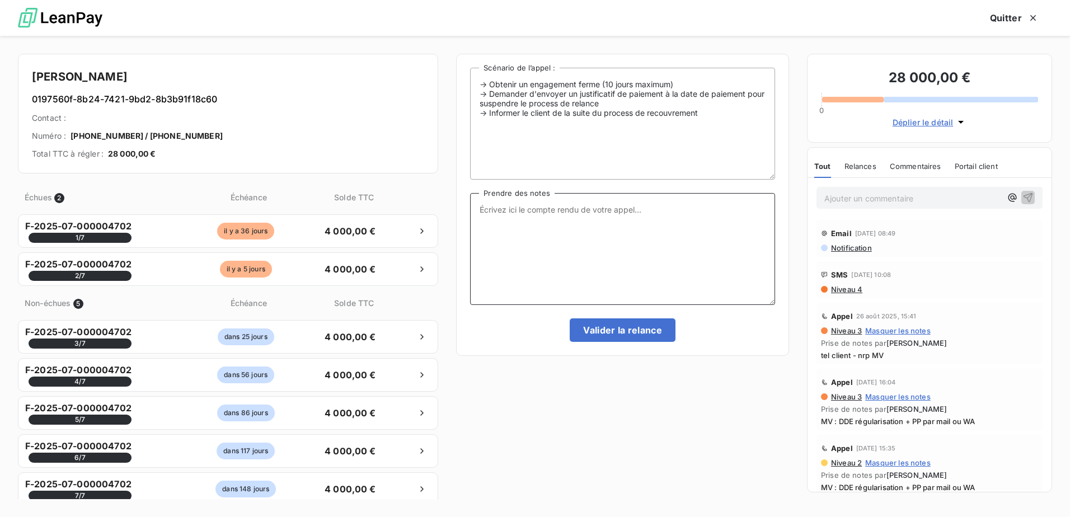
click at [541, 222] on textarea "Prendre des notes" at bounding box center [622, 249] width 305 height 112
click at [571, 243] on textarea "Prendre des notes" at bounding box center [622, 249] width 305 height 112
type textarea "MV : pour pp par mail ou par sms et lui demande de me recontacter"
click at [602, 331] on button "Valider la relance" at bounding box center [623, 330] width 106 height 24
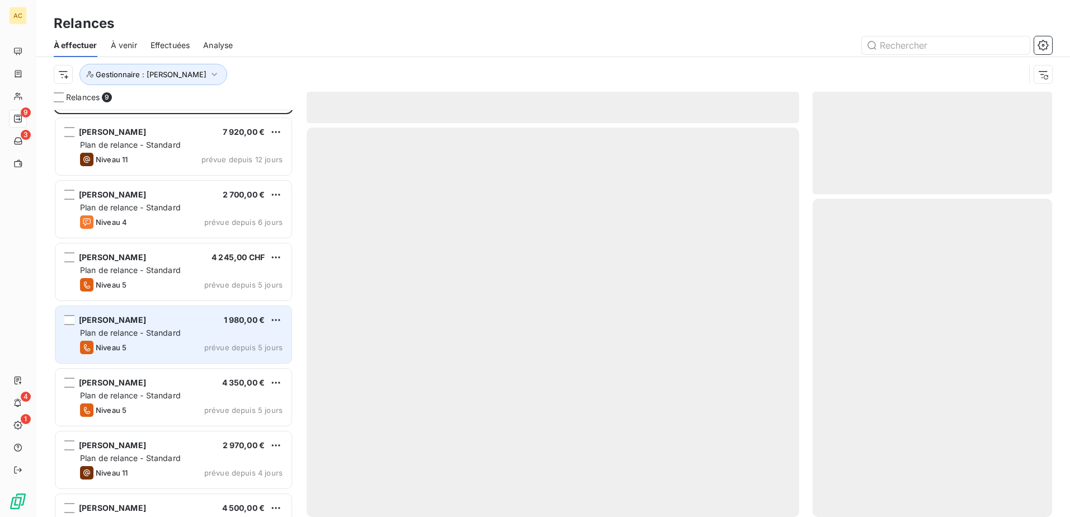
click at [123, 339] on div "[PERSON_NAME] 1 980,00 € Plan de relance - Standard Niveau 5 prévue depuis 5 jo…" at bounding box center [173, 334] width 236 height 57
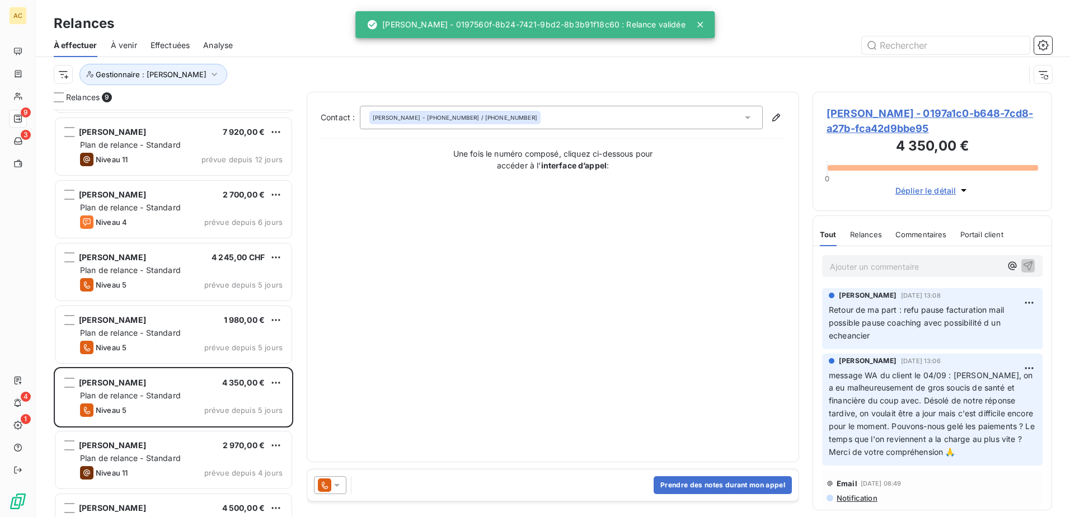
click at [579, 277] on div "Contact : [PERSON_NAME] - [PHONE_NUMBER] / [PHONE_NUMBER] Une fois le numéro co…" at bounding box center [553, 277] width 464 height 342
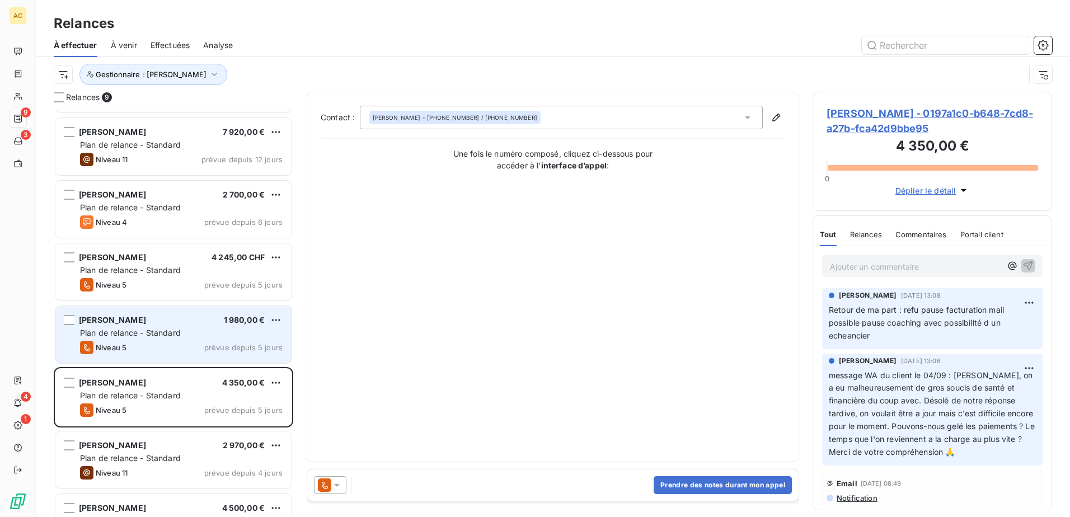
click at [117, 335] on span "Plan de relance - Standard" at bounding box center [130, 333] width 101 height 10
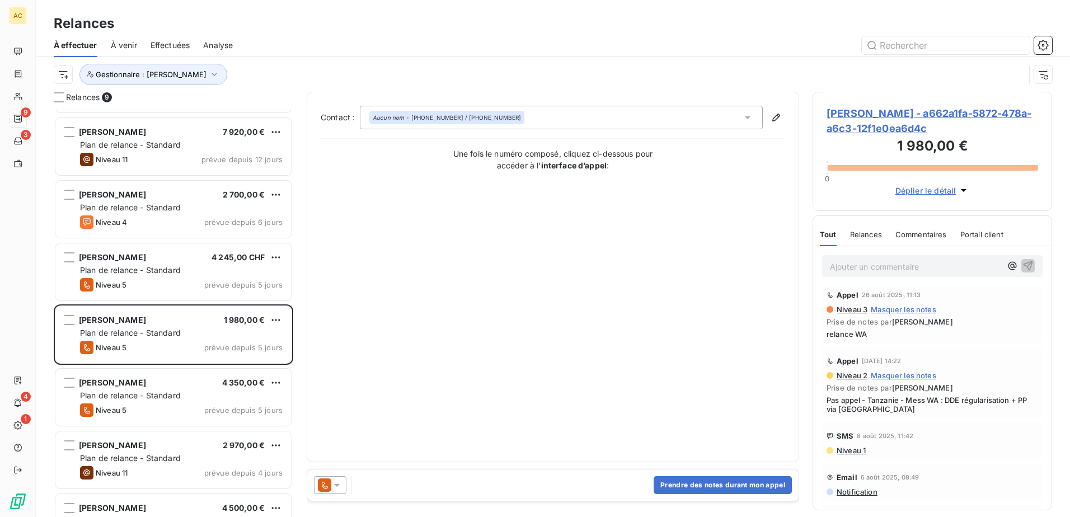
scroll to position [112, 0]
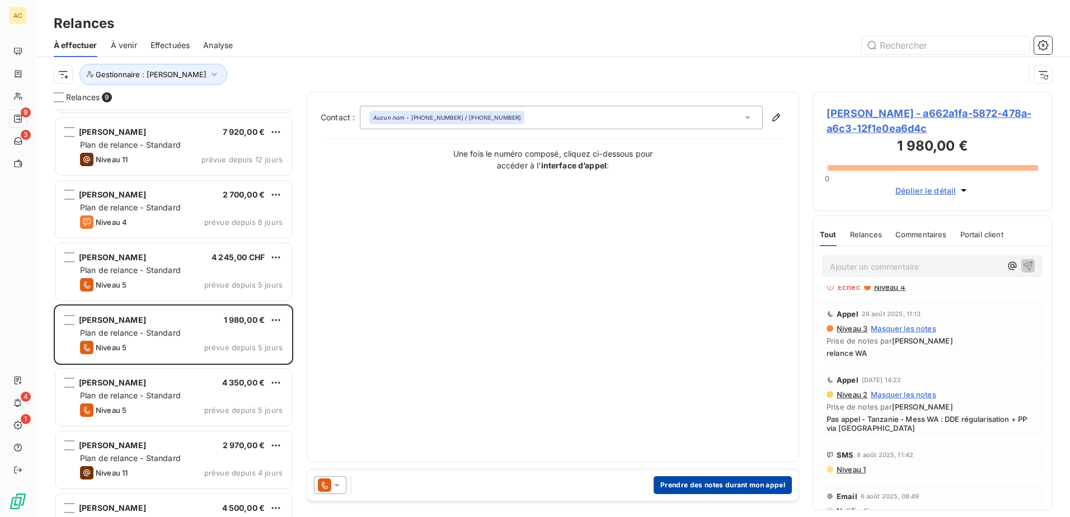
click at [745, 486] on button "Prendre des notes durant mon appel" at bounding box center [723, 485] width 138 height 18
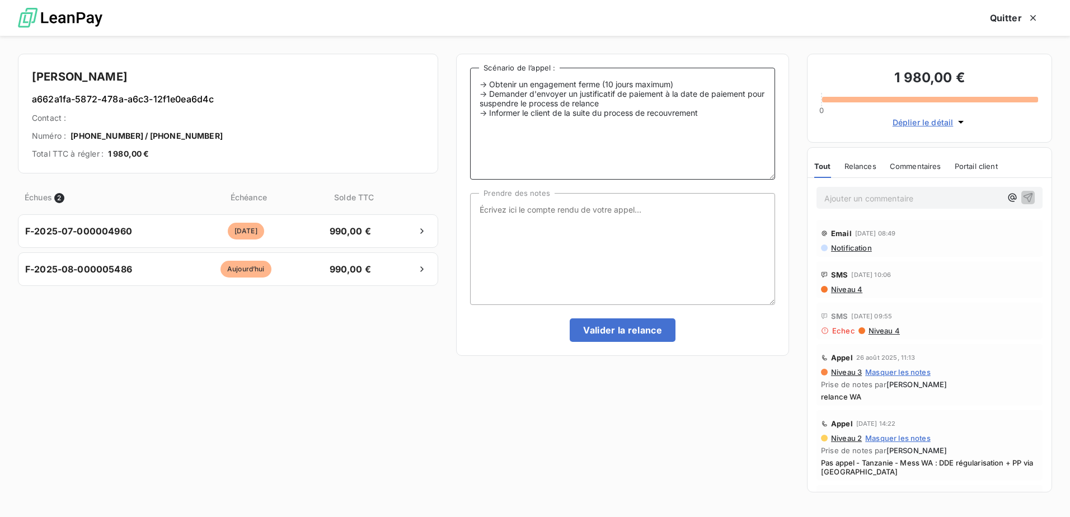
drag, startPoint x: 600, startPoint y: 106, endPoint x: 472, endPoint y: 78, distance: 131.0
click at [472, 78] on textarea "-> Obtenir un engagement ferme (10 jours maximum) -> Demander d'envoyer un just…" at bounding box center [622, 124] width 305 height 112
click at [555, 147] on textarea "-> Obtenir un engagement ferme (10 jours maximum) -> Demander d'envoyer un just…" at bounding box center [622, 124] width 305 height 112
click at [617, 269] on textarea "Prendre des notes" at bounding box center [622, 249] width 305 height 112
type textarea "Appel impossible - relance WA"
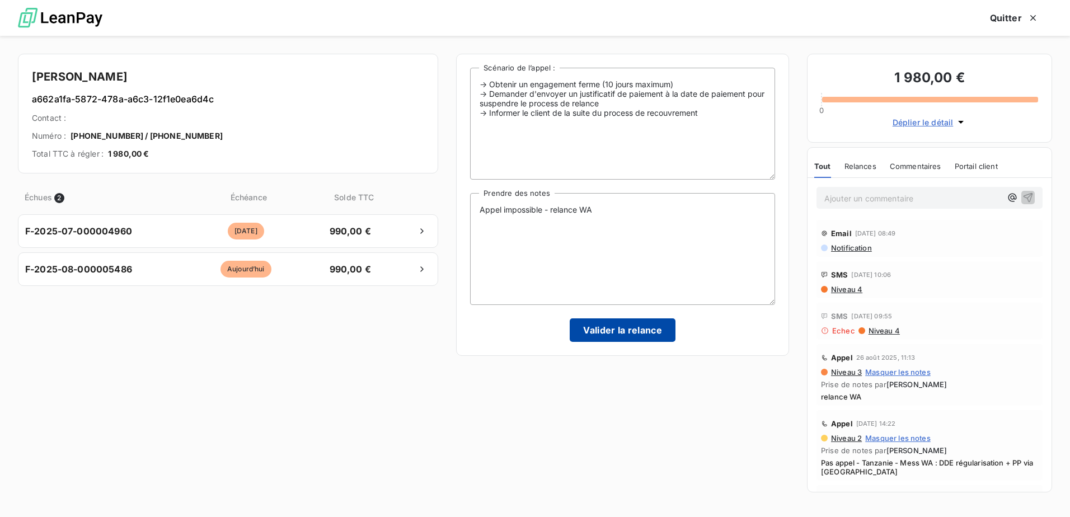
click at [653, 332] on button "Valider la relance" at bounding box center [623, 330] width 106 height 24
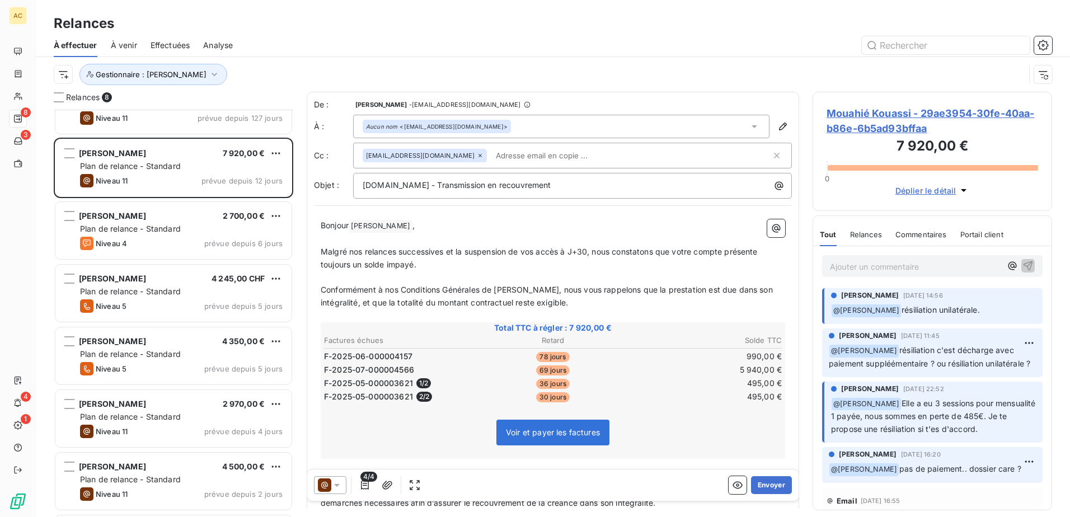
scroll to position [95, 0]
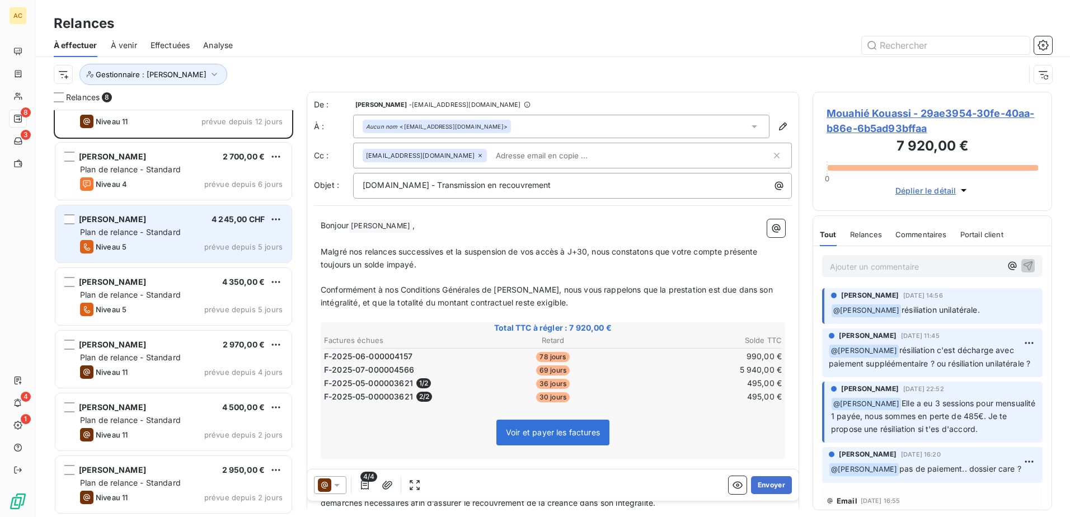
click at [129, 240] on div "Niveau 5 prévue depuis 5 jours" at bounding box center [181, 246] width 203 height 13
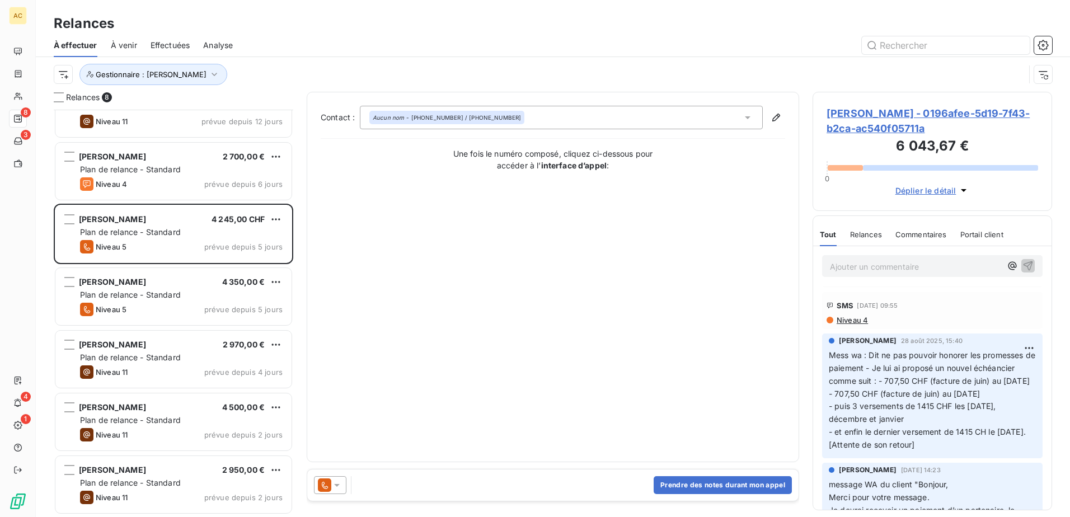
scroll to position [56, 0]
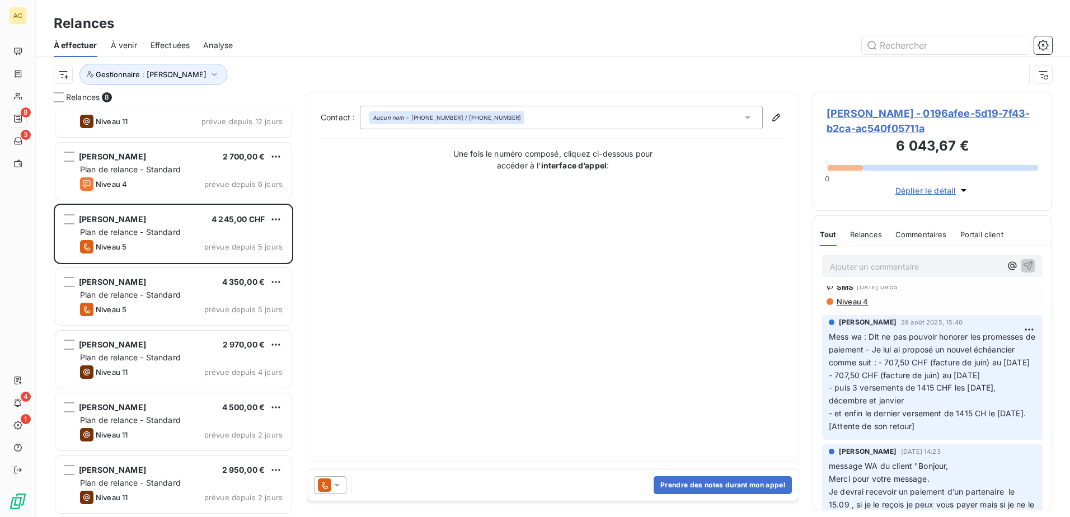
click at [857, 226] on div "Relances" at bounding box center [866, 235] width 32 height 24
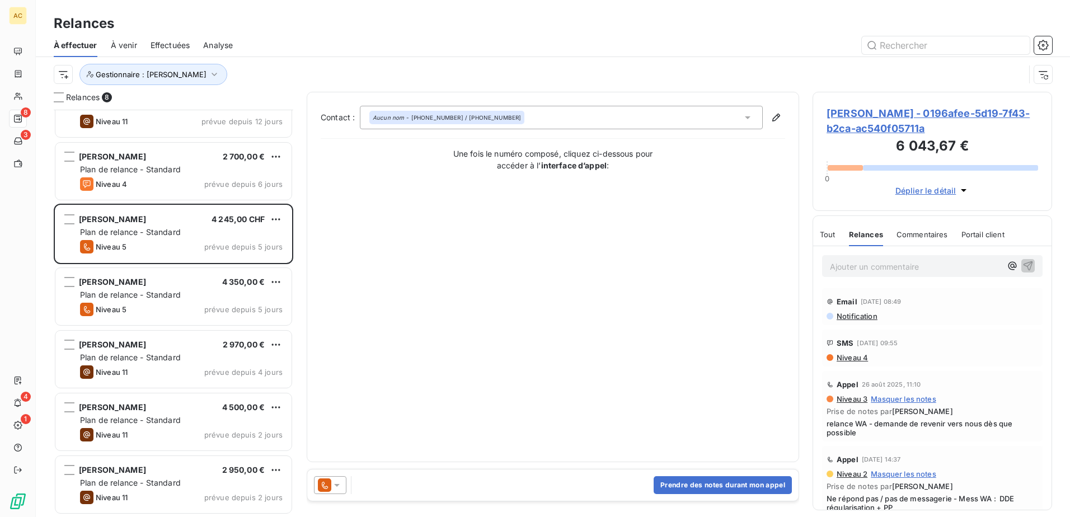
click at [833, 234] on span "Tout" at bounding box center [828, 234] width 16 height 9
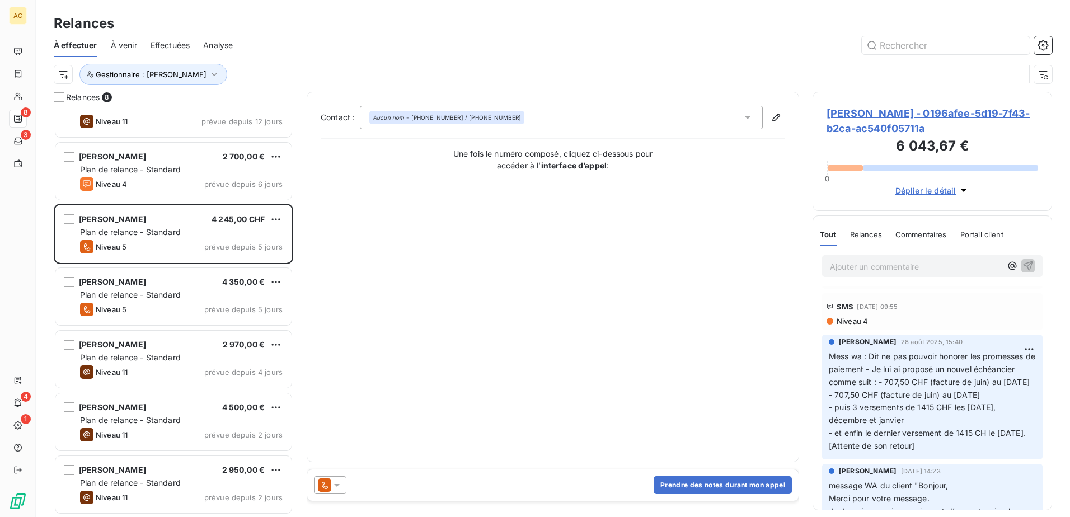
scroll to position [56, 0]
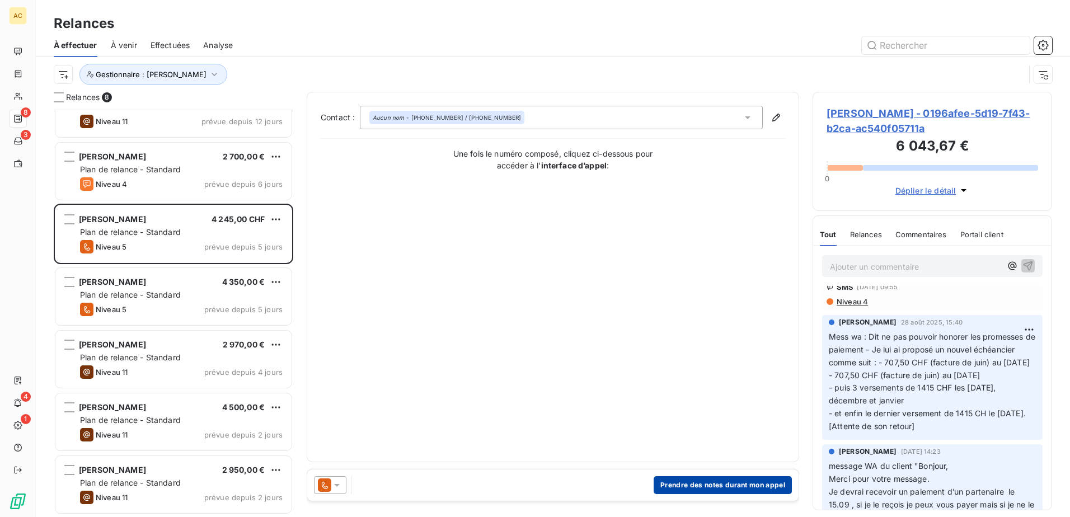
click at [694, 483] on button "Prendre des notes durant mon appel" at bounding box center [723, 485] width 138 height 18
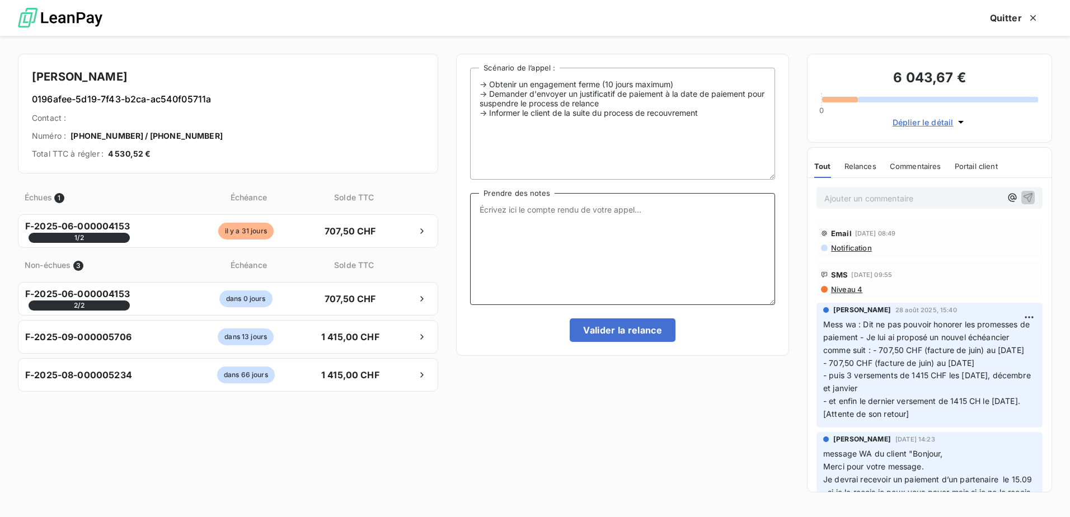
click at [641, 256] on textarea "Prendre des notes" at bounding box center [622, 249] width 305 height 112
click at [478, 209] on textarea "Relance pour un retour concernant l'échéancier proposé par [PERSON_NAME] et lui…" at bounding box center [622, 249] width 305 height 112
type textarea "MV : Relance pour un retour concernant l'échéancier proposé par [PERSON_NAME] e…"
click at [590, 323] on button "Valider la relance" at bounding box center [623, 330] width 106 height 24
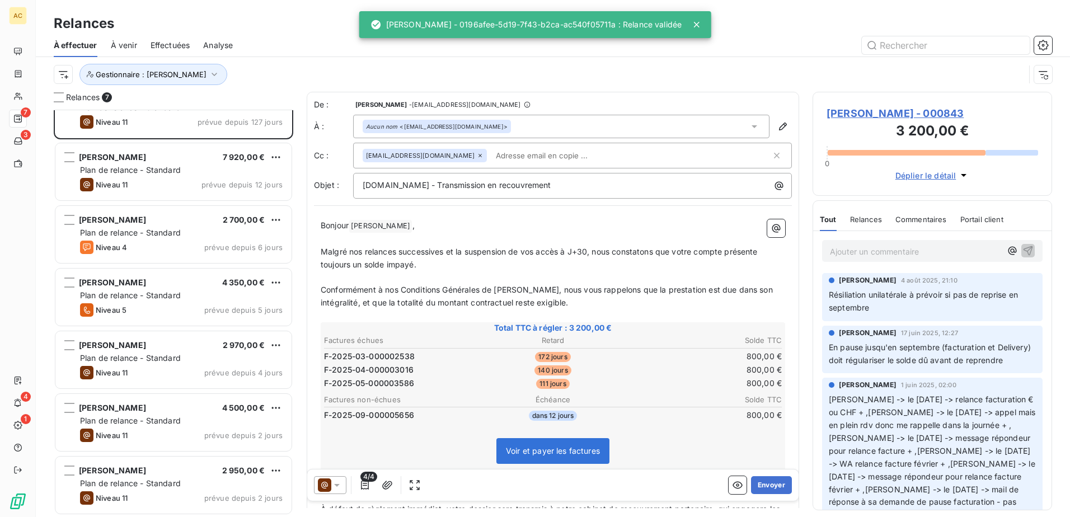
scroll to position [32, 0]
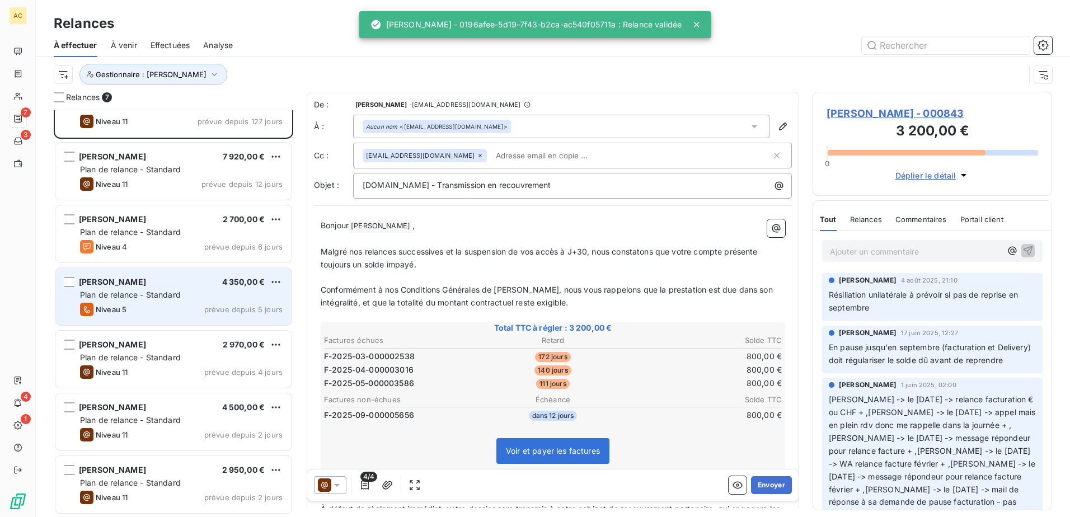
click at [142, 294] on span "Plan de relance - Standard" at bounding box center [130, 295] width 101 height 10
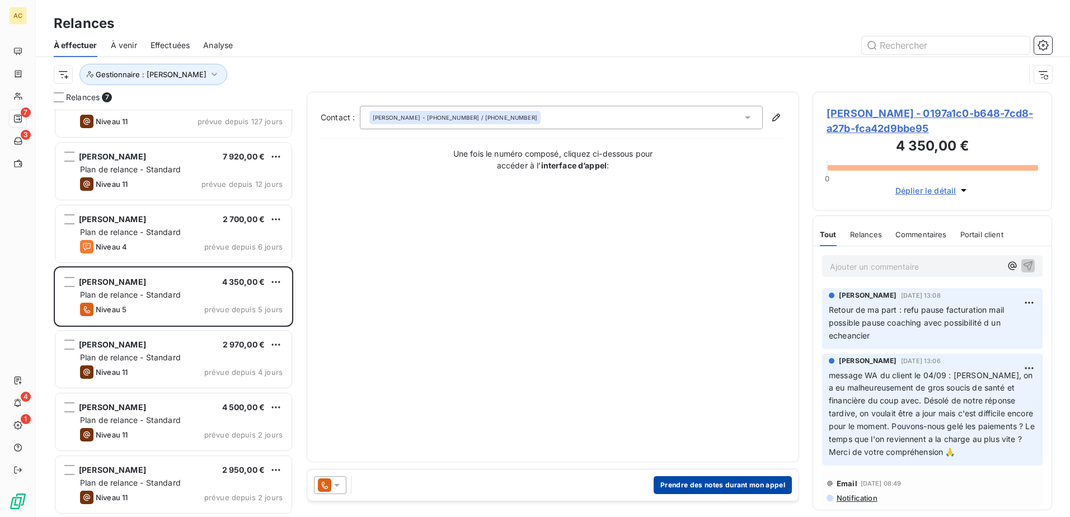
click at [730, 484] on button "Prendre des notes durant mon appel" at bounding box center [723, 485] width 138 height 18
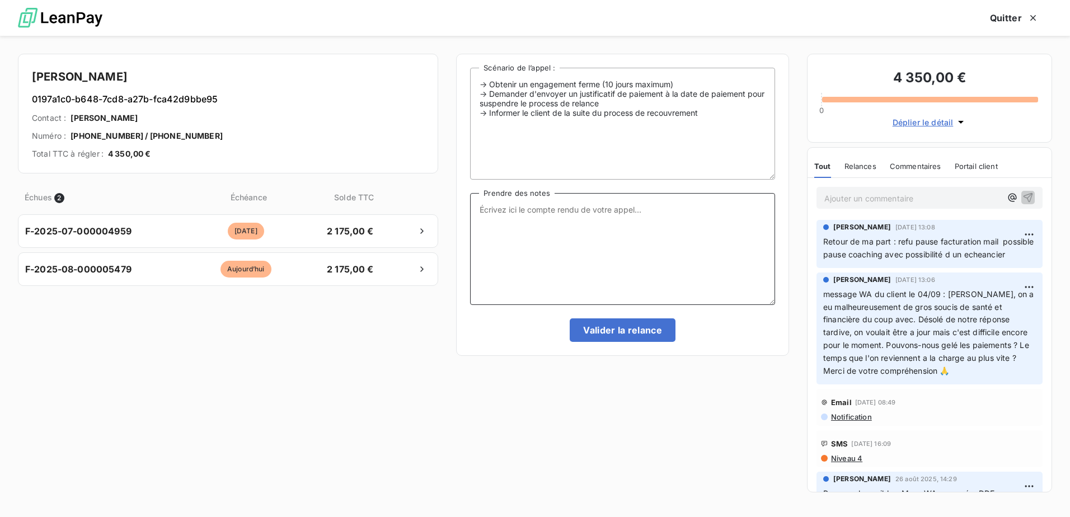
click at [607, 276] on textarea "Prendre des notes" at bounding box center [622, 249] width 305 height 112
type textarea "e"
click at [1020, 236] on html "AC 7 3 4 1 Relances À effectuer À venir Effectuées Analyse Gestionnaire : [PERS…" at bounding box center [535, 258] width 1070 height 517
click at [999, 261] on div "Editer" at bounding box center [993, 259] width 63 height 18
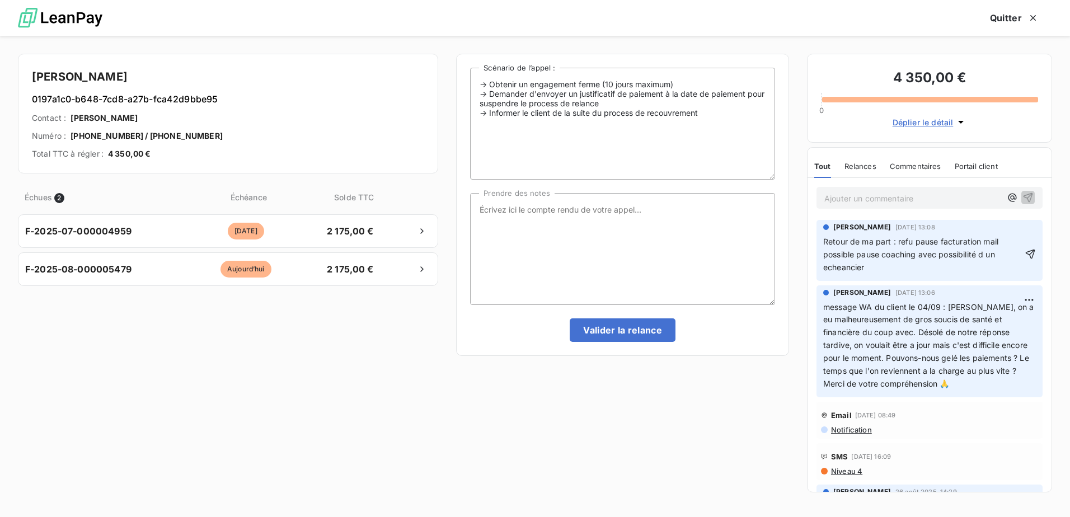
click at [1000, 245] on span "Retour de ma part : refu pause facturation mail possible pause coaching avec po…" at bounding box center [913, 254] width 180 height 35
click at [882, 271] on p "Retour de ma part : refu pause facturation mais possible pause coaching avec po…" at bounding box center [922, 255] width 199 height 39
click at [1026, 251] on icon "button" at bounding box center [1031, 255] width 10 height 10
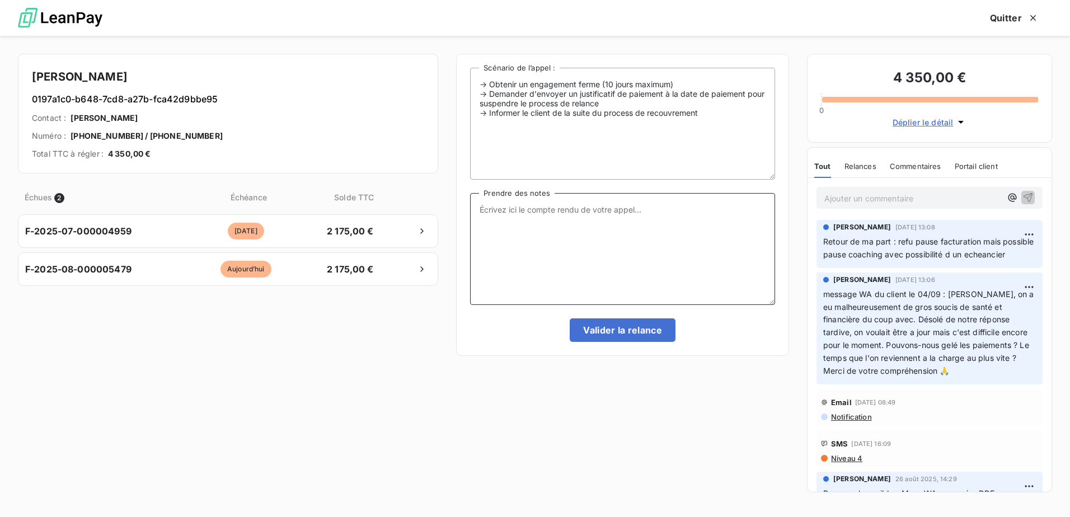
click at [649, 257] on textarea "Prendre des notes" at bounding box center [622, 249] width 305 height 112
click at [673, 239] on textarea "Prendre des notes" at bounding box center [622, 249] width 305 height 112
type textarea "C"
type textarea "message WA, pour pp ou échéancier."
click at [608, 332] on button "Valider la relance" at bounding box center [623, 330] width 106 height 24
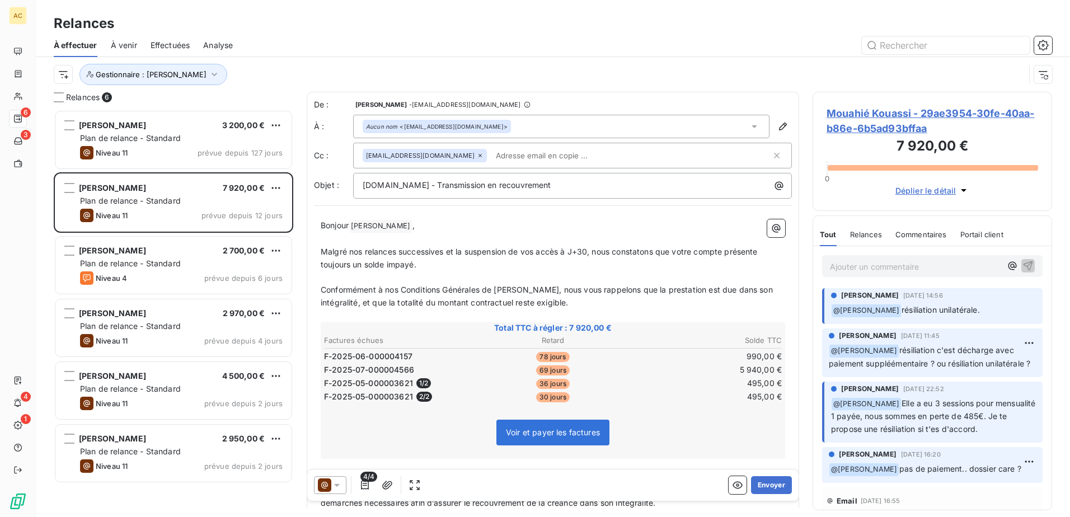
click at [168, 497] on div "[PERSON_NAME] 3 200,00 € Plan de relance - Standard Niveau 11 prévue depuis 127…" at bounding box center [173, 313] width 239 height 407
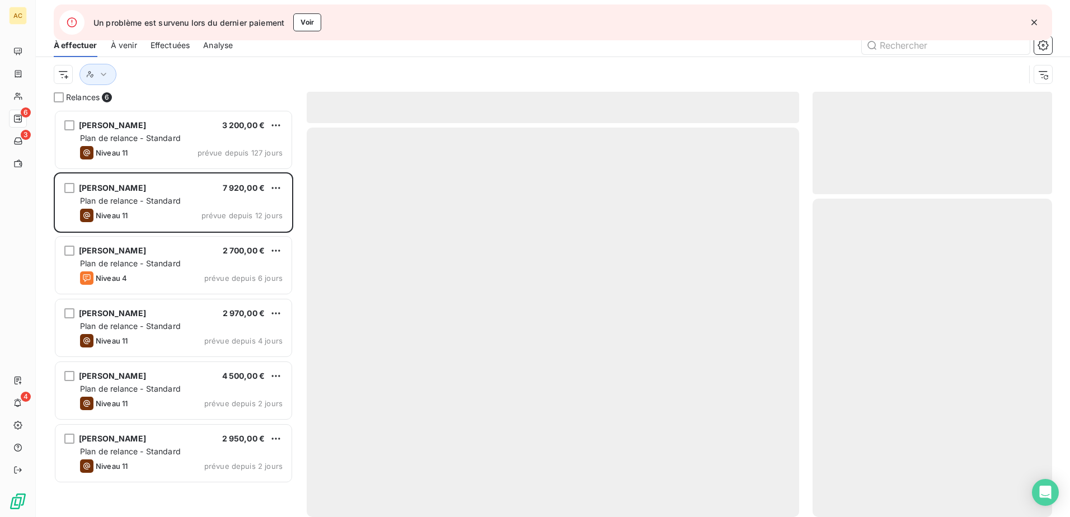
scroll to position [399, 231]
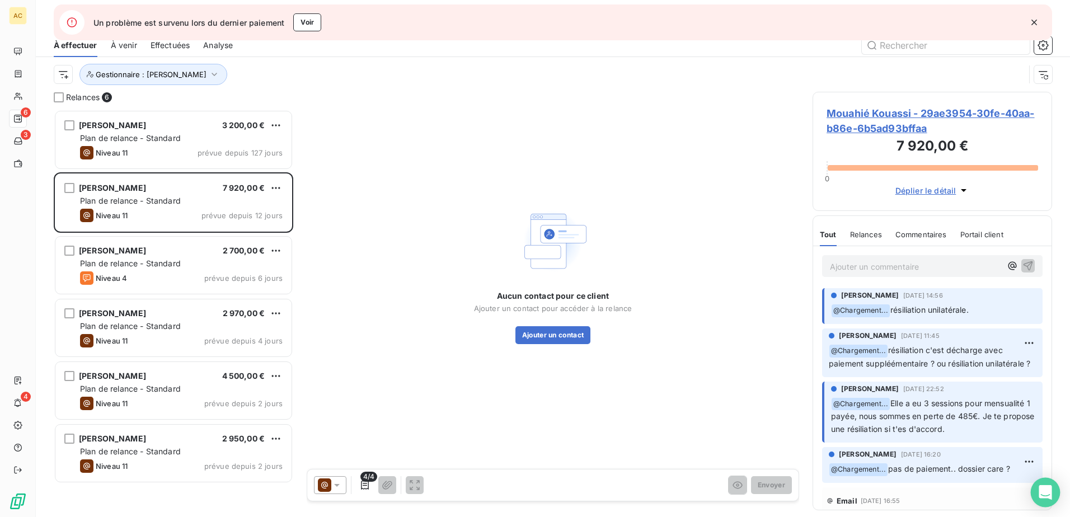
click at [1047, 492] on icon "Open Intercom Messenger" at bounding box center [1045, 492] width 13 height 15
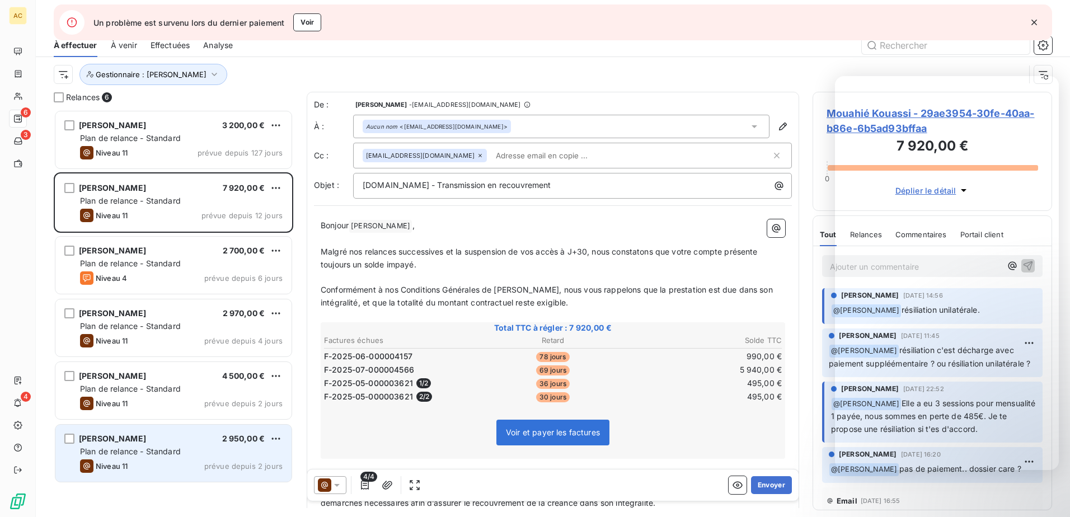
click at [131, 466] on div "Niveau 11 prévue depuis 2 jours" at bounding box center [181, 465] width 203 height 13
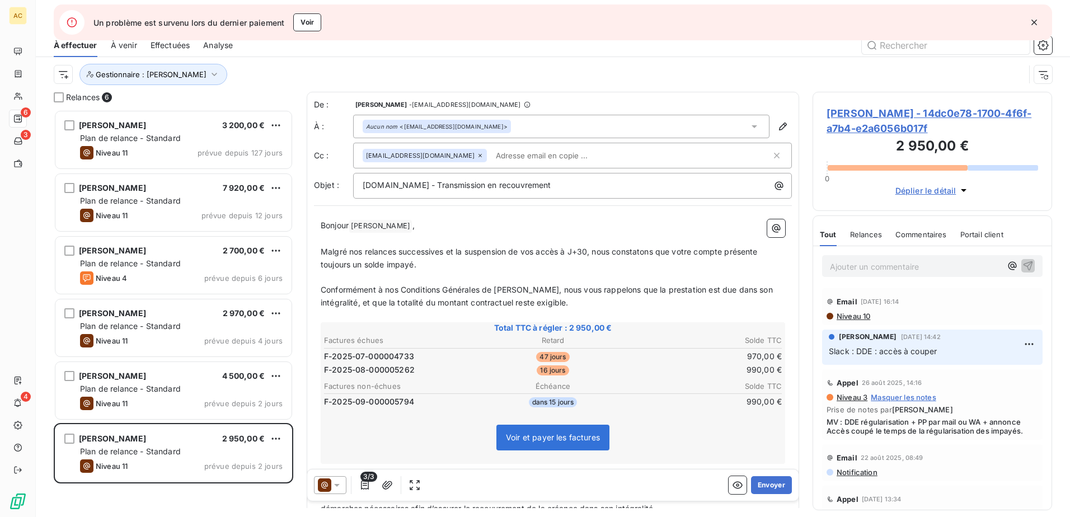
click at [904, 270] on p "Ajouter un commentaire ﻿" at bounding box center [915, 267] width 171 height 14
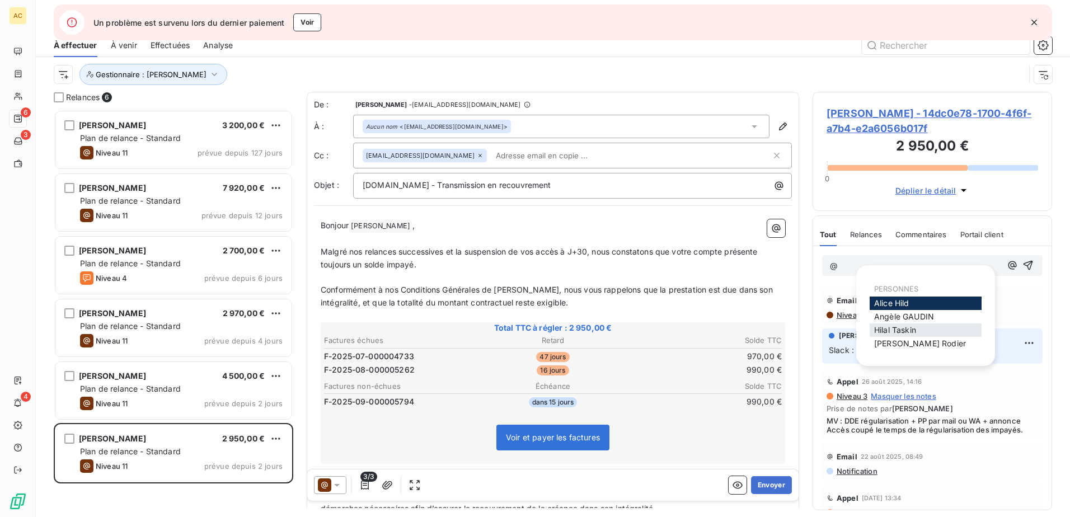
click at [893, 328] on span "Hilal Taskin" at bounding box center [895, 330] width 42 height 10
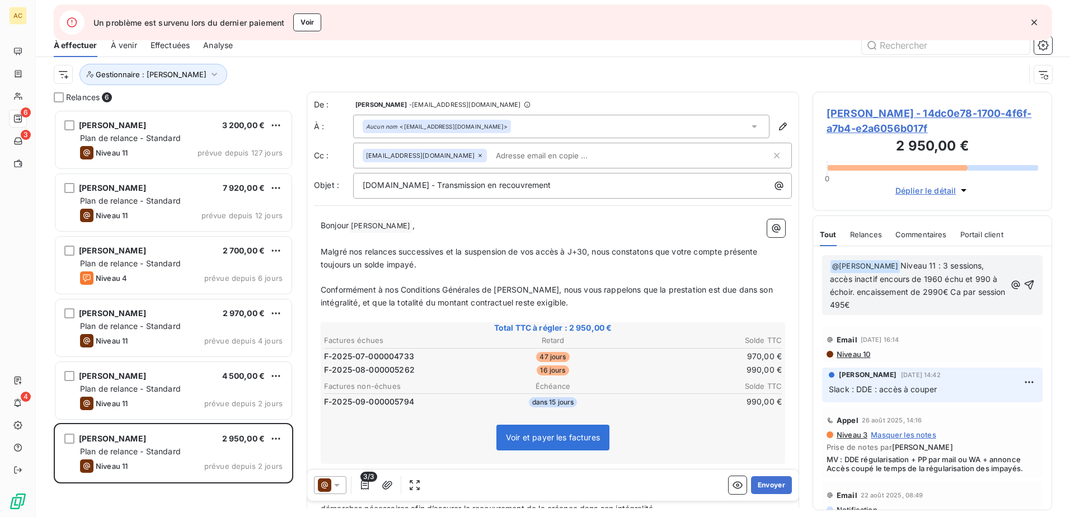
click at [948, 289] on span "Niveau 11 : 3 sessions, accès inactif encours de 1960 échu et 990 à échoir. enc…" at bounding box center [919, 285] width 178 height 49
click at [961, 293] on span "Niveau 11 : 3 sessions, accès inactif encours de 1960 échu et 990 à échoir. enc…" at bounding box center [919, 285] width 178 height 49
click at [905, 300] on p "﻿ @ Hilal Taskin ﻿ Niveau 11 : 3 sessions, accès inactif encours de 1960 échu e…" at bounding box center [918, 286] width 176 height 52
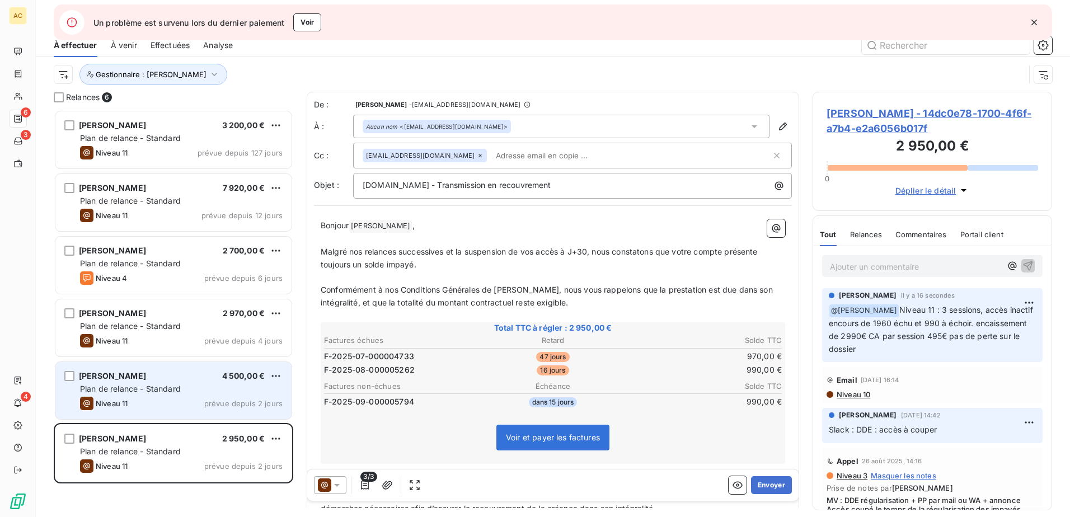
click at [170, 395] on div "Gaël Oulahi 4 500,00 € Plan de relance - Standard Niveau 11 prévue depuis 2 jou…" at bounding box center [173, 390] width 236 height 57
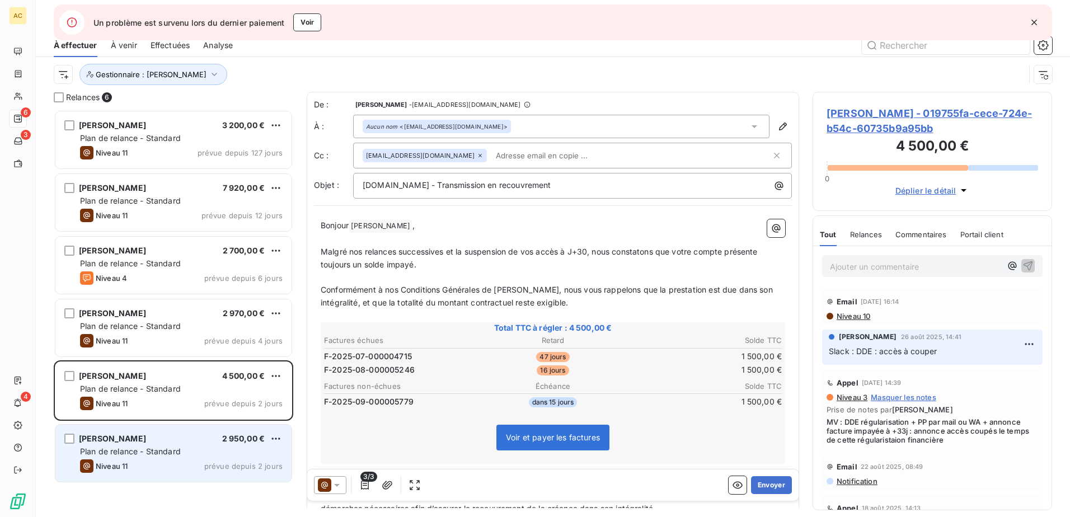
click at [178, 466] on div "Niveau 11 prévue depuis 2 jours" at bounding box center [181, 465] width 203 height 13
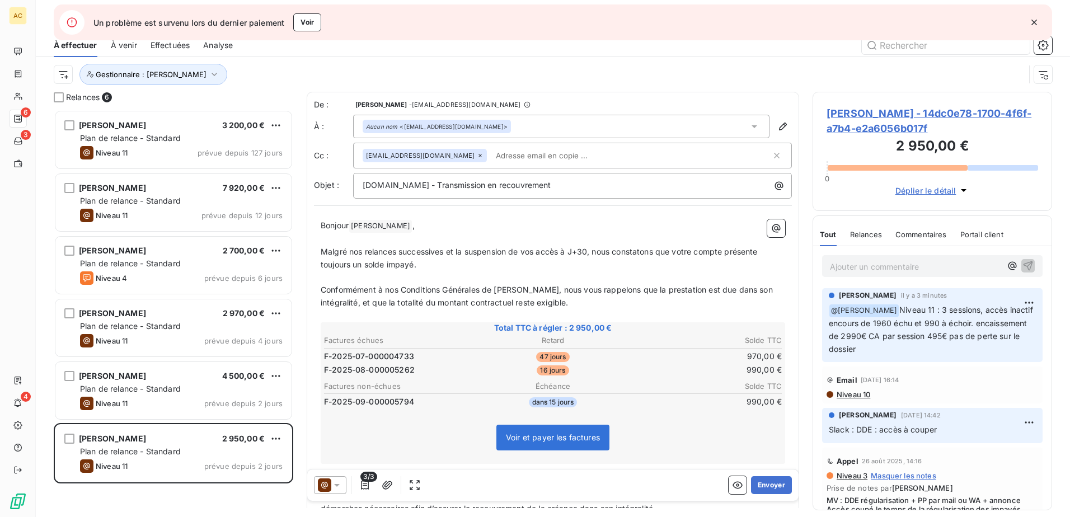
drag, startPoint x: 920, startPoint y: 347, endPoint x: 882, endPoint y: 309, distance: 53.0
click at [882, 309] on p "﻿ @ Hilal Taskin Niveau 11 : 3 sessions, accès inactif encours de 1960 échu et …" at bounding box center [932, 330] width 207 height 52
copy span "Niveau 11 : 3 sessions, accès inactif encours de 1960 échu et 990 à échoir. enc…"
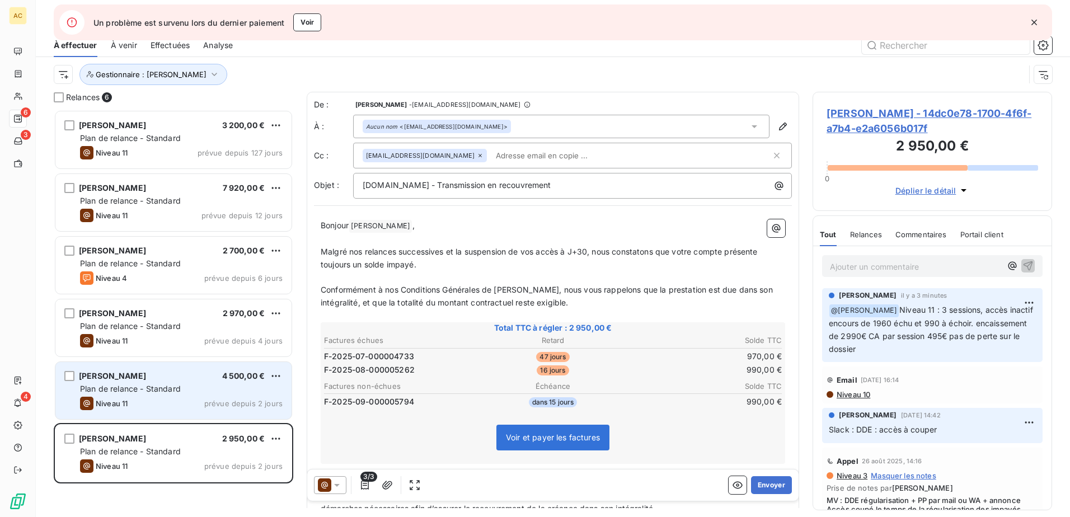
click at [212, 381] on div "Gaël Oulahi 4 500,00 €" at bounding box center [181, 376] width 203 height 10
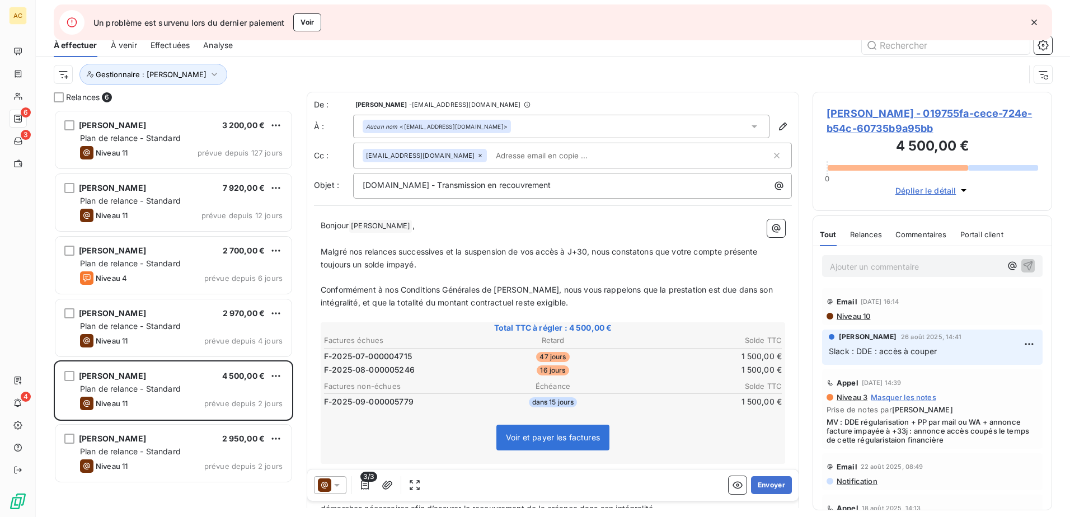
click at [899, 261] on p "Ajouter un commentaire ﻿" at bounding box center [915, 267] width 171 height 14
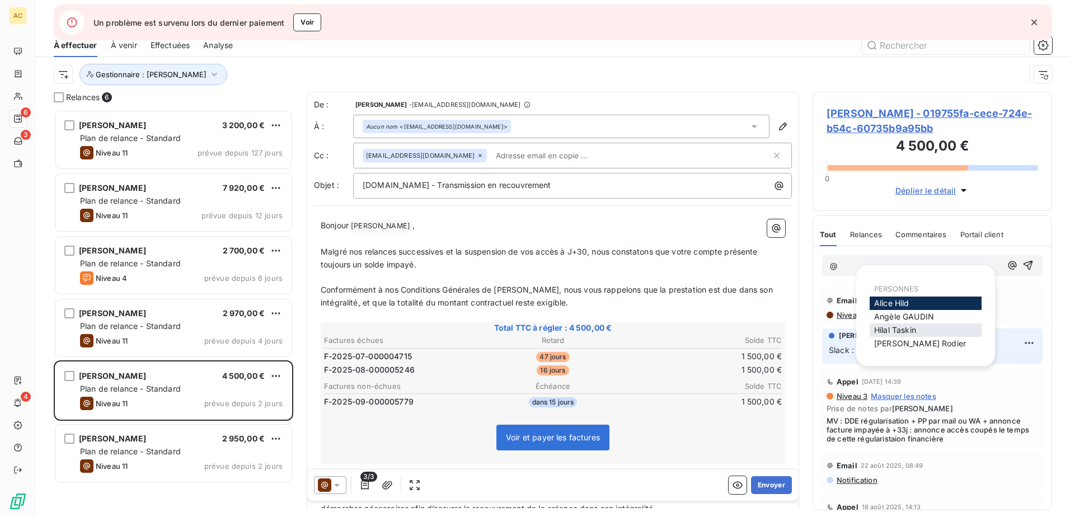
click at [892, 336] on div "Hilal Taskin" at bounding box center [926, 329] width 112 height 13
click at [898, 330] on span "Hilal Taskin" at bounding box center [895, 330] width 42 height 10
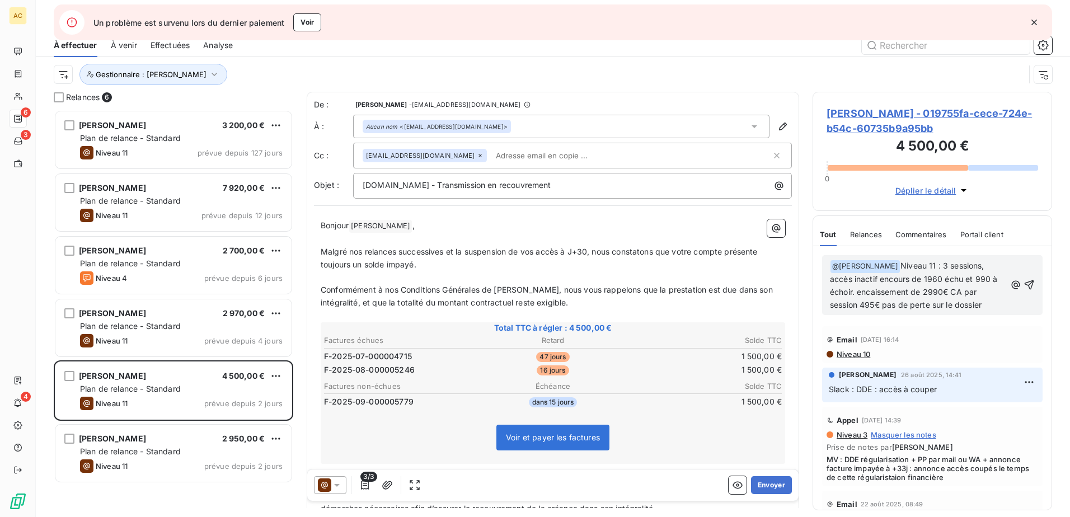
click at [927, 266] on span "Niveau 11 : 3 sessions, accès inactif encours de 1960 échu et 990 à échoir. enc…" at bounding box center [915, 285] width 170 height 49
drag, startPoint x: 917, startPoint y: 278, endPoint x: 901, endPoint y: 278, distance: 15.7
click at [901, 278] on span "Niveau 11 : 5 sessions, accès inactif encours de 1960 échu et 990 à échoir. enc…" at bounding box center [915, 285] width 170 height 49
click at [903, 277] on span "Niveau 11 : 5 sessions, accès inactif encours de 3000 échu et 990 à échoir. enc…" at bounding box center [916, 285] width 172 height 49
click at [921, 278] on span "Niveau 11 : 5 sessions, accès inactif encours de 3 000 échu et 990 à échoir. en…" at bounding box center [917, 285] width 174 height 49
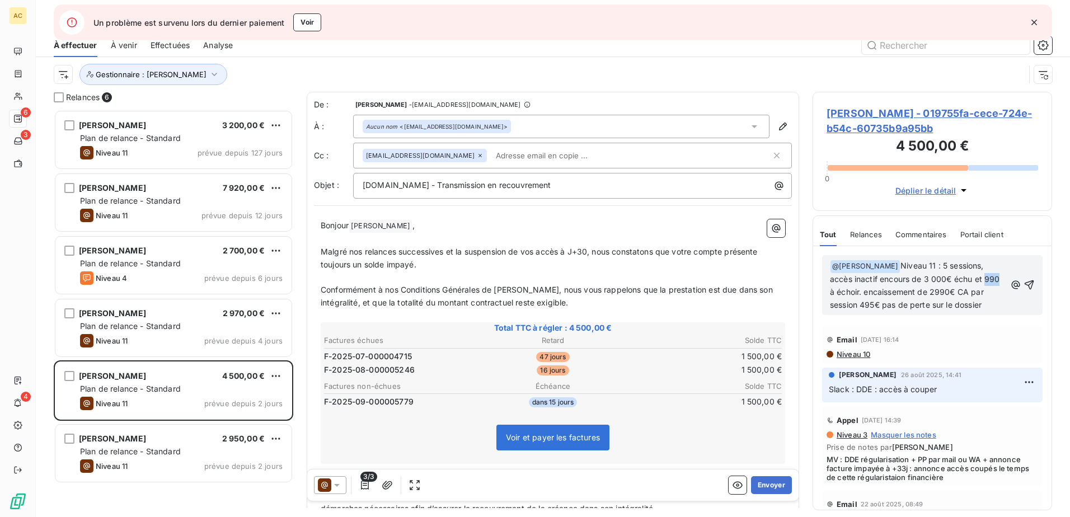
drag, startPoint x: 975, startPoint y: 280, endPoint x: 961, endPoint y: 276, distance: 14.5
click at [961, 276] on span "Niveau 11 : 5 sessions, accès inactif encours de 3 000€ échu et 990 à échoir. e…" at bounding box center [916, 285] width 172 height 49
drag, startPoint x: 945, startPoint y: 294, endPoint x: 925, endPoint y: 290, distance: 20.0
click at [925, 290] on span "Niveau 11 : 5 sessions, accès inactif encours de 3 000€ échu et 1500€ à échoir.…" at bounding box center [913, 285] width 167 height 49
drag, startPoint x: 876, startPoint y: 305, endPoint x: 862, endPoint y: 304, distance: 13.4
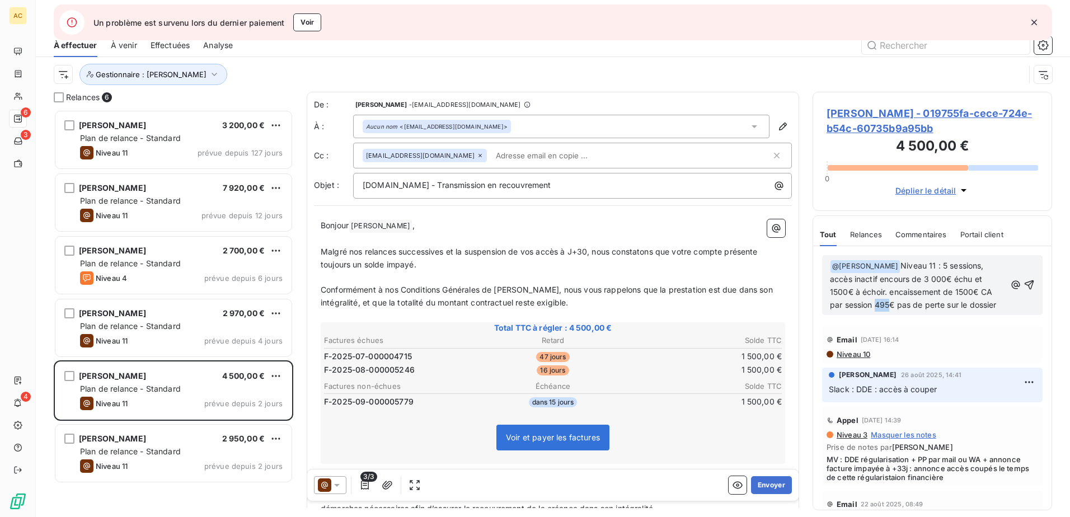
click at [862, 304] on span "Niveau 11 : 5 sessions, accès inactif encours de 3 000€ échu et 1500€ à échoir.…" at bounding box center [913, 285] width 167 height 49
drag, startPoint x: 883, startPoint y: 304, endPoint x: 907, endPoint y: 304, distance: 24.1
click at [907, 304] on span "Niveau 11 : 5 sessions, accès inactif encours de 3 000€ échu et 1500€ à échoir.…" at bounding box center [913, 285] width 167 height 49
click at [1023, 285] on icon "button" at bounding box center [1028, 284] width 11 height 11
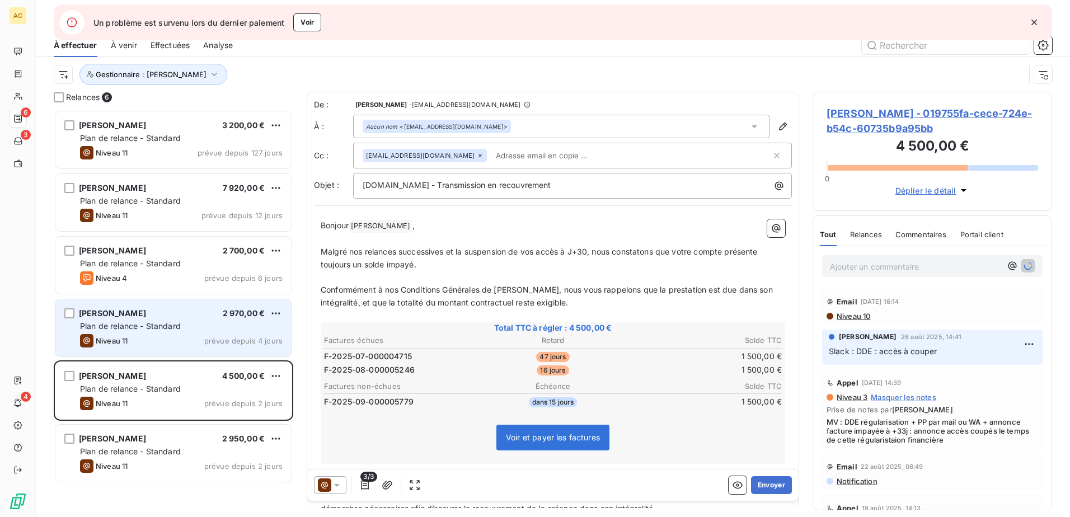
click at [147, 326] on span "Plan de relance - Standard" at bounding box center [130, 326] width 101 height 10
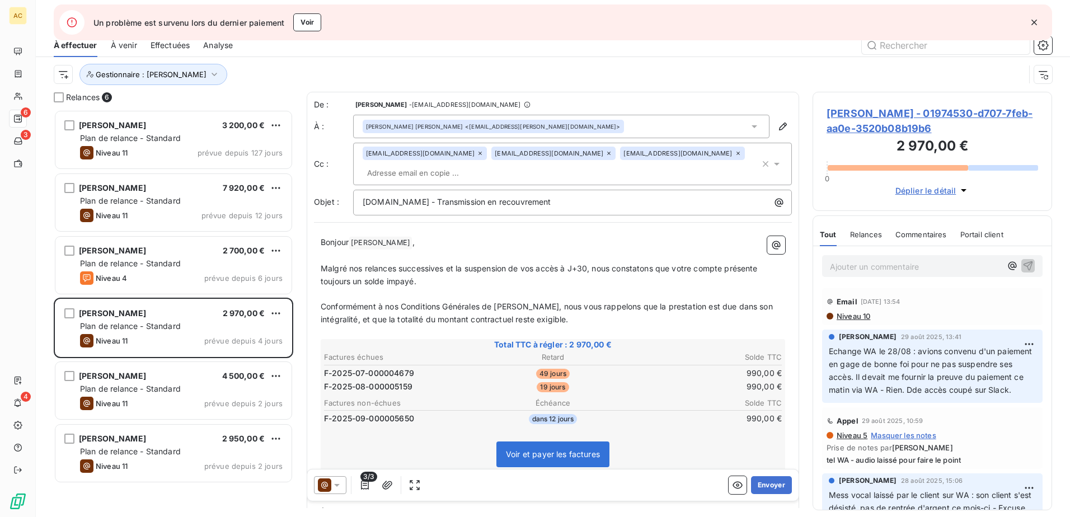
click at [909, 264] on p "Ajouter un commentaire ﻿" at bounding box center [915, 267] width 171 height 14
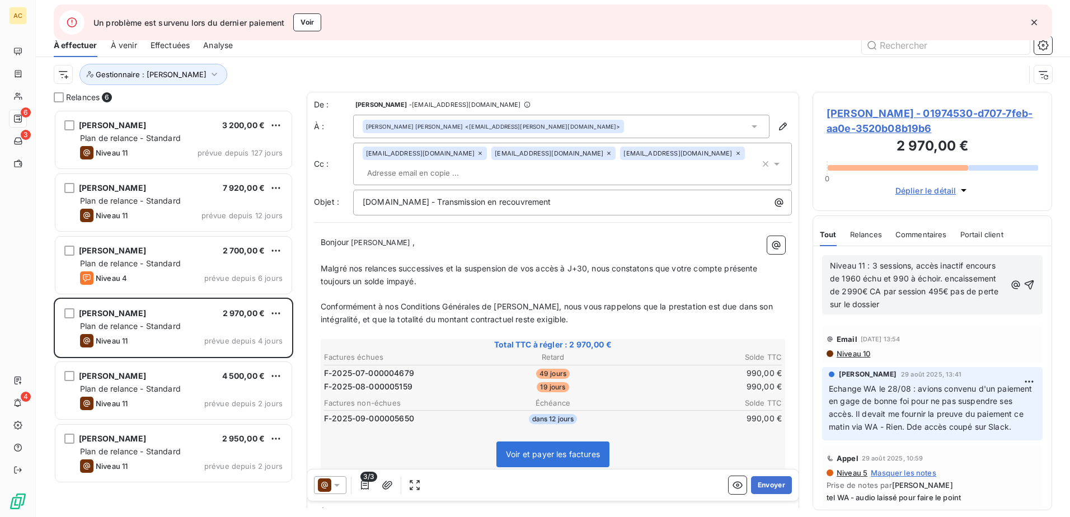
click at [831, 265] on span "Niveau 11 : 3 sessions, accès inactif encours de 1960 échu et 990 à échoir. enc…" at bounding box center [915, 285] width 171 height 48
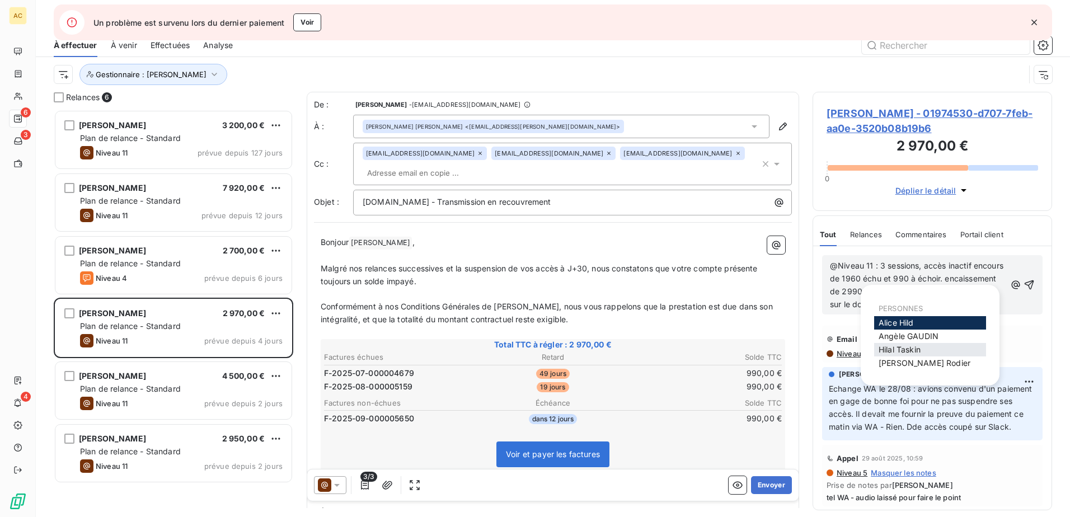
click at [929, 355] on div "Hilal Taskin" at bounding box center [930, 349] width 112 height 13
click at [929, 353] on div "Hilal Taskin" at bounding box center [930, 349] width 112 height 13
click at [892, 351] on span "Hilal Taskin" at bounding box center [900, 350] width 42 height 10
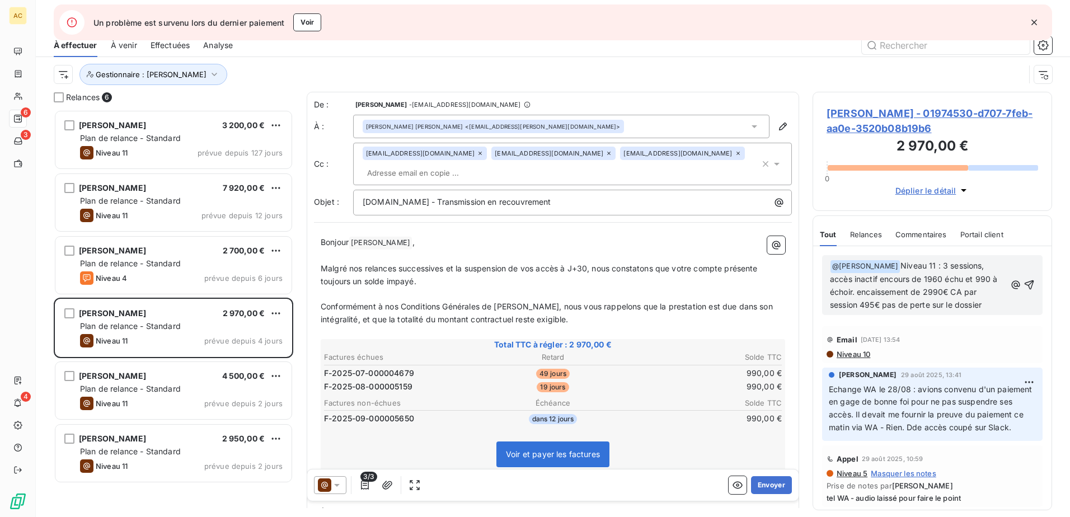
click at [928, 263] on span "Niveau 11 : 3 sessions, accès inactif encours de 1960 échu et 990 à échoir. enc…" at bounding box center [915, 285] width 170 height 49
drag, startPoint x: 917, startPoint y: 279, endPoint x: 900, endPoint y: 274, distance: 17.4
click at [900, 274] on span "Niveau 11 : 2 sessions, accès inactif encours de 1960 échu et 990 à échoir. enc…" at bounding box center [915, 285] width 170 height 49
click at [902, 278] on span "Niveau 11 : 2 sessions, accès inactif encours de 1980 échu et 990 à échoir. enc…" at bounding box center [915, 285] width 170 height 49
drag, startPoint x: 944, startPoint y: 290, endPoint x: 926, endPoint y: 292, distance: 18.5
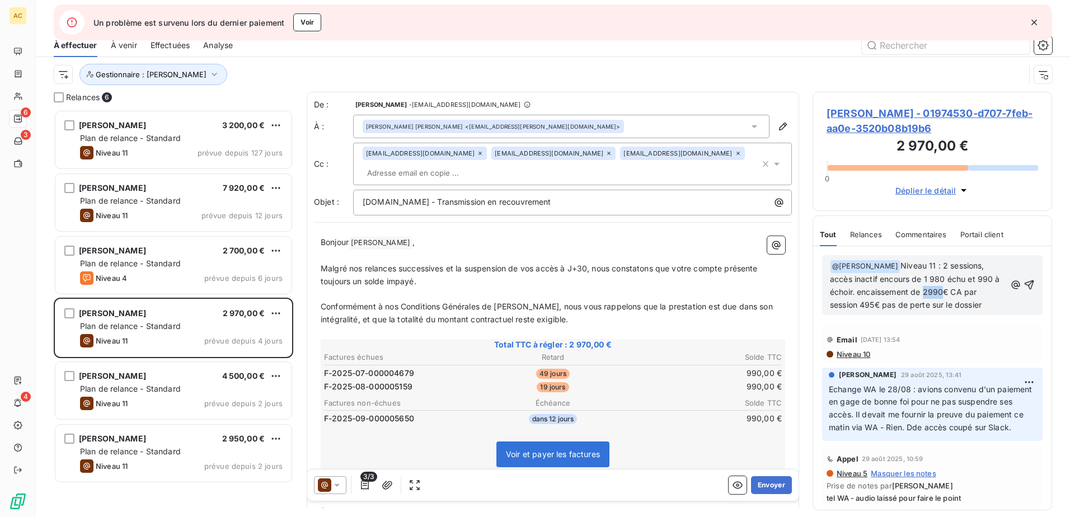
click at [926, 292] on span "Niveau 11 : 2 sessions, accès inactif encours de 1 980 échu et 990 à échoir. en…" at bounding box center [916, 285] width 172 height 49
click at [1025, 282] on icon "button" at bounding box center [1030, 285] width 10 height 10
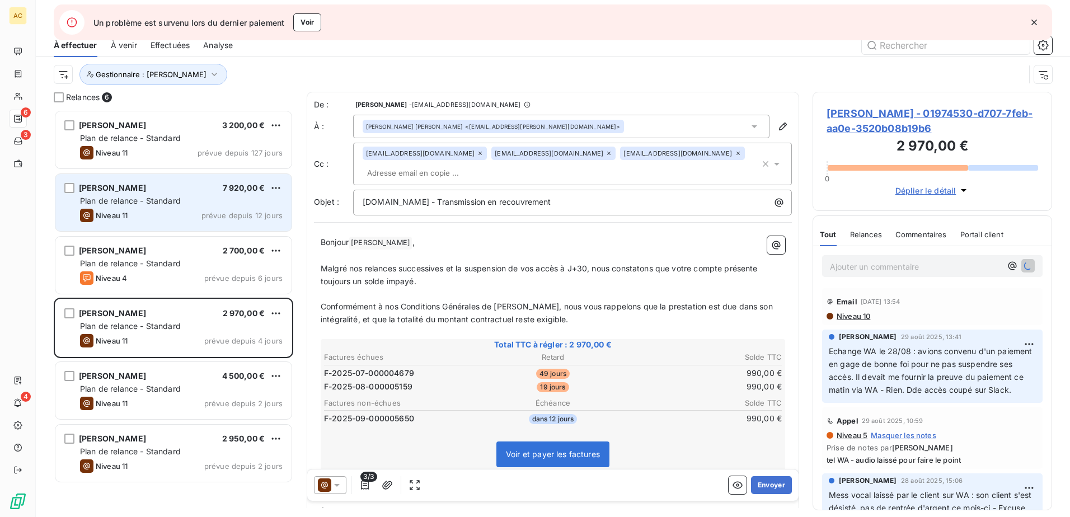
click at [154, 187] on div "Mouahié Kouassi 7 920,00 €" at bounding box center [181, 188] width 203 height 10
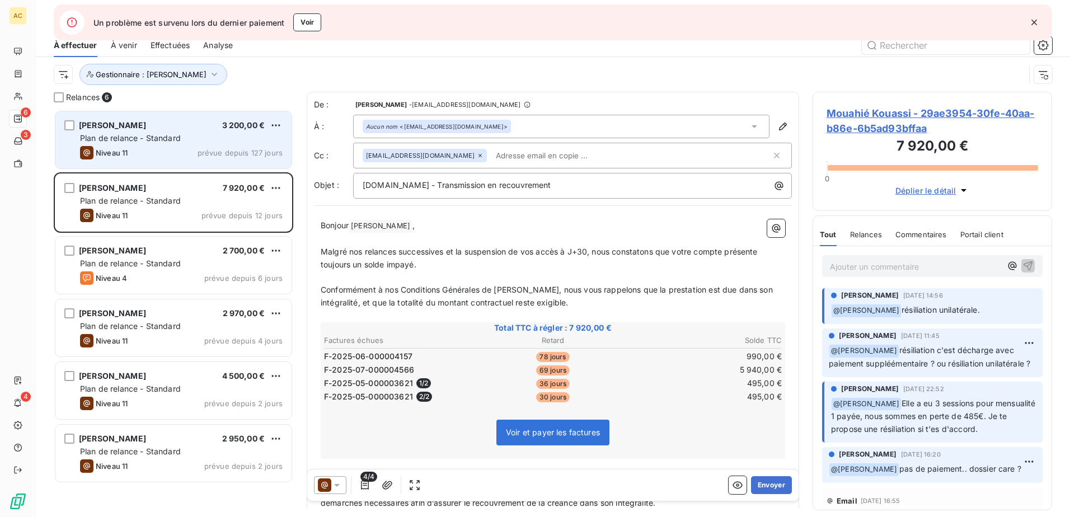
click at [128, 141] on span "Plan de relance - Standard" at bounding box center [130, 138] width 101 height 10
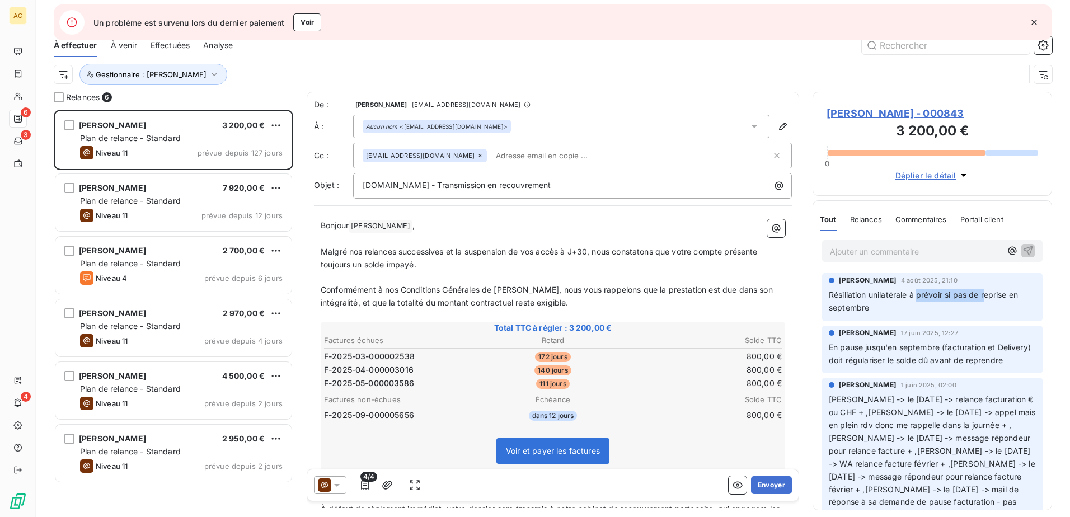
drag, startPoint x: 920, startPoint y: 294, endPoint x: 988, endPoint y: 295, distance: 67.7
click at [988, 295] on span "Résiliation unilatérale à prévoir si pas de reprise en septembre" at bounding box center [924, 301] width 191 height 22
drag, startPoint x: 988, startPoint y: 295, endPoint x: 865, endPoint y: 307, distance: 123.6
click at [865, 307] on span "Résiliation unilatérale à prévoir si pas de reprise en septembre" at bounding box center [924, 301] width 191 height 22
click at [142, 497] on div "[PERSON_NAME] 3 200,00 € Plan de relance - Standard Niveau 11 prévue depuis 127…" at bounding box center [173, 313] width 239 height 407
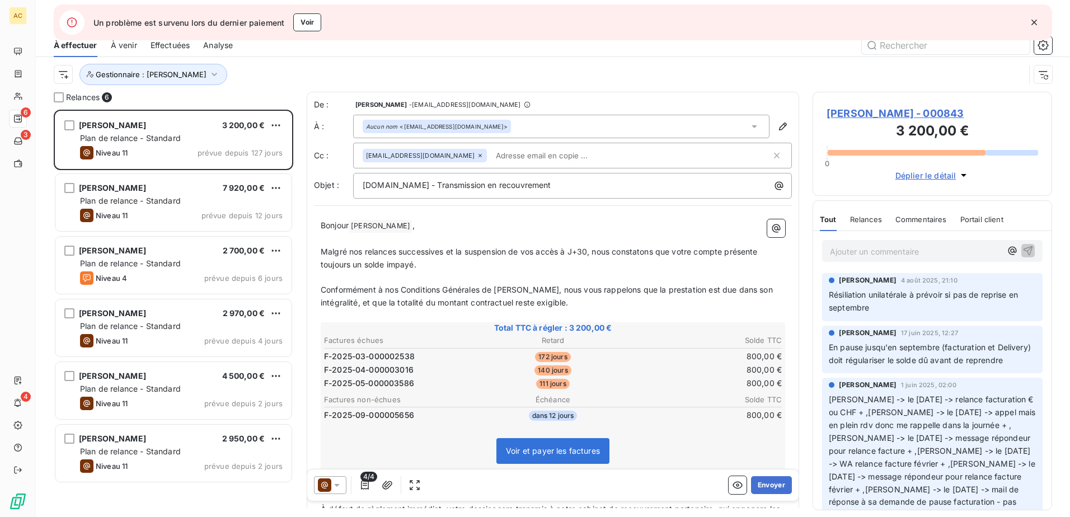
click at [146, 494] on div "[PERSON_NAME] 3 200,00 € Plan de relance - Standard Niveau 11 prévue depuis 127…" at bounding box center [173, 313] width 239 height 407
drag, startPoint x: 1035, startPoint y: 21, endPoint x: 1004, endPoint y: 21, distance: 30.8
click at [1035, 21] on icon "button" at bounding box center [1033, 22] width 11 height 11
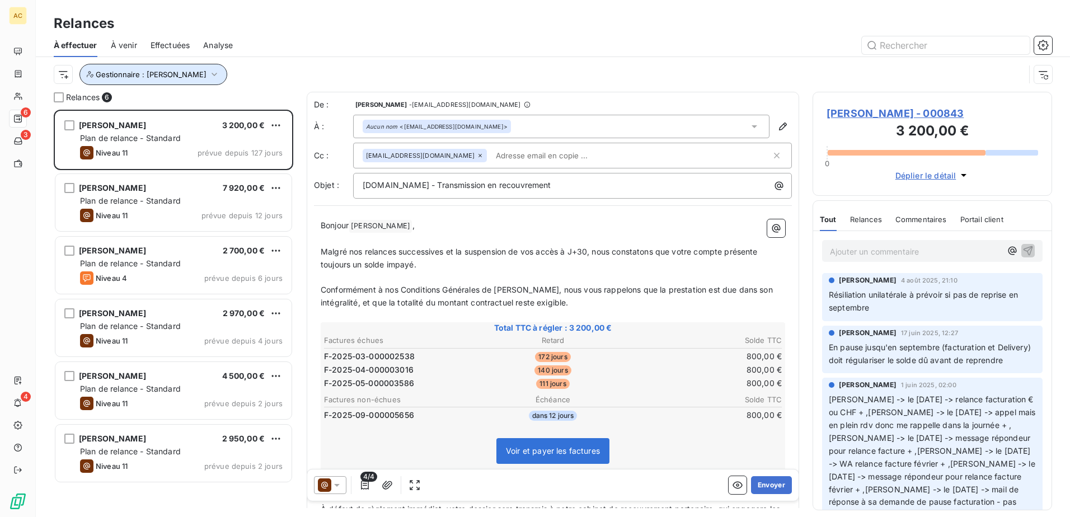
click at [142, 77] on span "Gestionnaire : [PERSON_NAME]" at bounding box center [151, 74] width 111 height 9
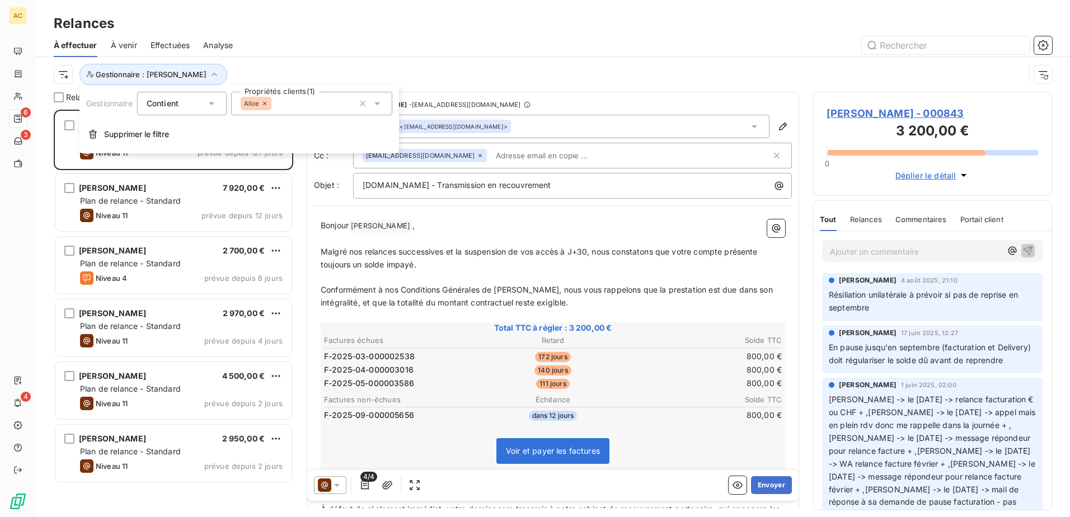
click at [304, 104] on div "Alice" at bounding box center [311, 104] width 161 height 24
click at [269, 175] on div "Alice" at bounding box center [266, 179] width 22 height 13
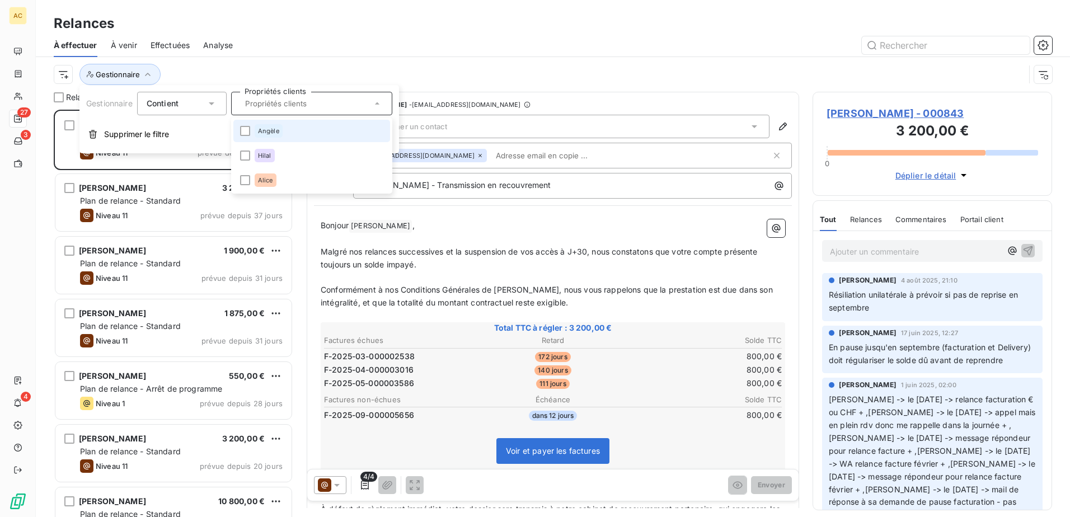
scroll to position [399, 231]
click at [276, 133] on span "Angèle" at bounding box center [268, 131] width 21 height 7
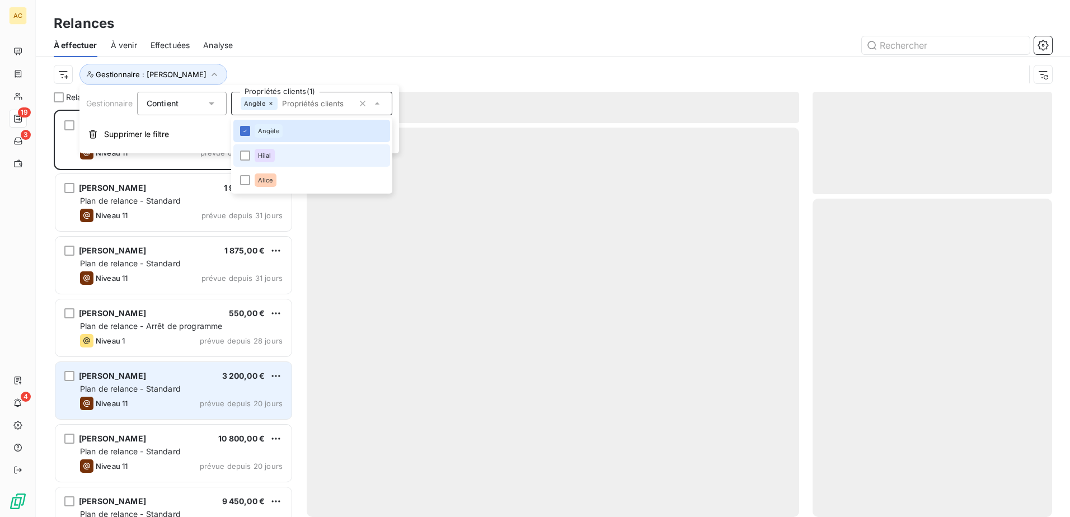
scroll to position [399, 231]
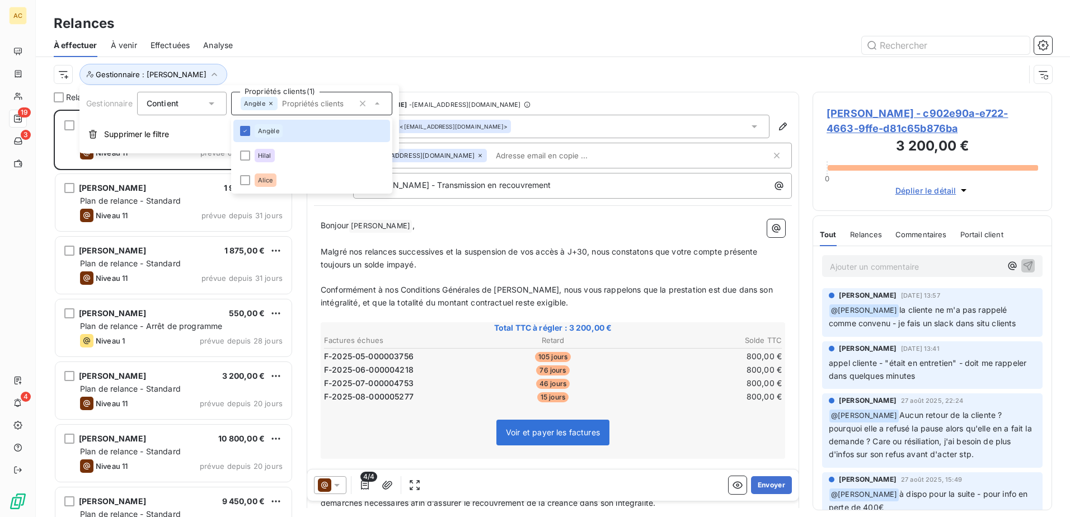
click at [372, 41] on div at bounding box center [649, 45] width 806 height 18
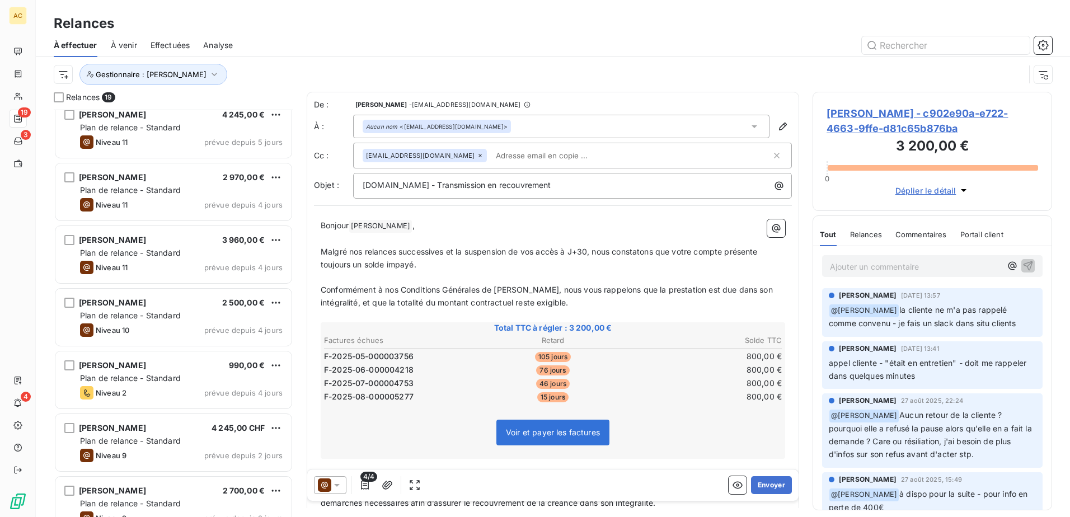
scroll to position [784, 0]
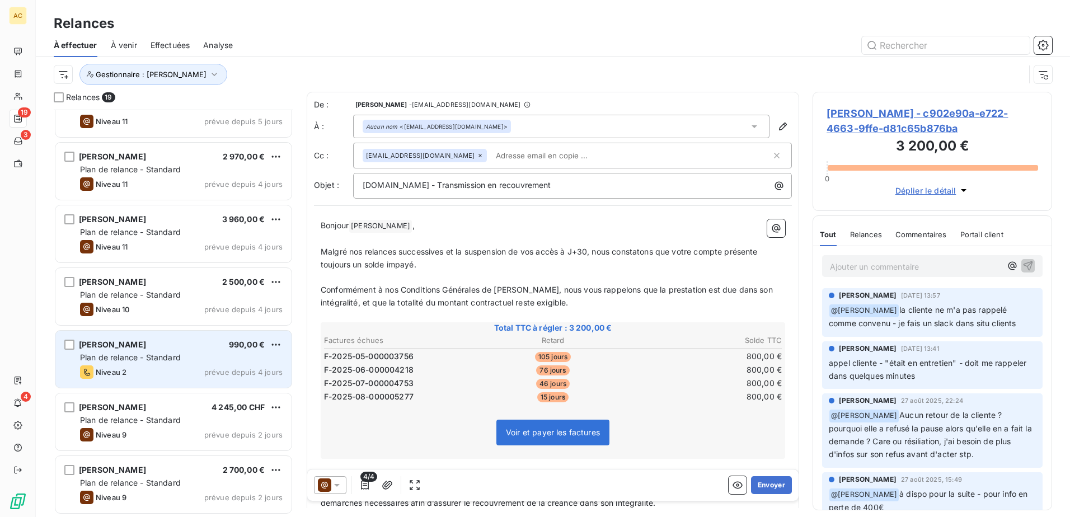
click at [210, 361] on div "Plan de relance - Standard" at bounding box center [181, 357] width 203 height 11
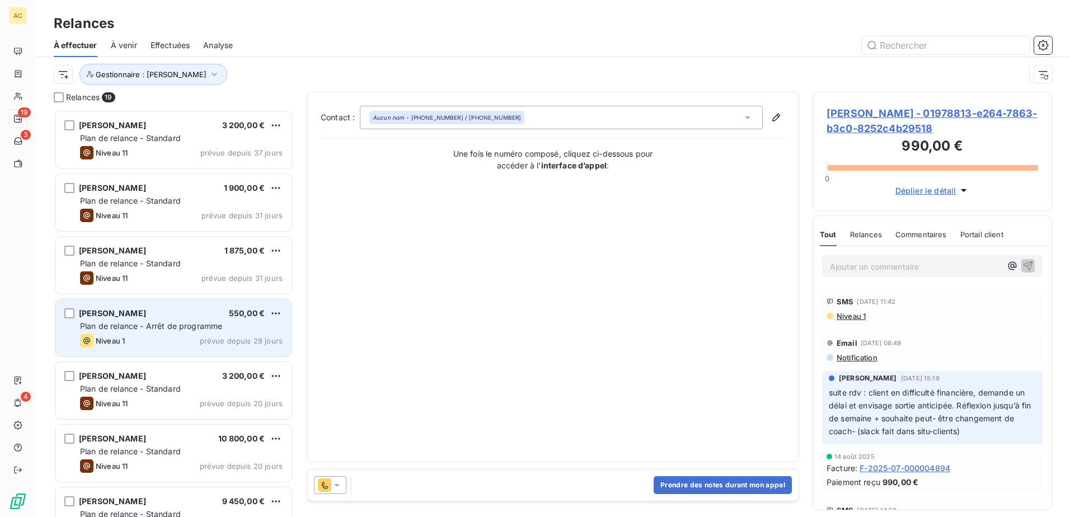
click at [190, 330] on span "Plan de relance - Arrêt de programme" at bounding box center [151, 326] width 142 height 10
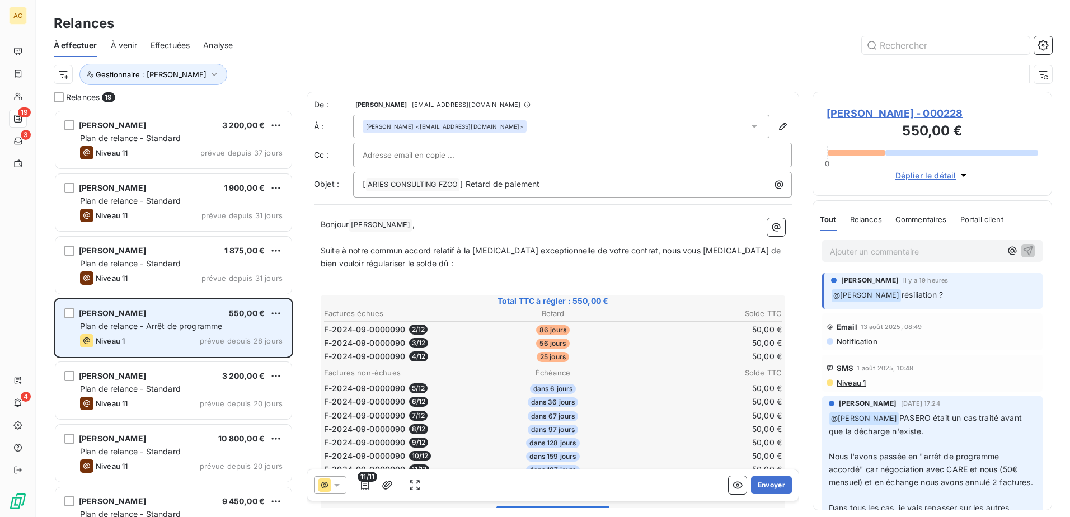
click at [181, 316] on div "Amandine Pasero 550,00 €" at bounding box center [181, 313] width 203 height 10
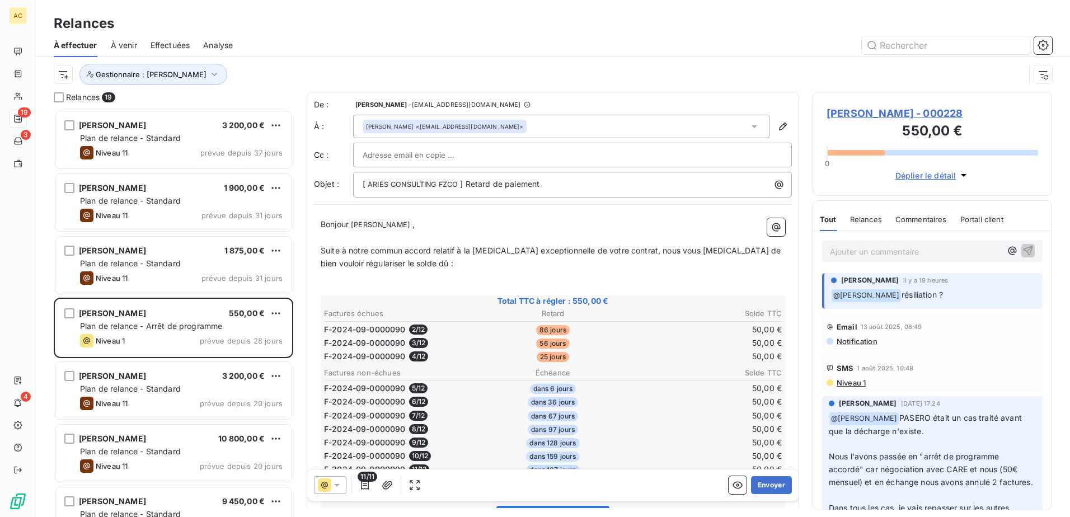
click at [853, 110] on span "Amandine Pasero - 000228" at bounding box center [932, 113] width 212 height 15
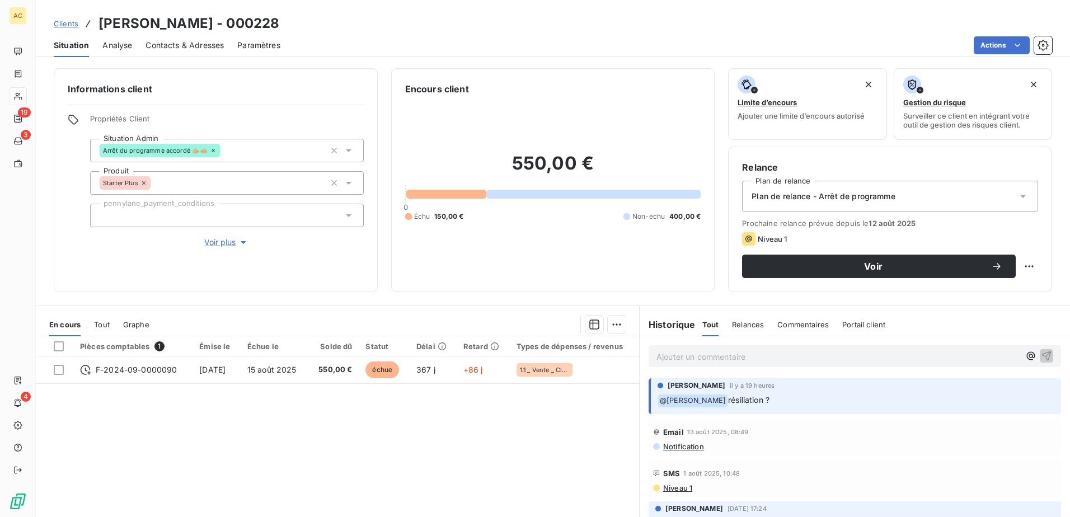
click at [154, 43] on span "Contacts & Adresses" at bounding box center [184, 45] width 78 height 11
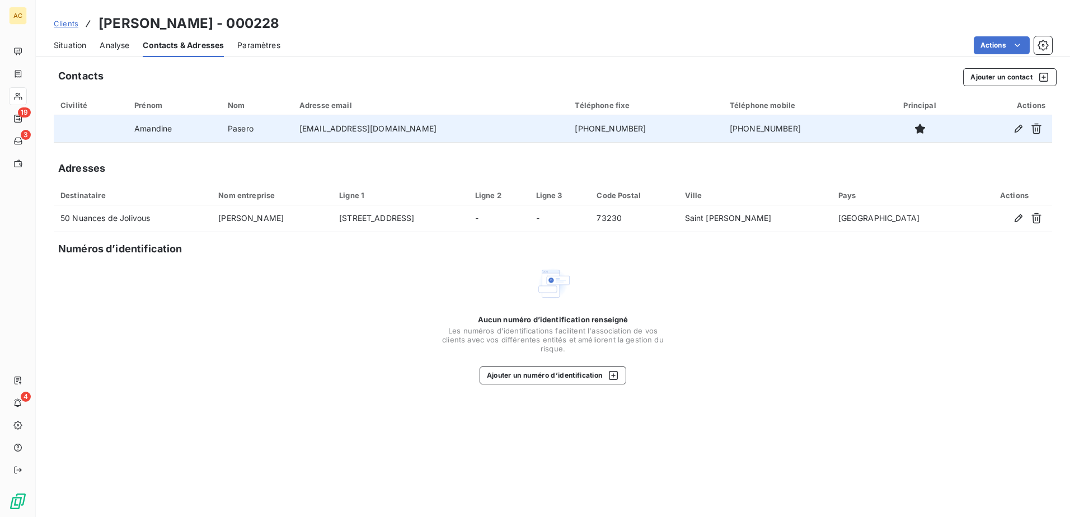
drag, startPoint x: 441, startPoint y: 128, endPoint x: 313, endPoint y: 130, distance: 128.7
click at [313, 130] on td "50nuancesdejolivous@gmail.com" at bounding box center [431, 128] width 276 height 27
copy td "50nuancesdejolivous@gmail.com"
